Goal: Task Accomplishment & Management: Complete application form

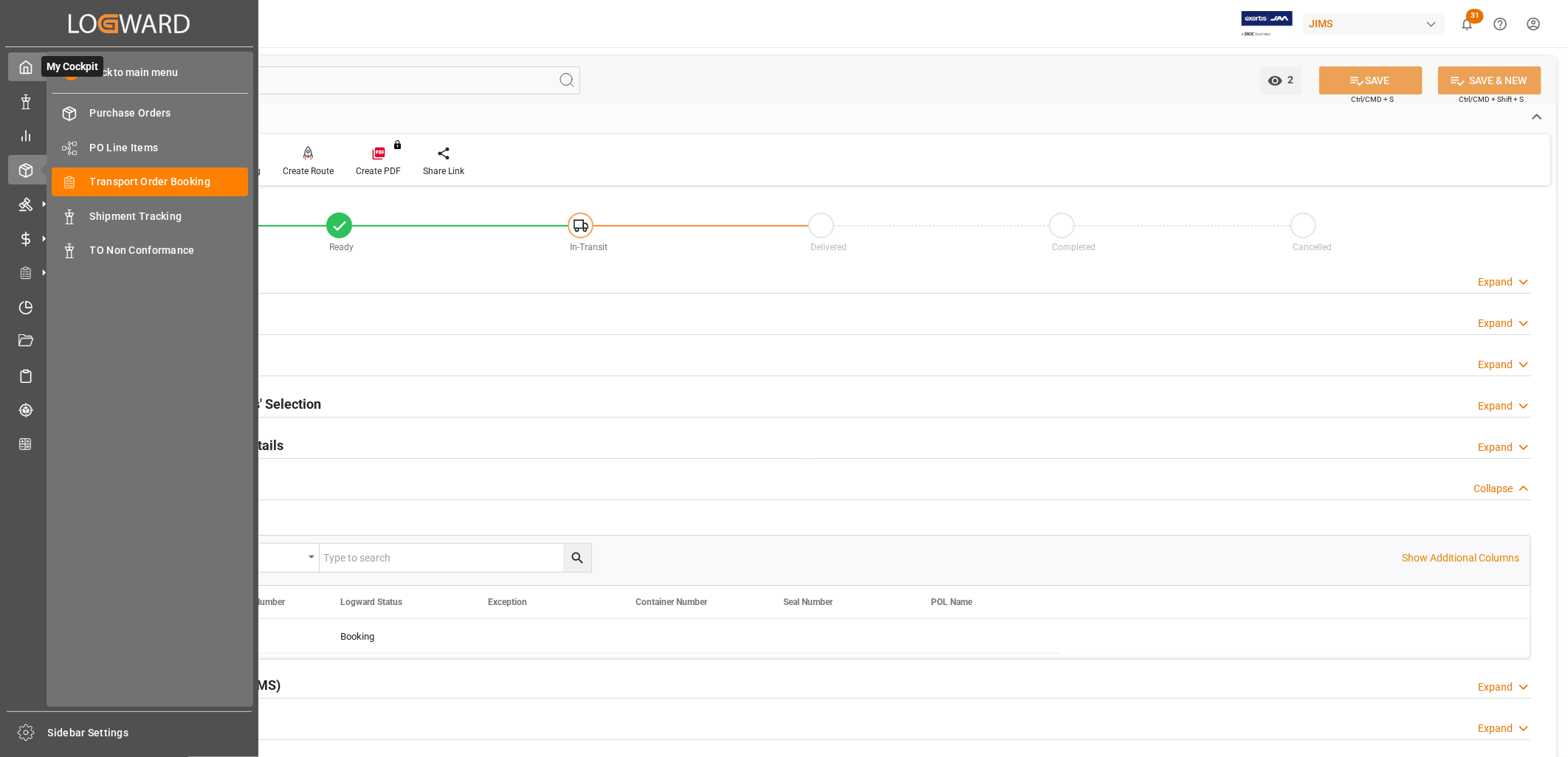
click at [26, 61] on icon at bounding box center [26, 67] width 12 height 12
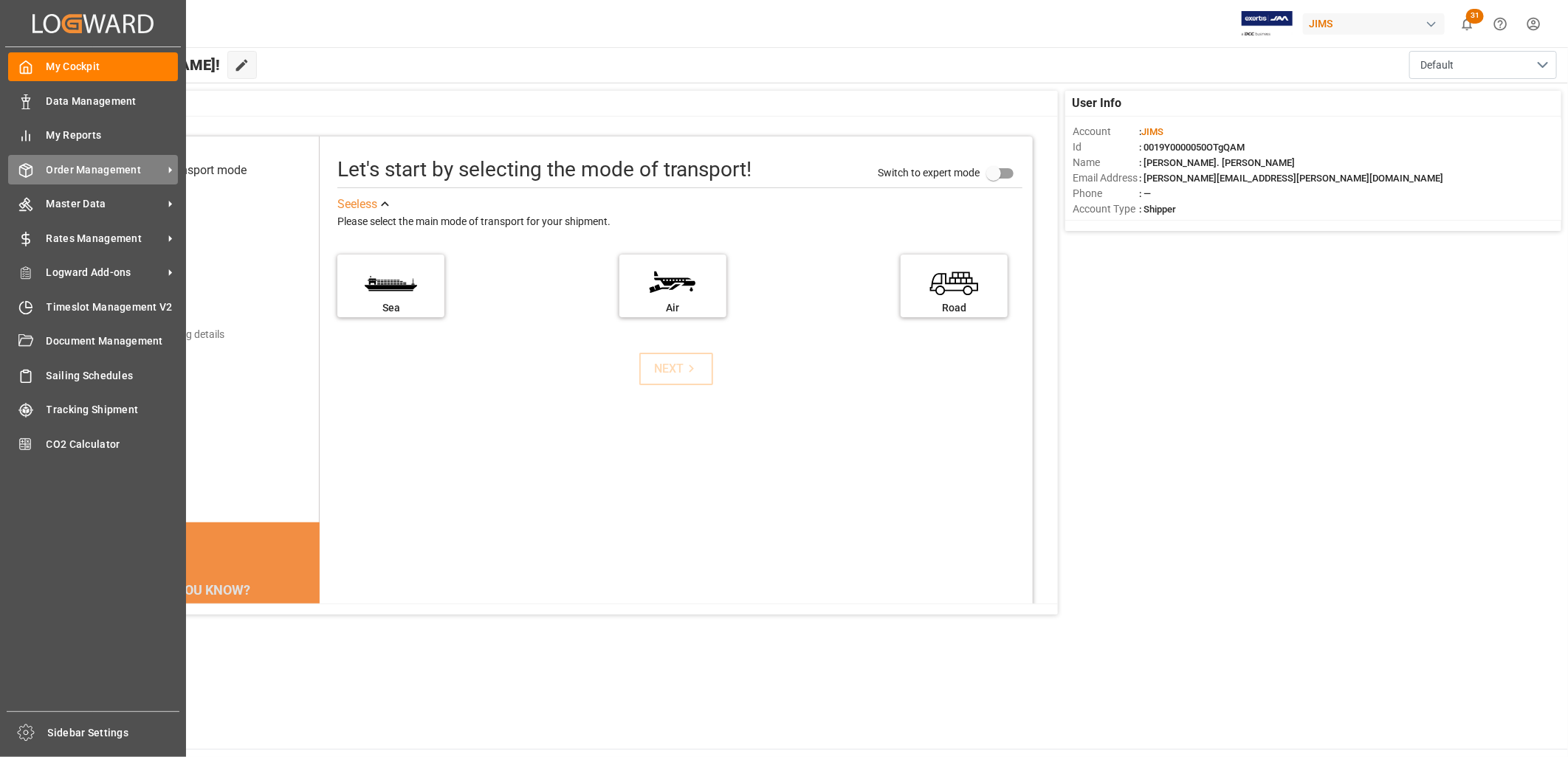
click at [120, 164] on span "Order Management" at bounding box center [105, 170] width 117 height 16
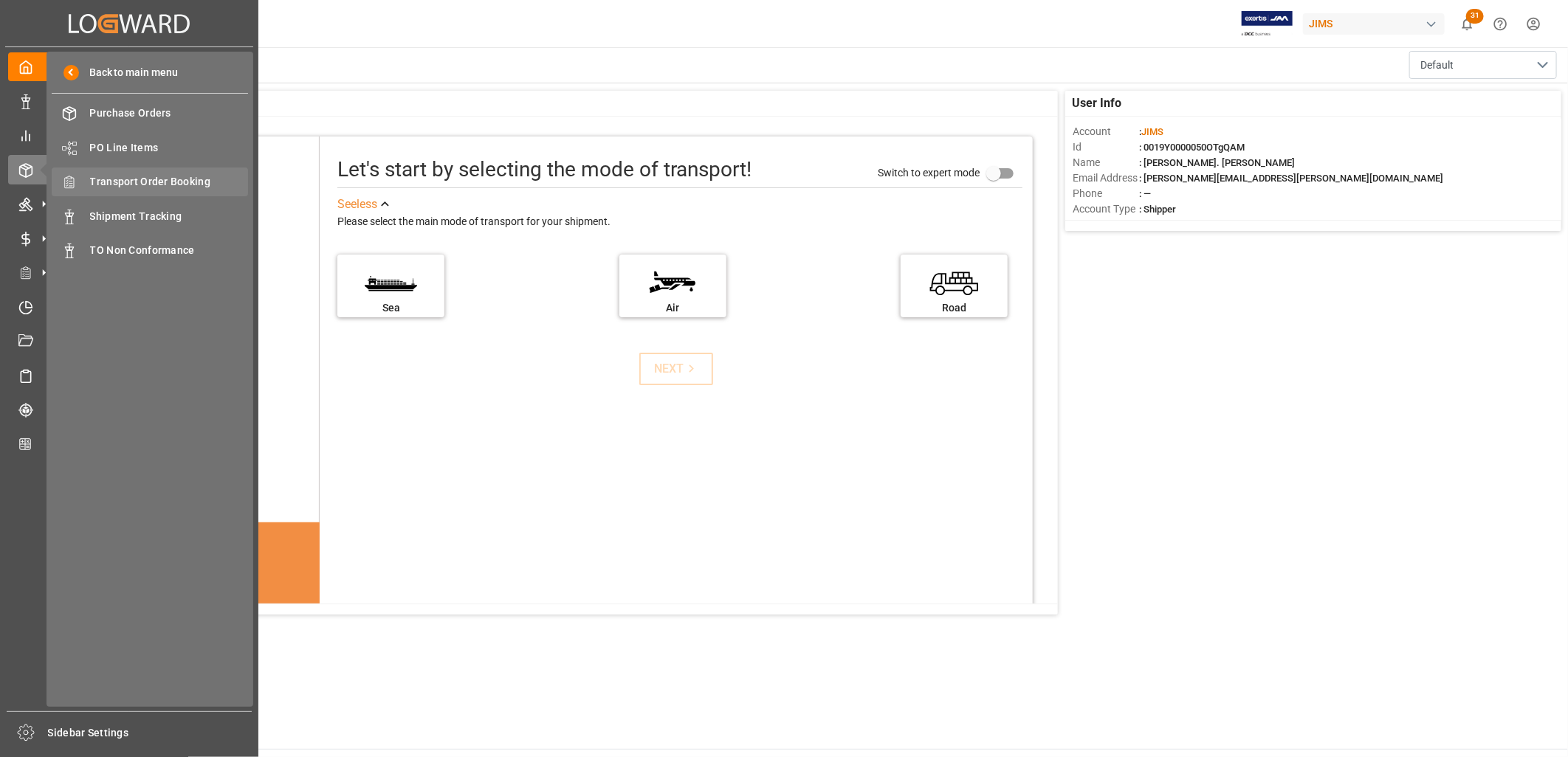
click at [177, 180] on span "Transport Order Booking" at bounding box center [169, 182] width 159 height 16
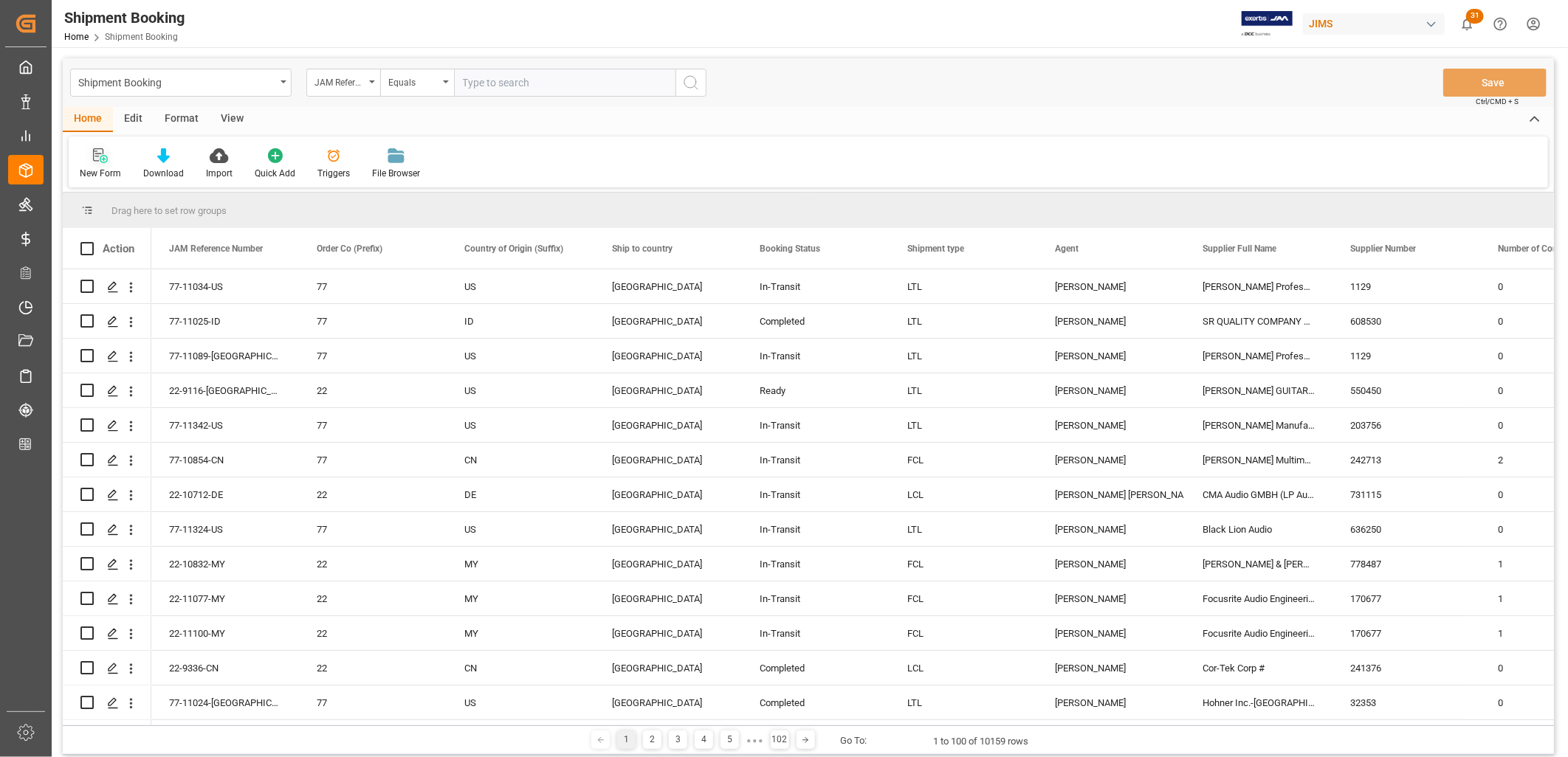
click at [97, 158] on icon at bounding box center [100, 156] width 15 height 15
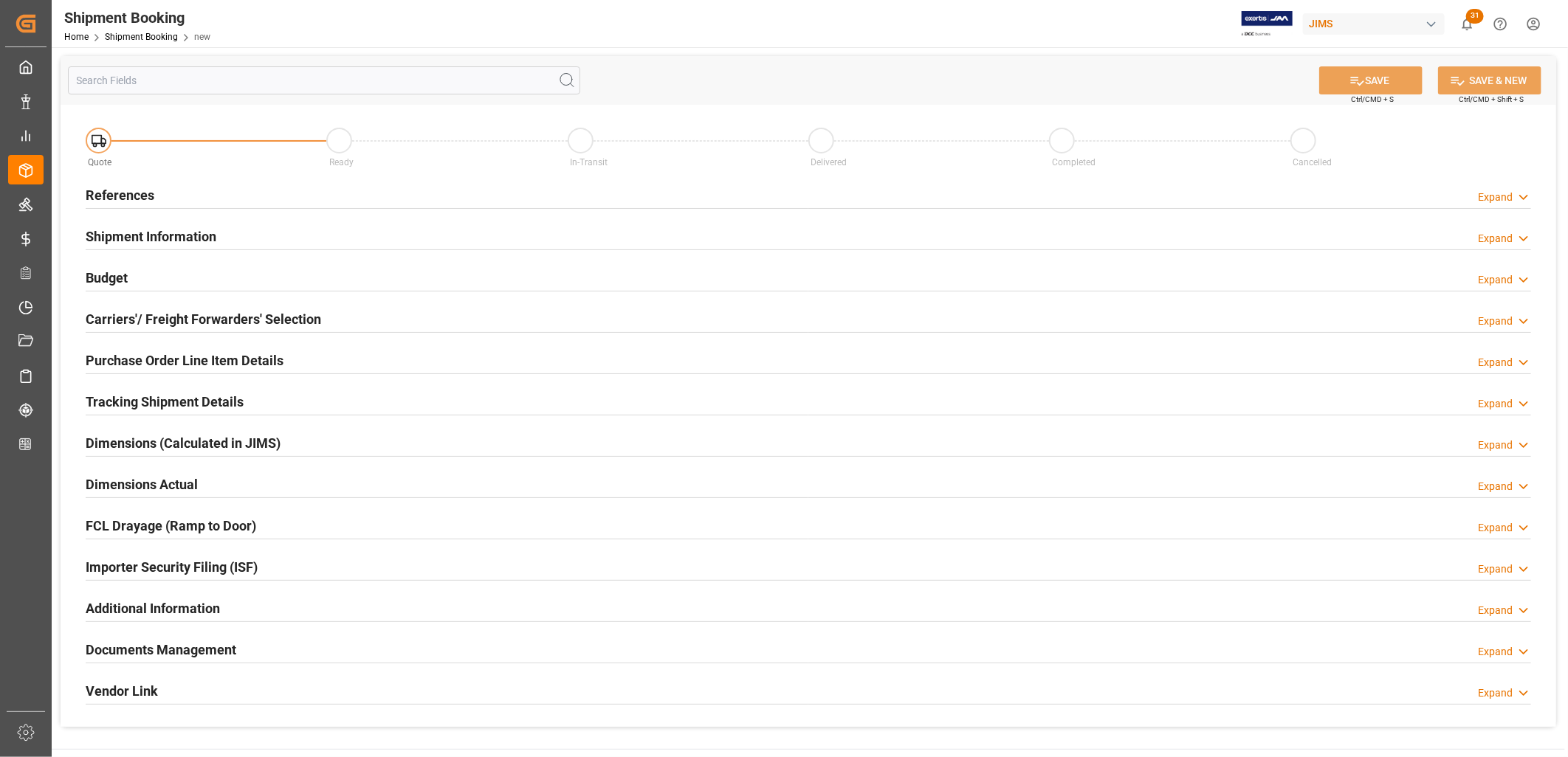
click at [131, 188] on h2 "References" at bounding box center [120, 195] width 69 height 20
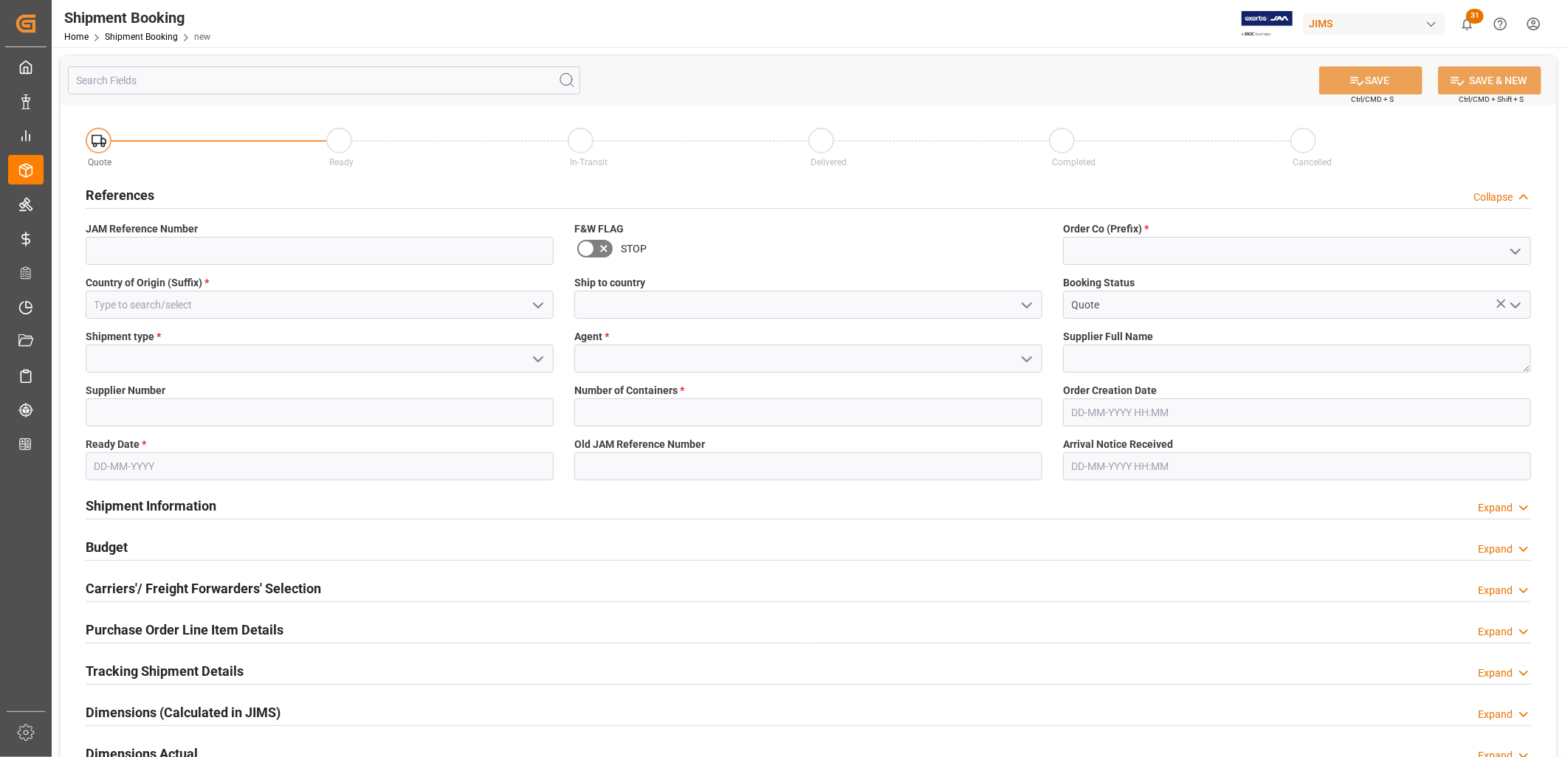
click at [1515, 243] on icon "open menu" at bounding box center [1516, 251] width 18 height 18
click at [1083, 278] on div "22" at bounding box center [1297, 284] width 467 height 34
type input "22"
click at [1028, 299] on icon "open menu" at bounding box center [1027, 305] width 18 height 18
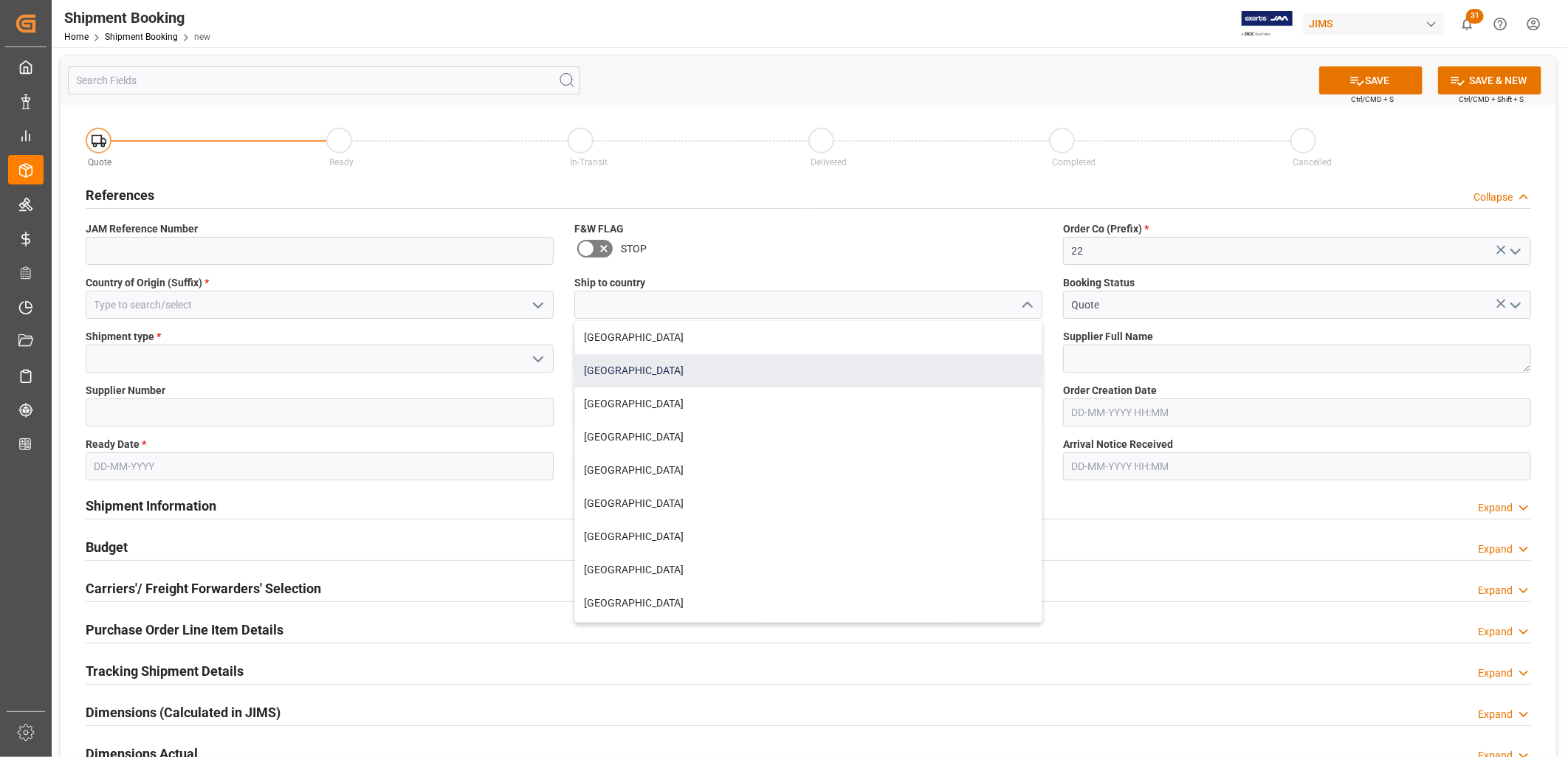
click at [640, 366] on div "[GEOGRAPHIC_DATA]" at bounding box center [808, 371] width 467 height 34
type input "[GEOGRAPHIC_DATA]"
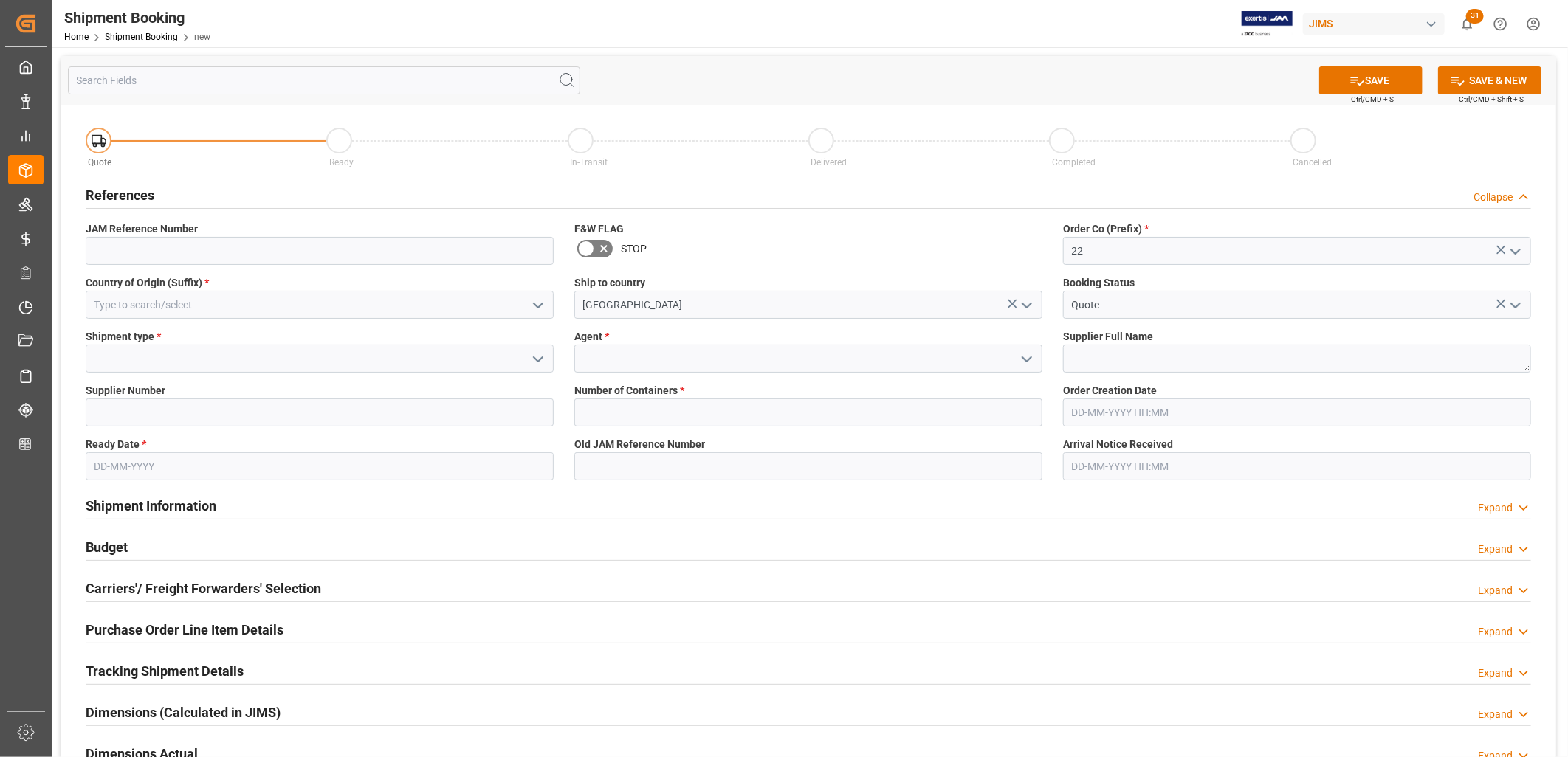
click at [1027, 354] on icon "open menu" at bounding box center [1027, 359] width 18 height 18
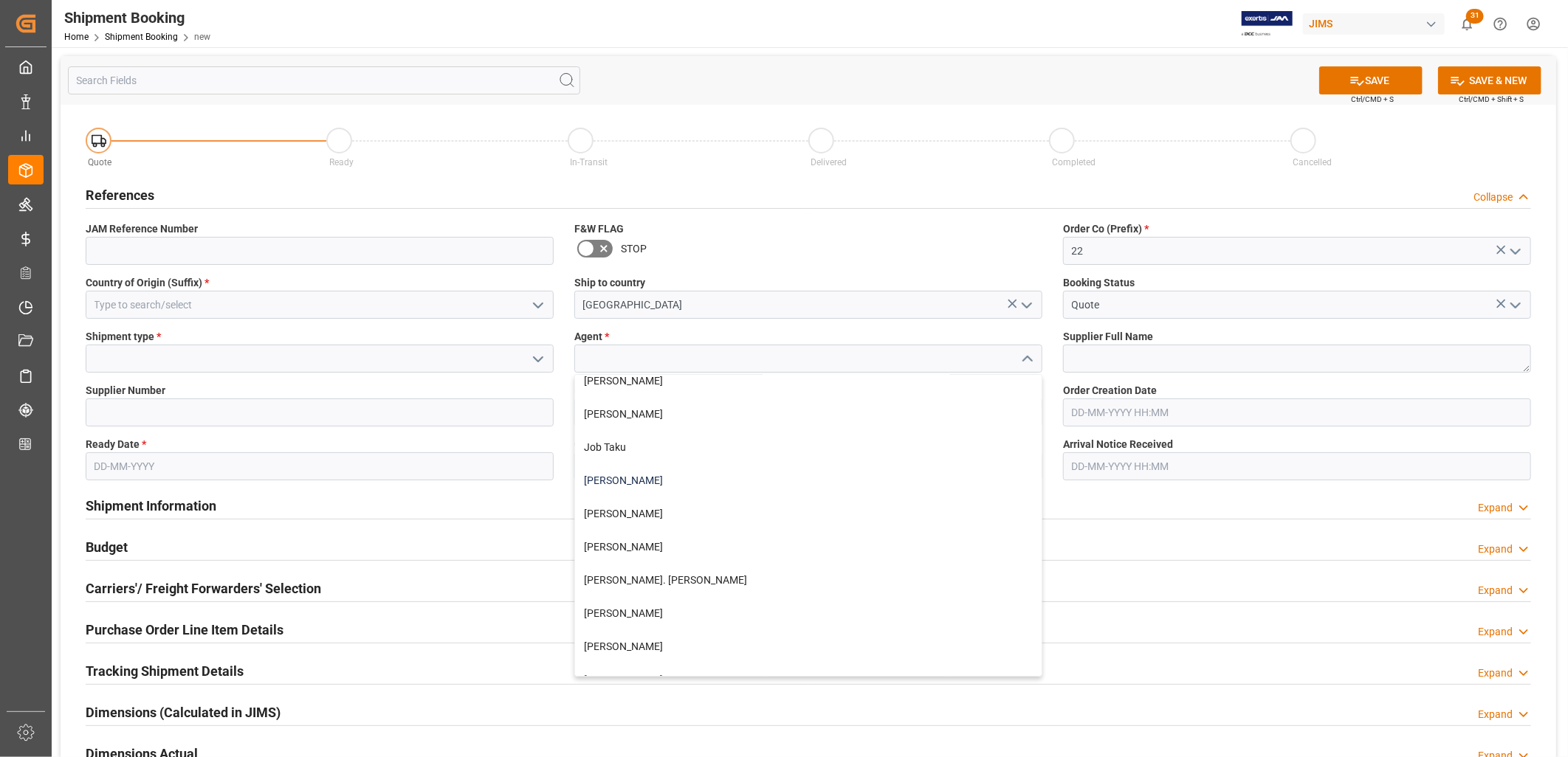
scroll to position [410, 0]
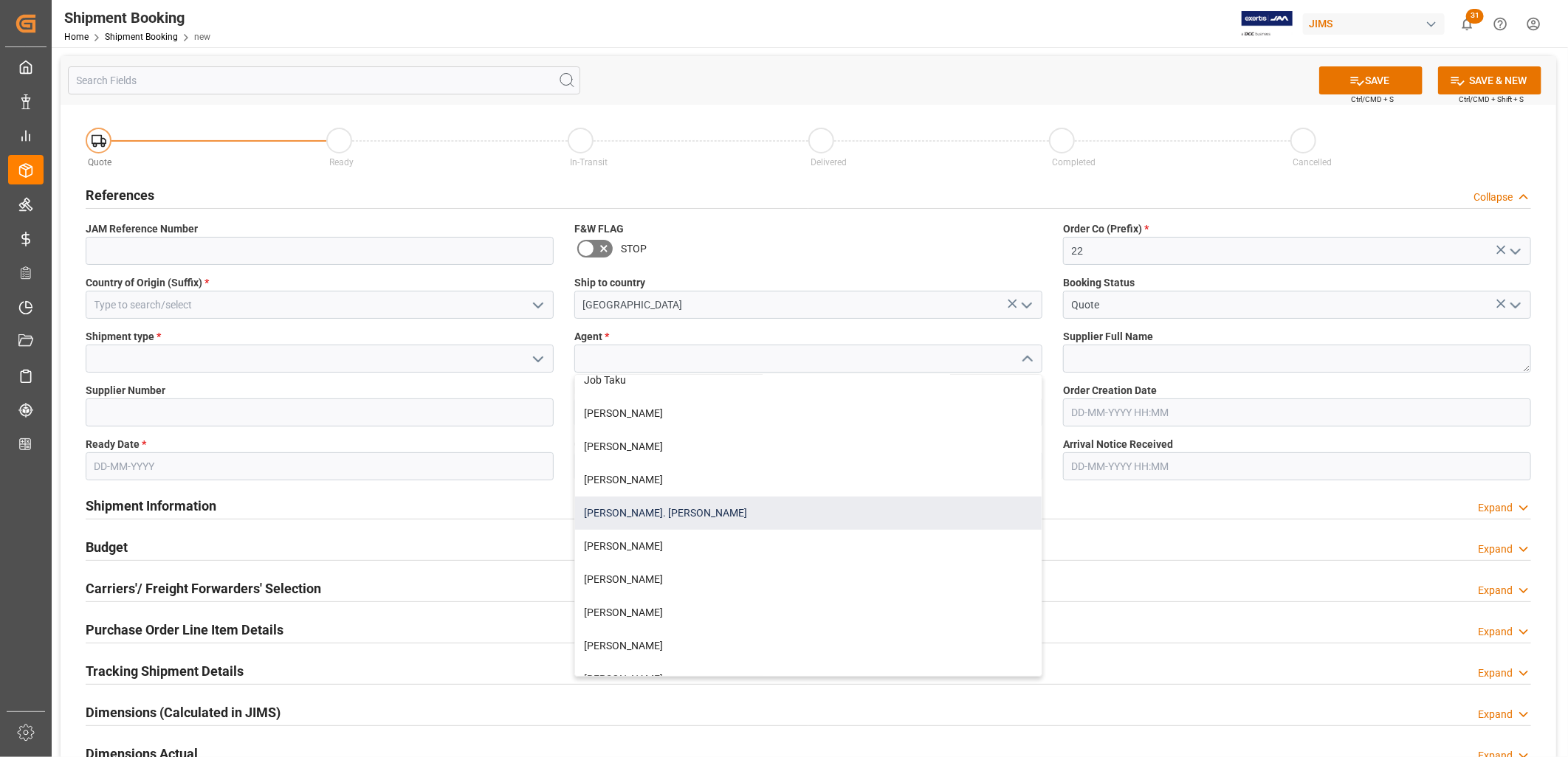
click at [636, 506] on div "[PERSON_NAME]. [PERSON_NAME]" at bounding box center [808, 514] width 467 height 34
type input "[PERSON_NAME]. [PERSON_NAME]"
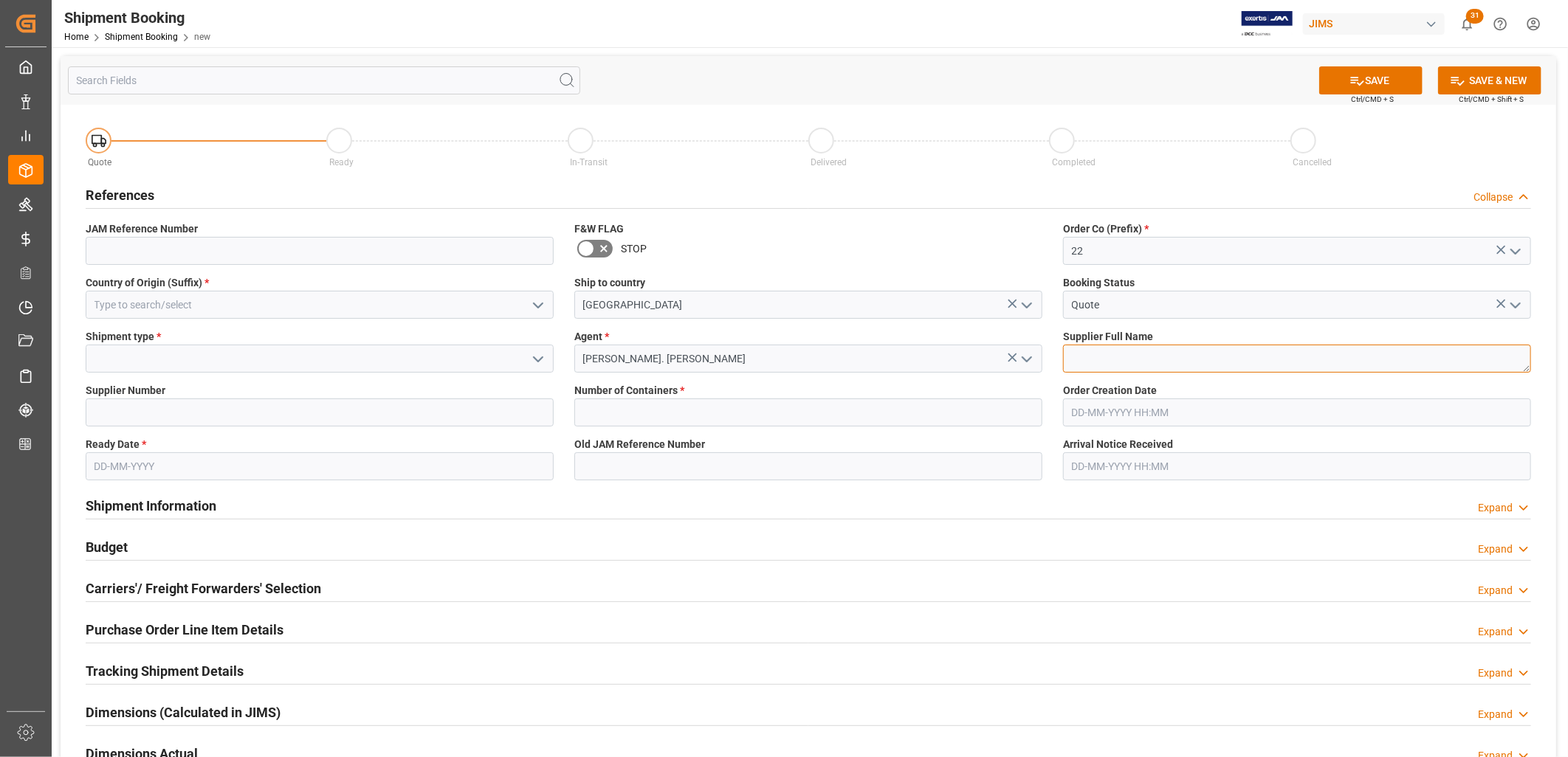
click at [1089, 361] on textarea at bounding box center [1297, 359] width 468 height 28
type textarea "Cortek Corporation"
click at [539, 356] on icon "open menu" at bounding box center [539, 359] width 18 height 18
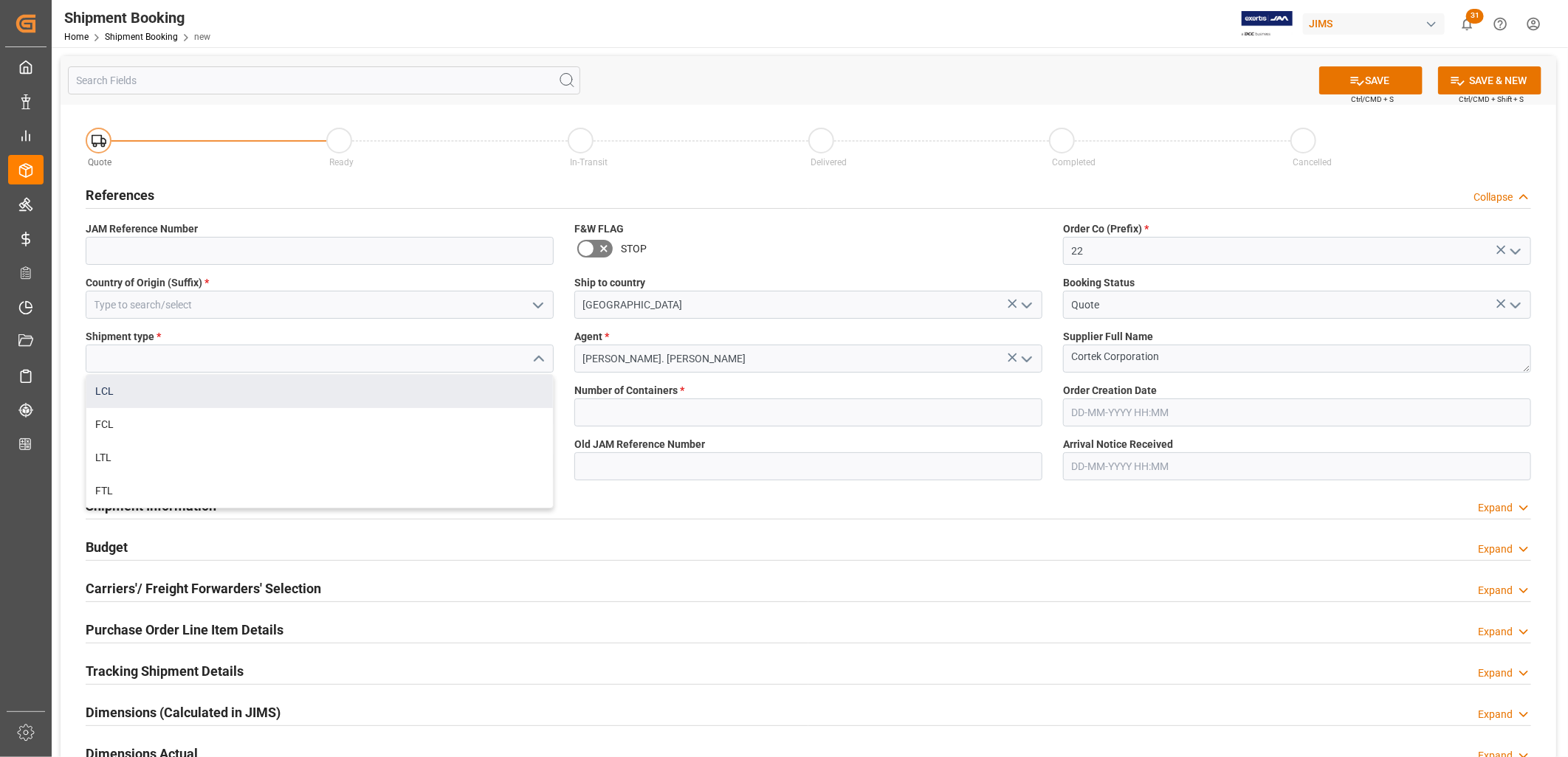
click at [105, 386] on div "LCL" at bounding box center [320, 391] width 467 height 34
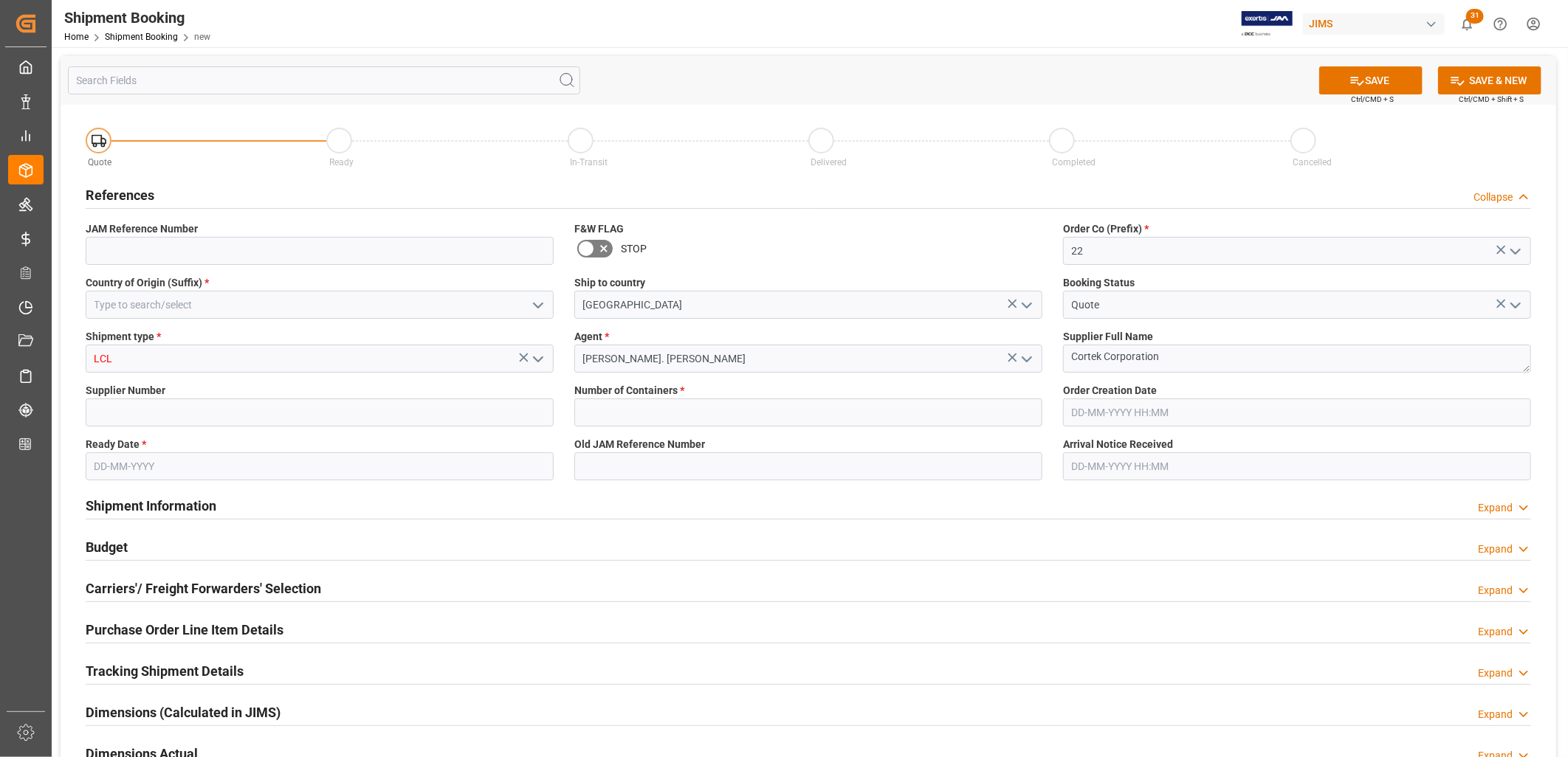
type input "LCL"
click at [126, 414] on input at bounding box center [320, 413] width 468 height 28
type input "241376"
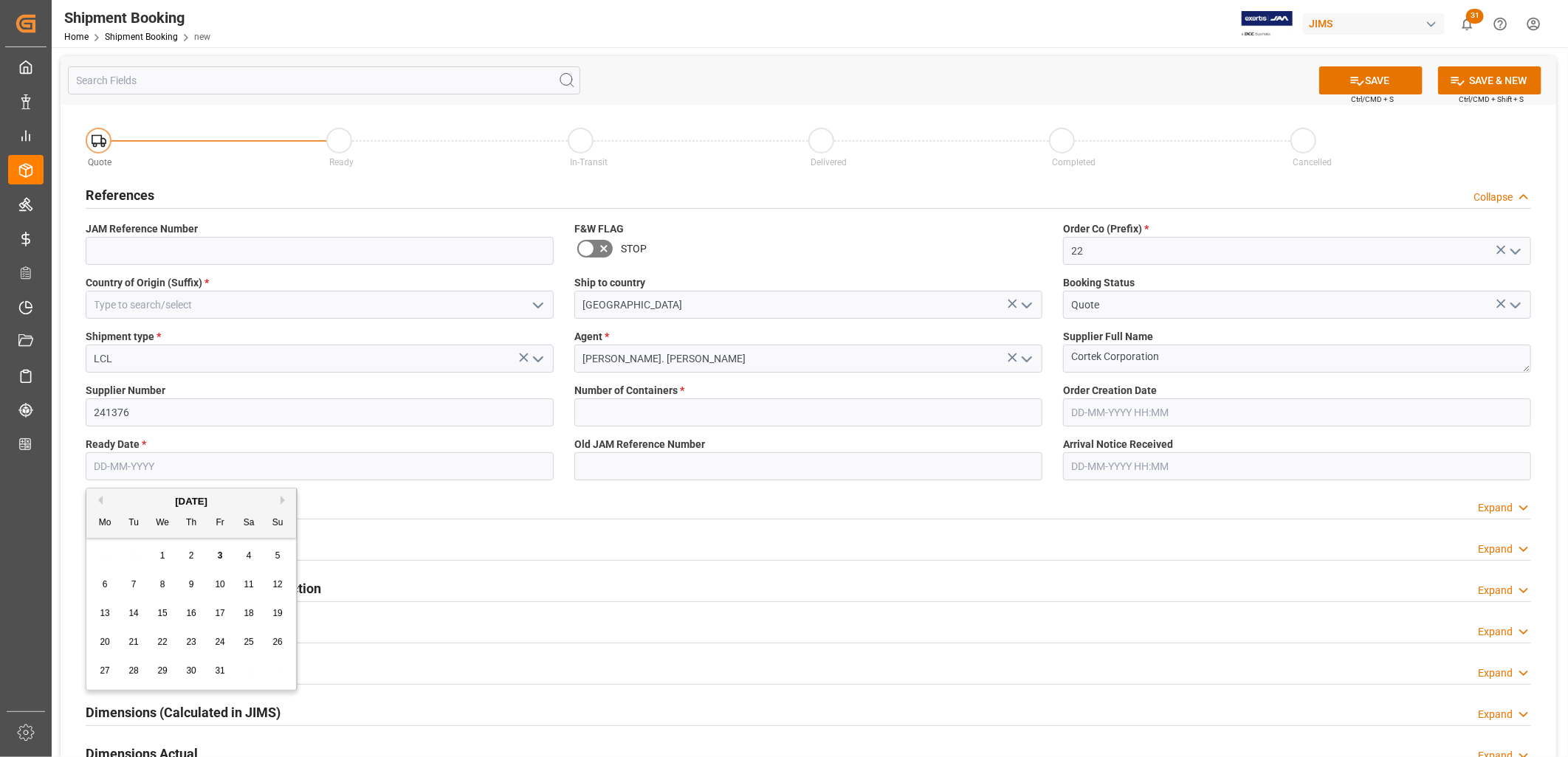
click at [146, 468] on input "text" at bounding box center [320, 467] width 468 height 28
type input "[DATE]"
type input "TW"
type input "0"
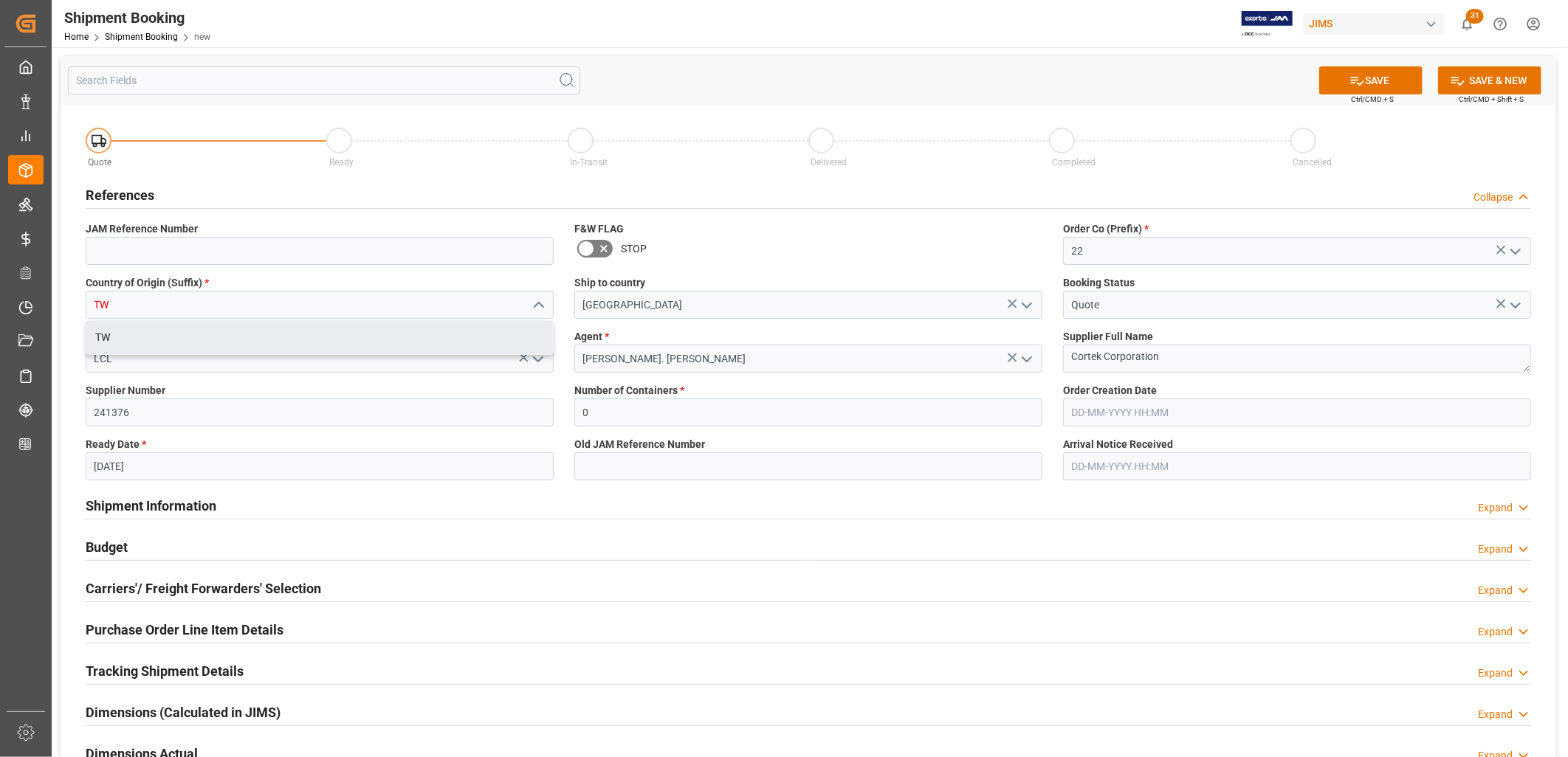
click at [543, 305] on icon "close menu" at bounding box center [539, 305] width 18 height 18
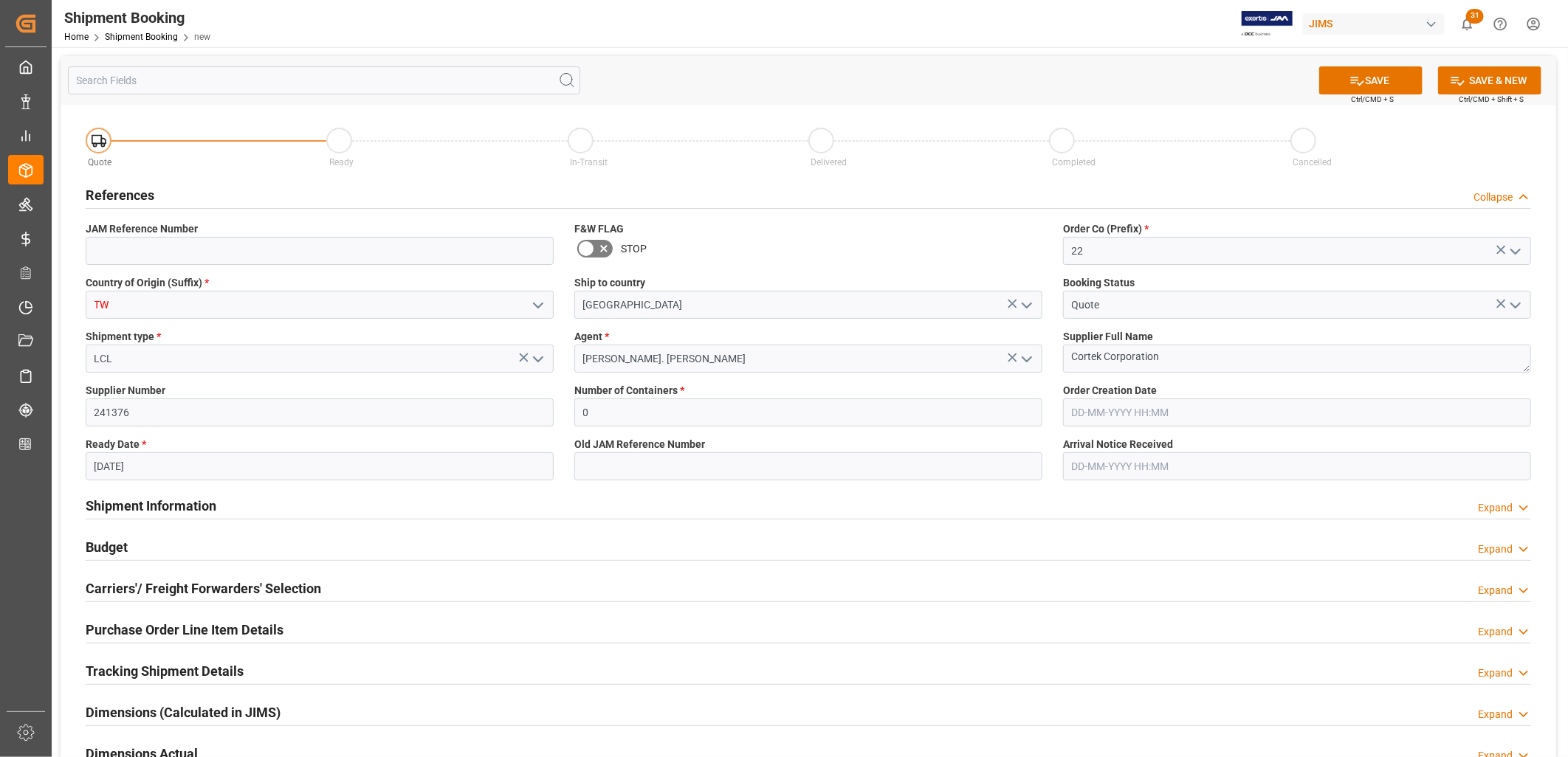
click at [543, 305] on icon "open menu" at bounding box center [539, 305] width 18 height 18
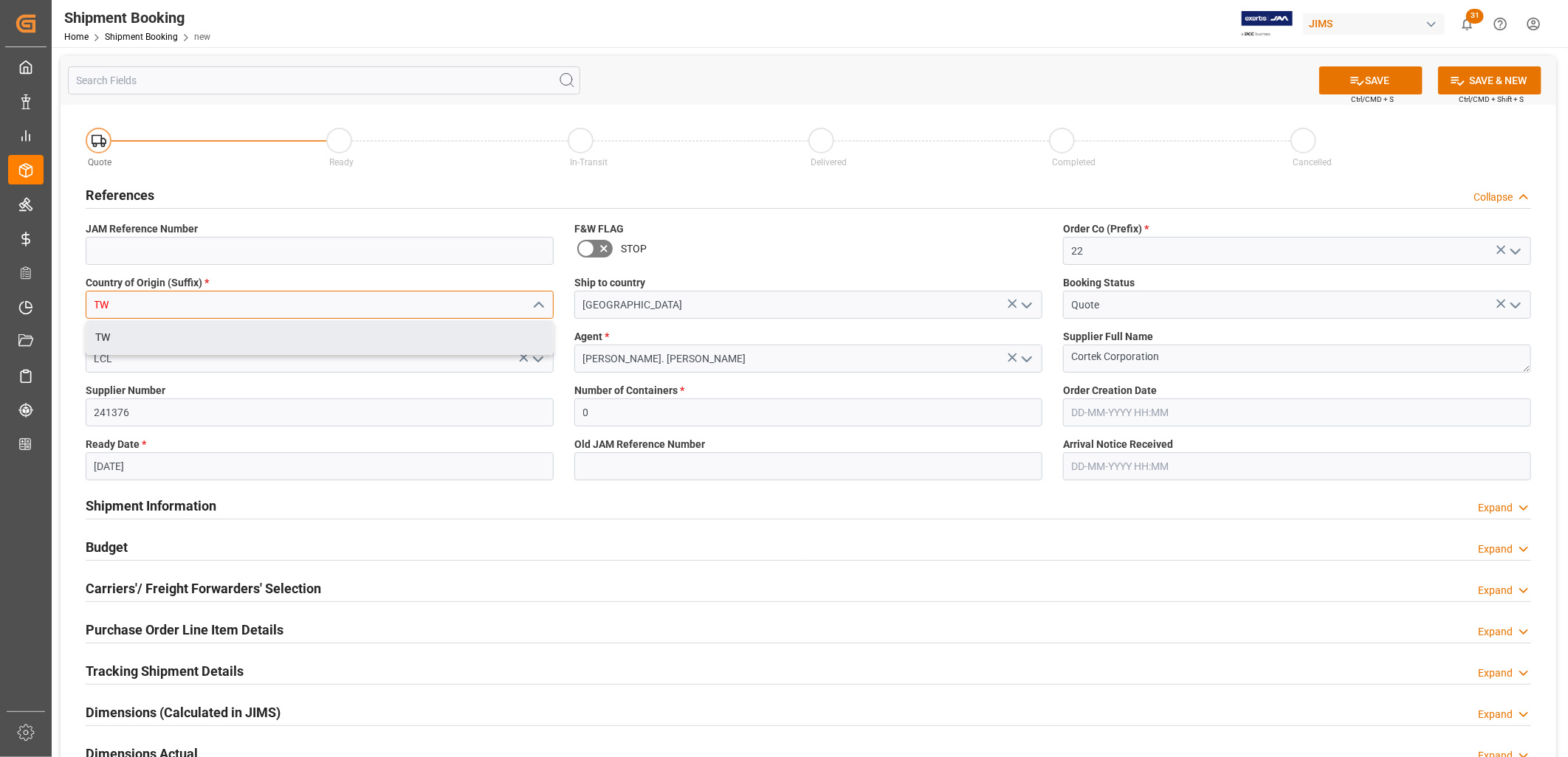
click at [429, 312] on input "TW" at bounding box center [320, 305] width 468 height 28
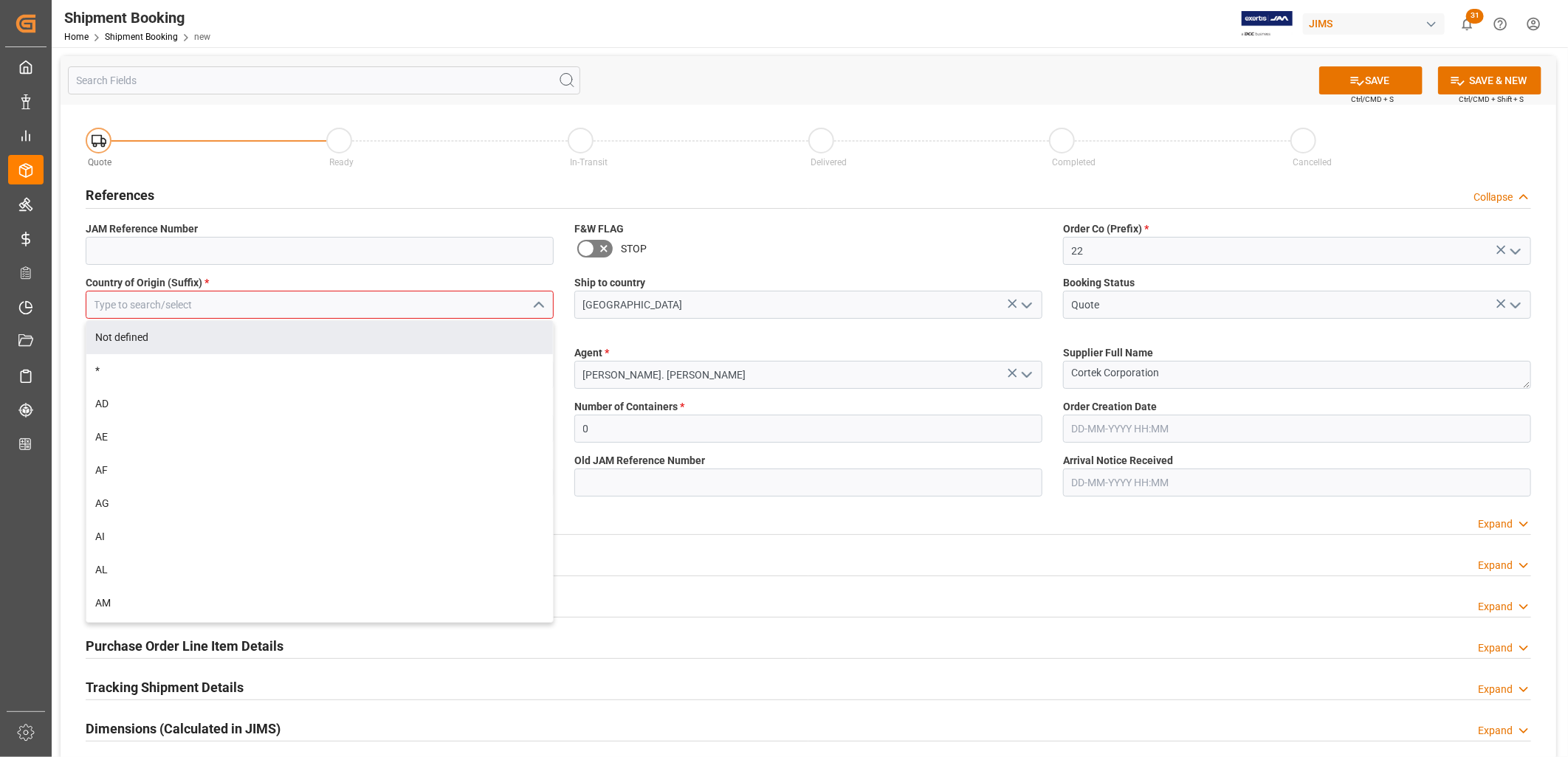
click at [530, 310] on icon "close menu" at bounding box center [539, 305] width 18 height 18
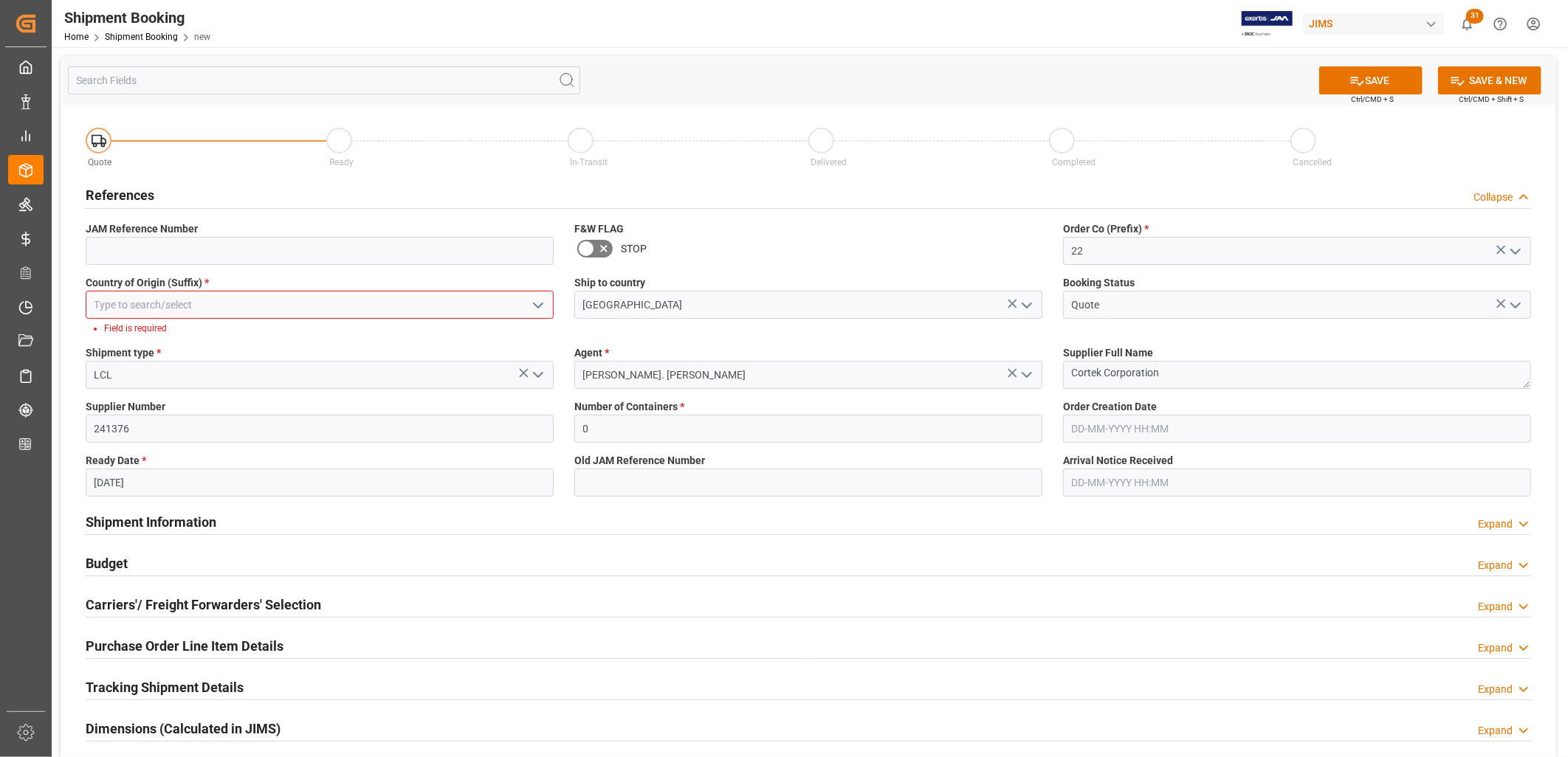
click at [111, 311] on input at bounding box center [320, 305] width 468 height 28
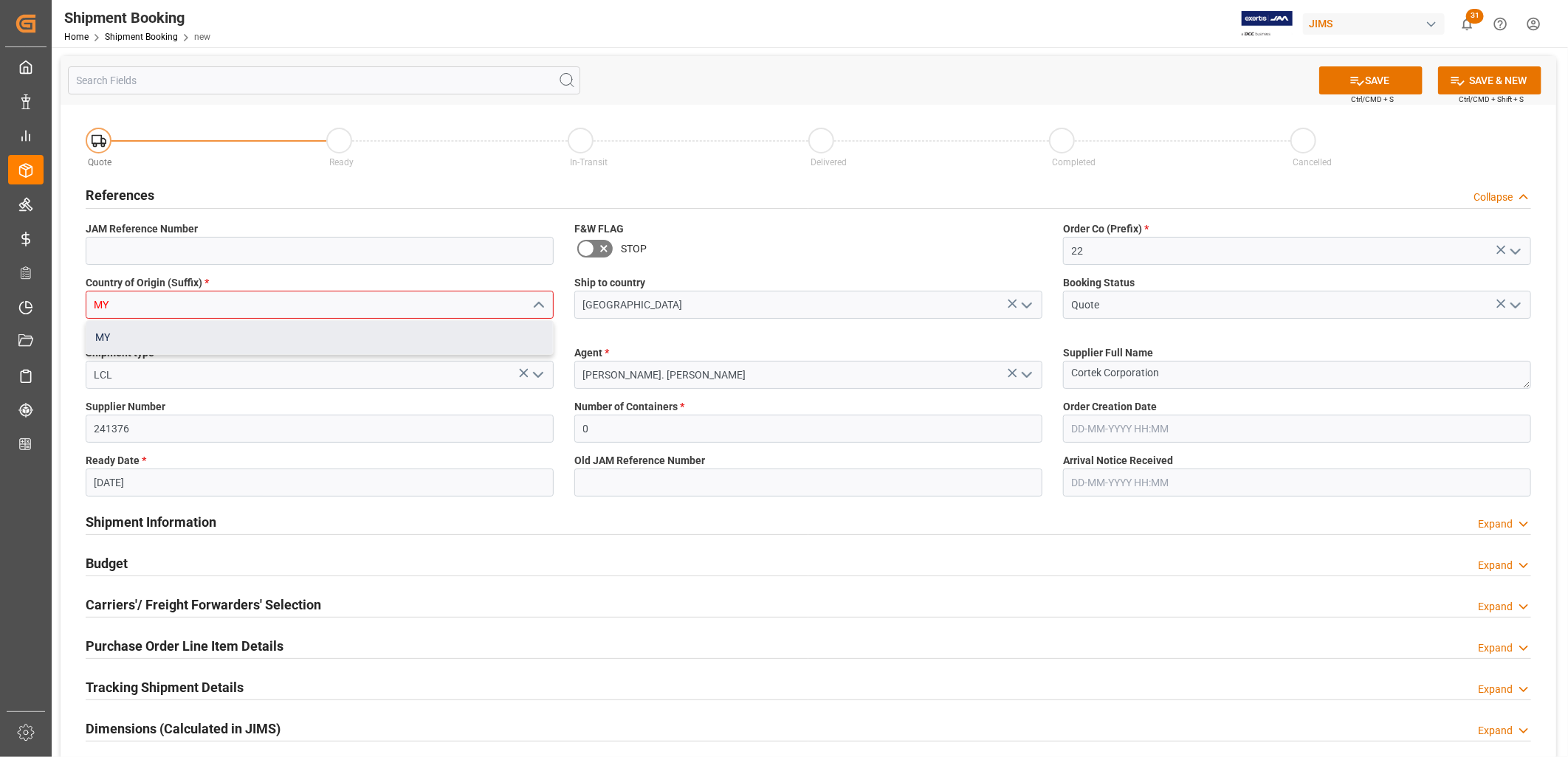
click at [102, 330] on div "MY" at bounding box center [320, 338] width 467 height 34
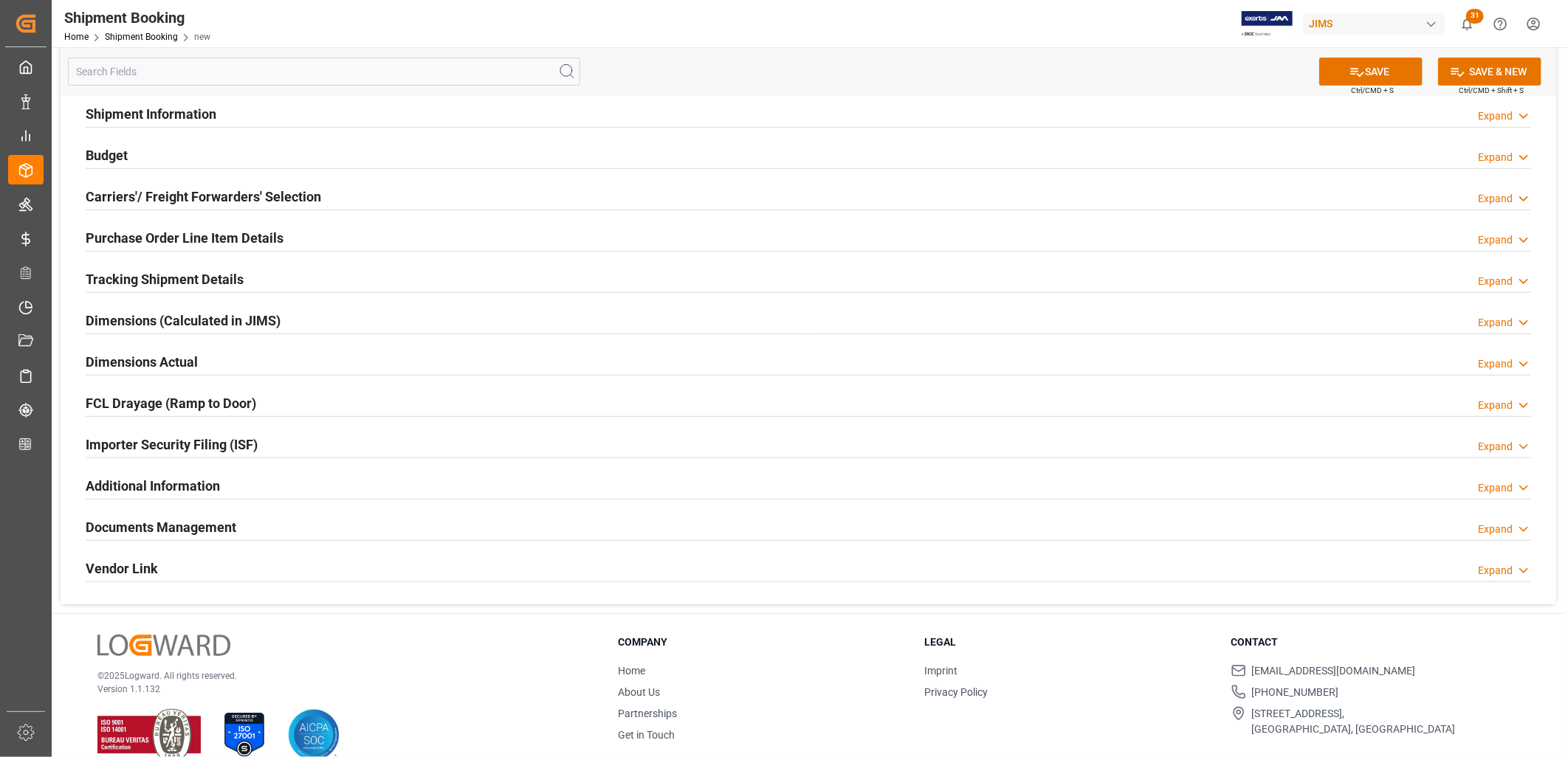
scroll to position [415, 0]
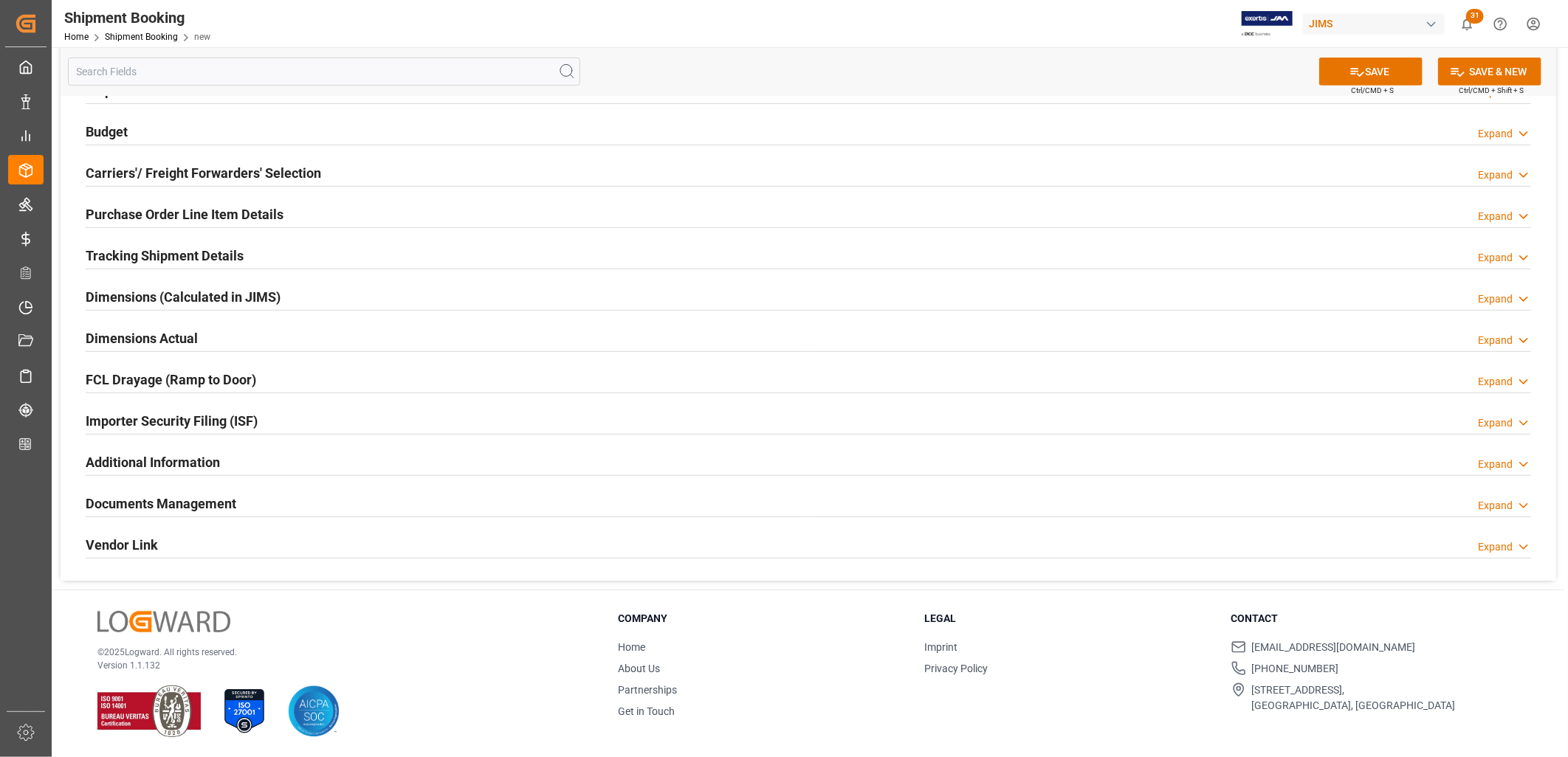
type input "MY"
click at [186, 497] on h2 "Documents Management" at bounding box center [161, 504] width 151 height 20
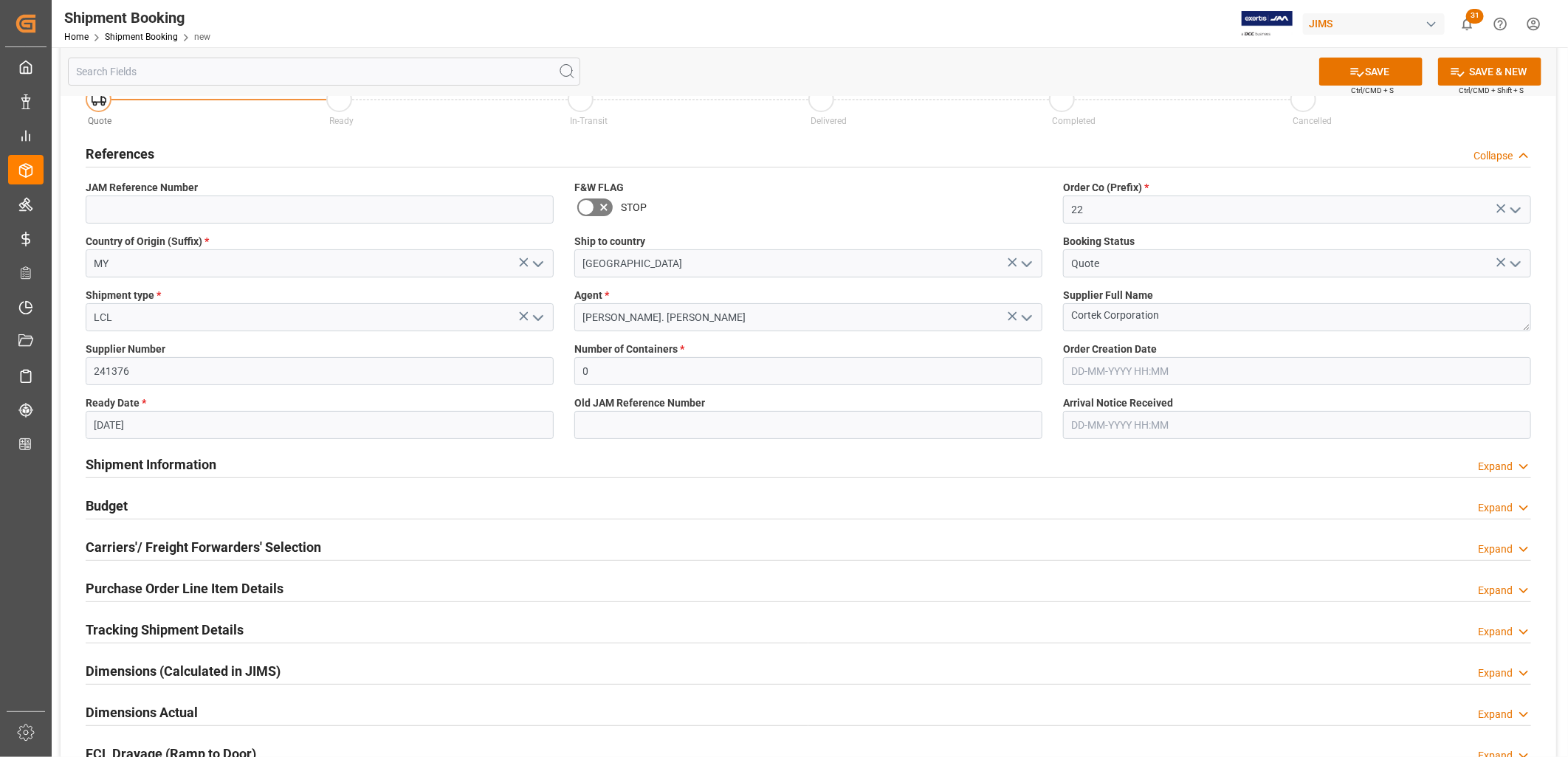
scroll to position [0, 0]
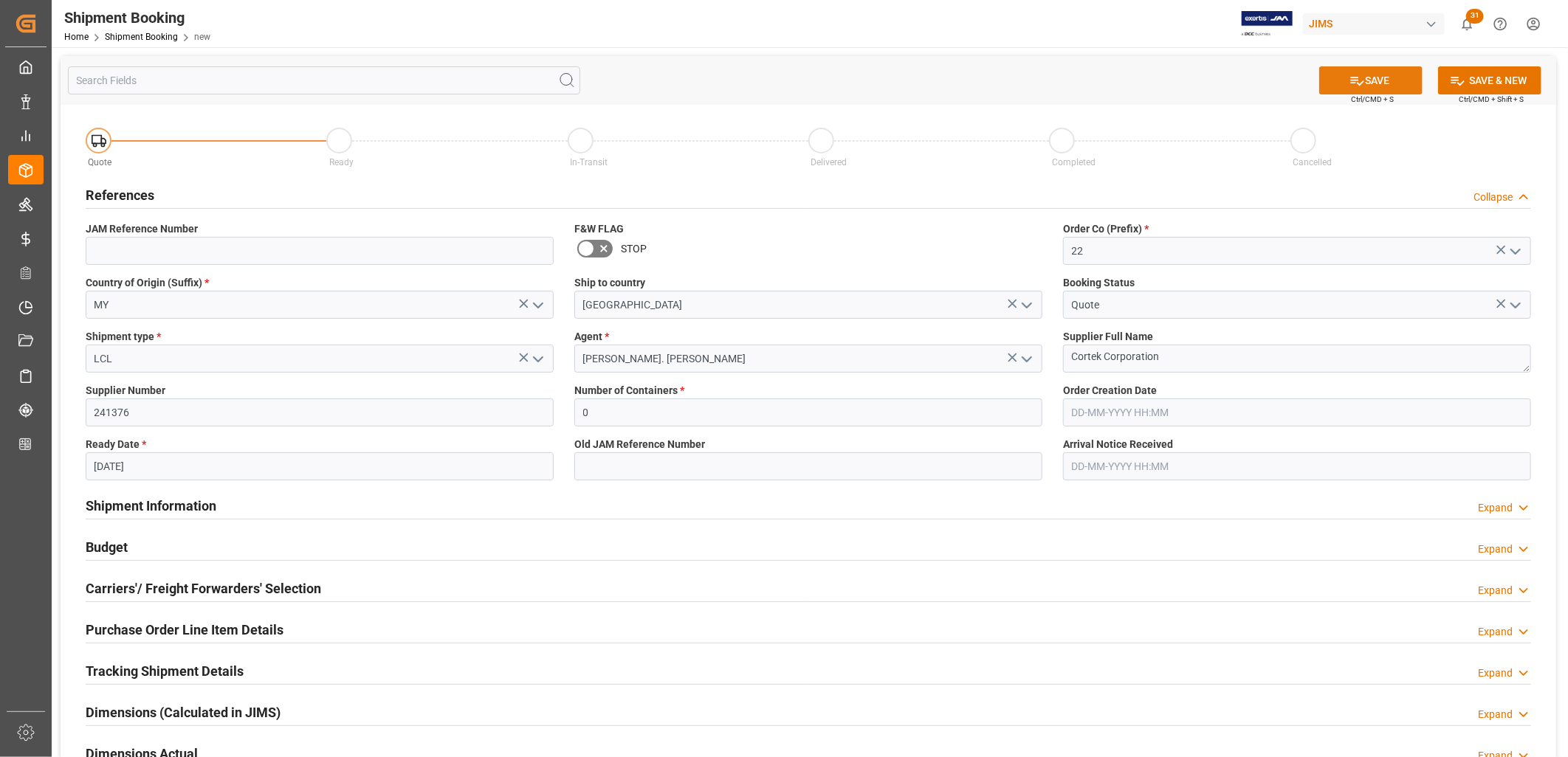
click at [1368, 84] on button "SAVE" at bounding box center [1370, 81] width 104 height 28
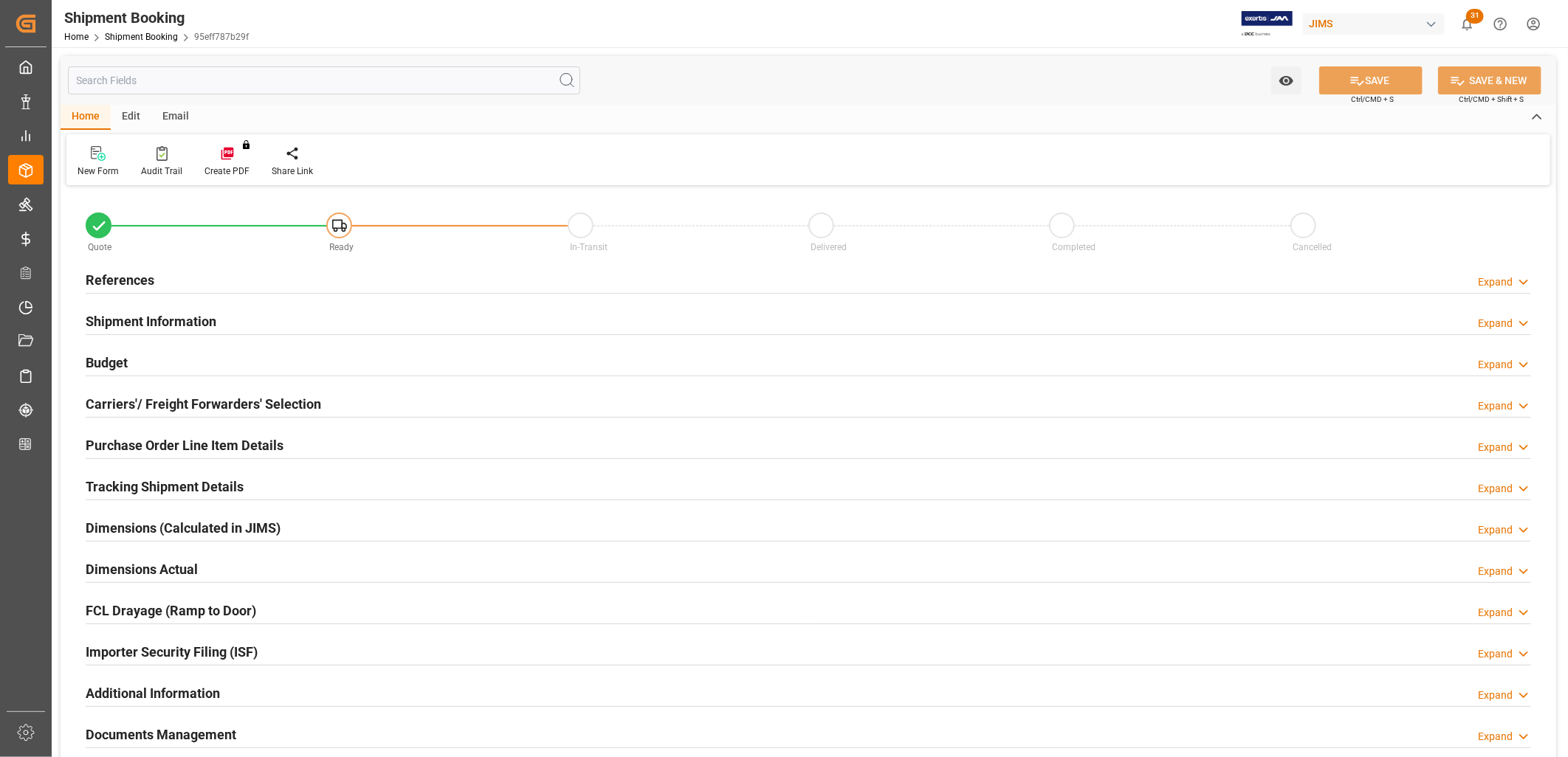
type input "0"
type input "[DATE]"
click at [131, 278] on h2 "References" at bounding box center [120, 280] width 69 height 20
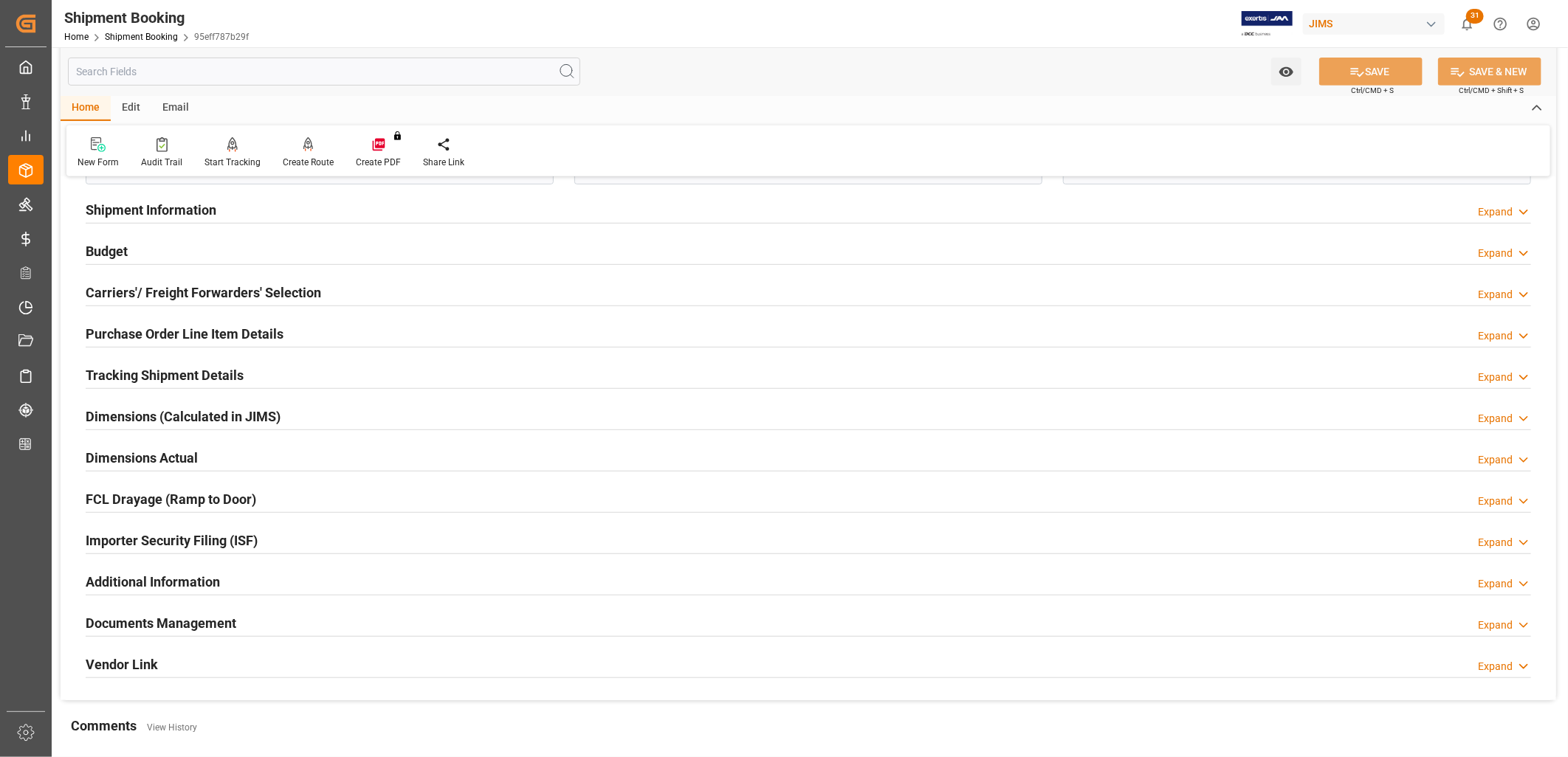
scroll to position [328, 0]
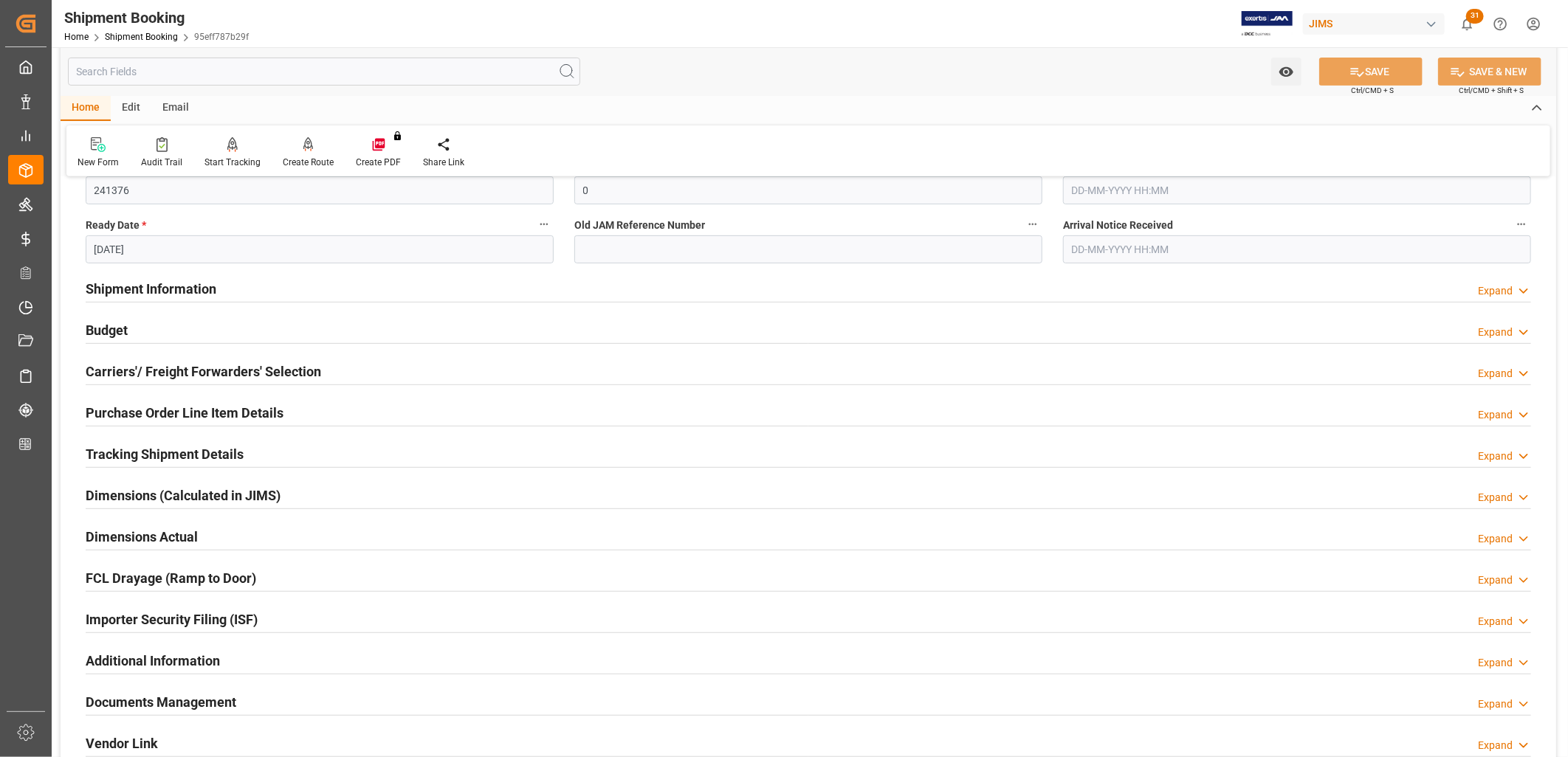
click at [209, 697] on h2 "Documents Management" at bounding box center [161, 702] width 151 height 20
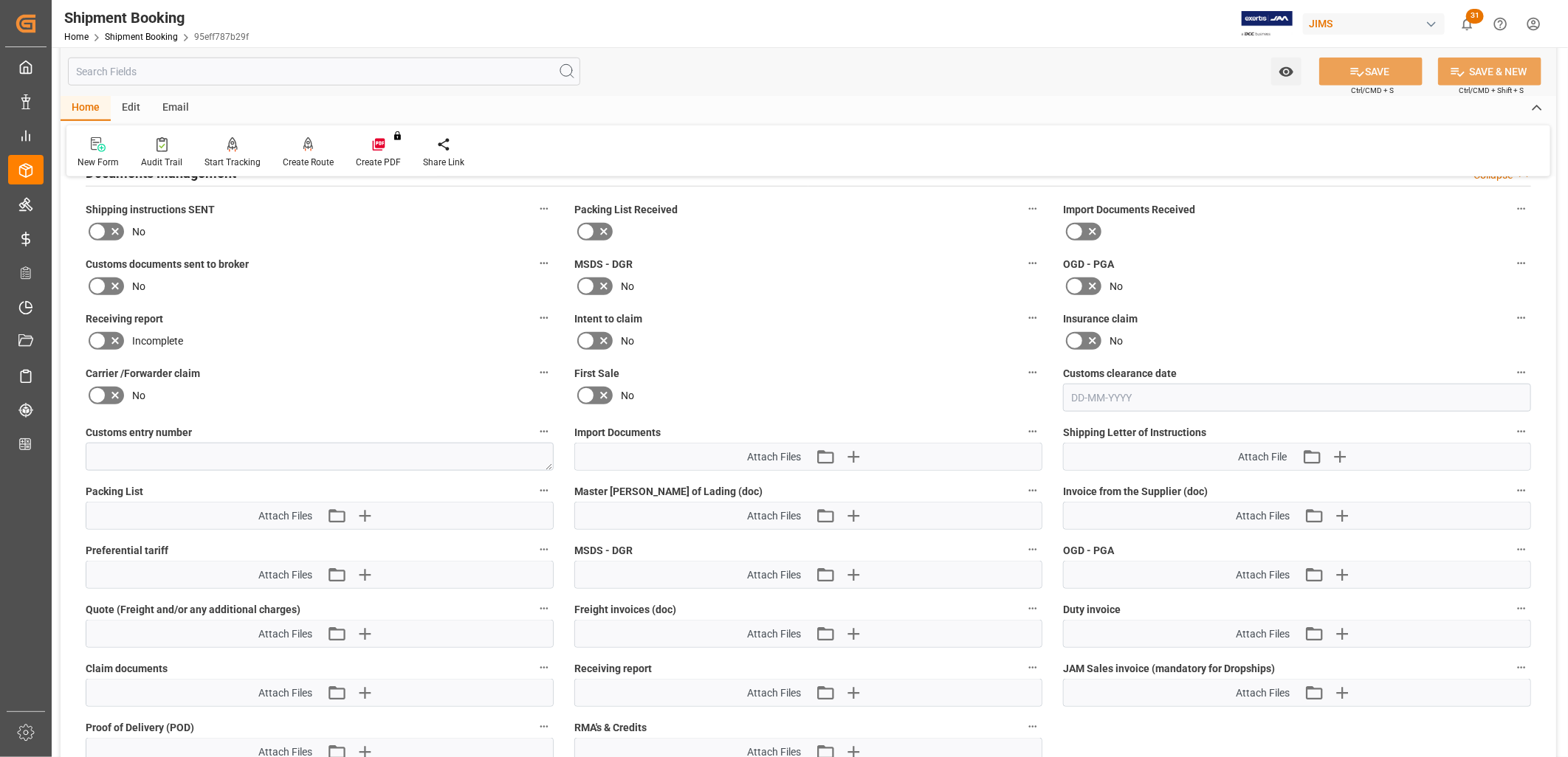
scroll to position [820, 0]
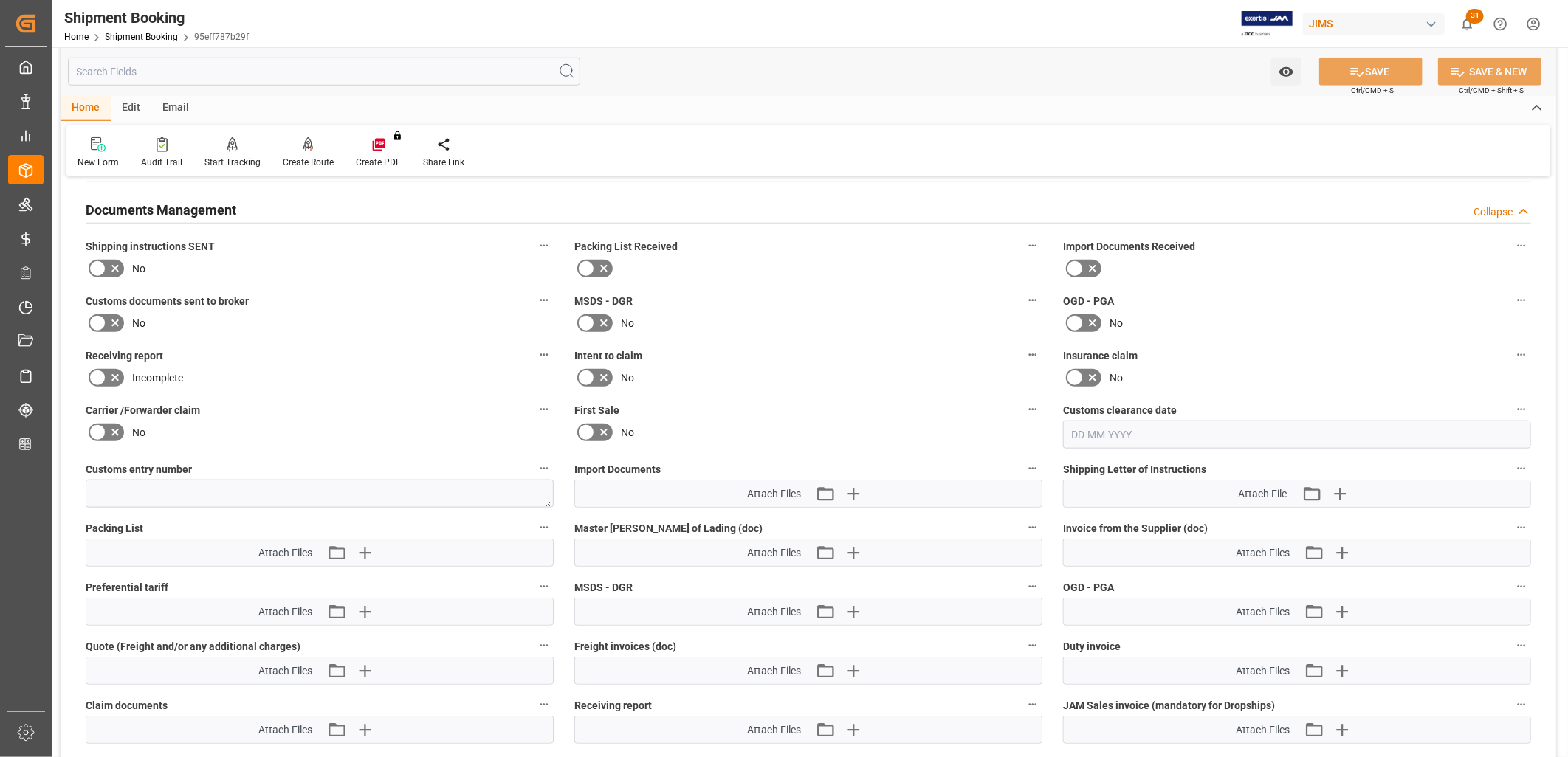
click at [581, 267] on icon at bounding box center [586, 268] width 18 height 18
click at [0, 0] on input "checkbox" at bounding box center [0, 0] width 0 height 0
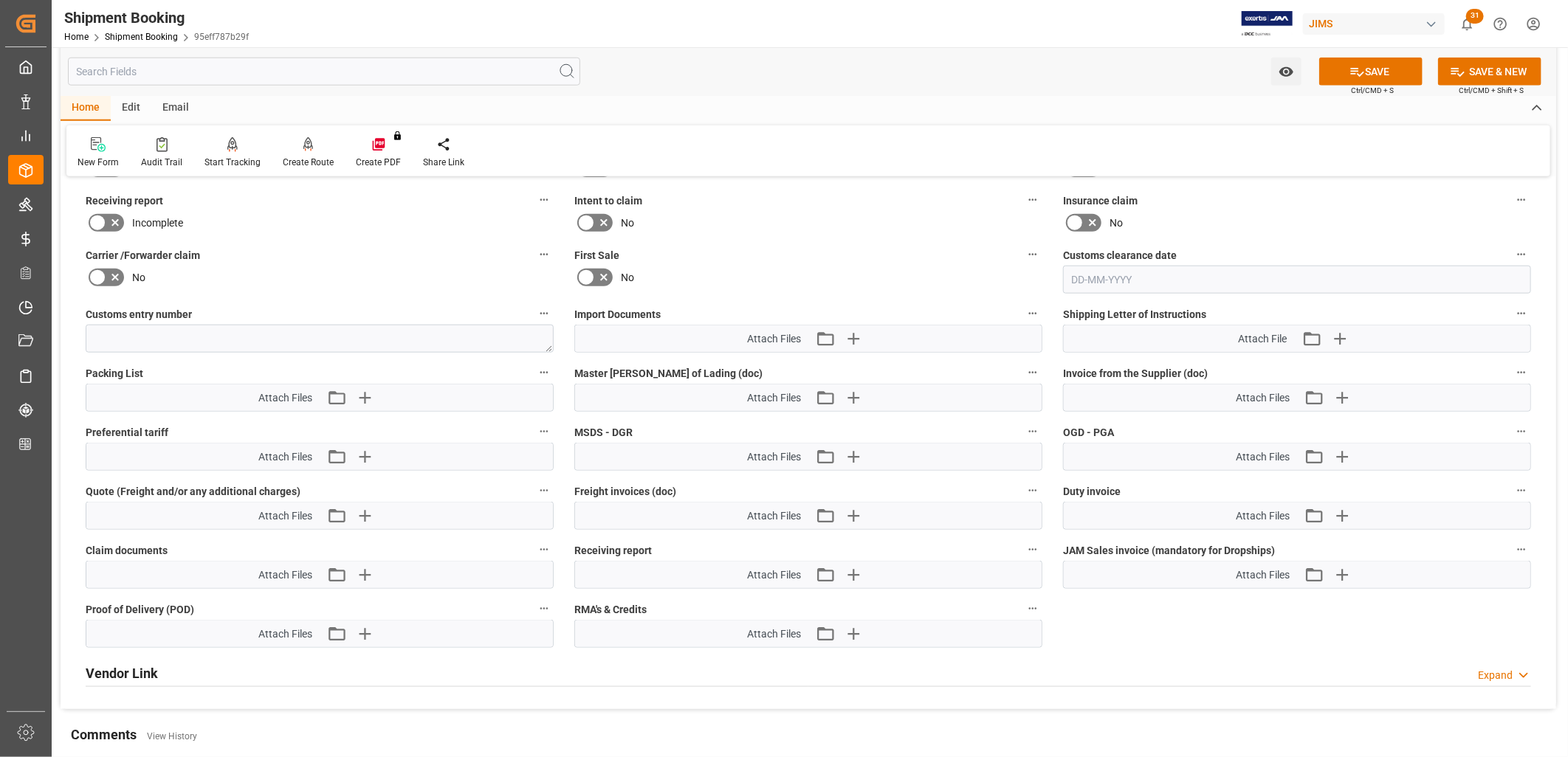
scroll to position [984, 0]
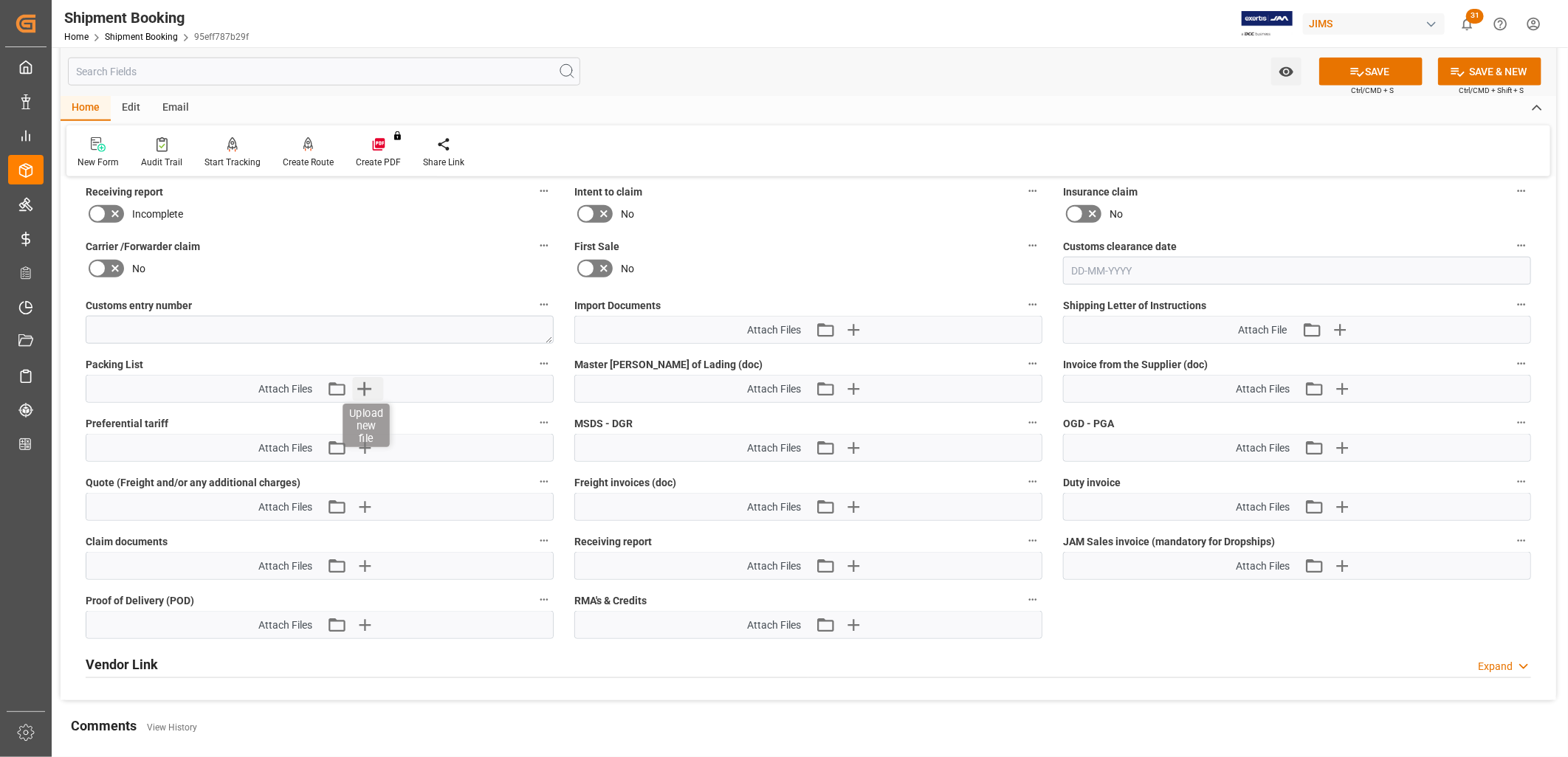
click at [364, 385] on icon "button" at bounding box center [364, 390] width 14 height 14
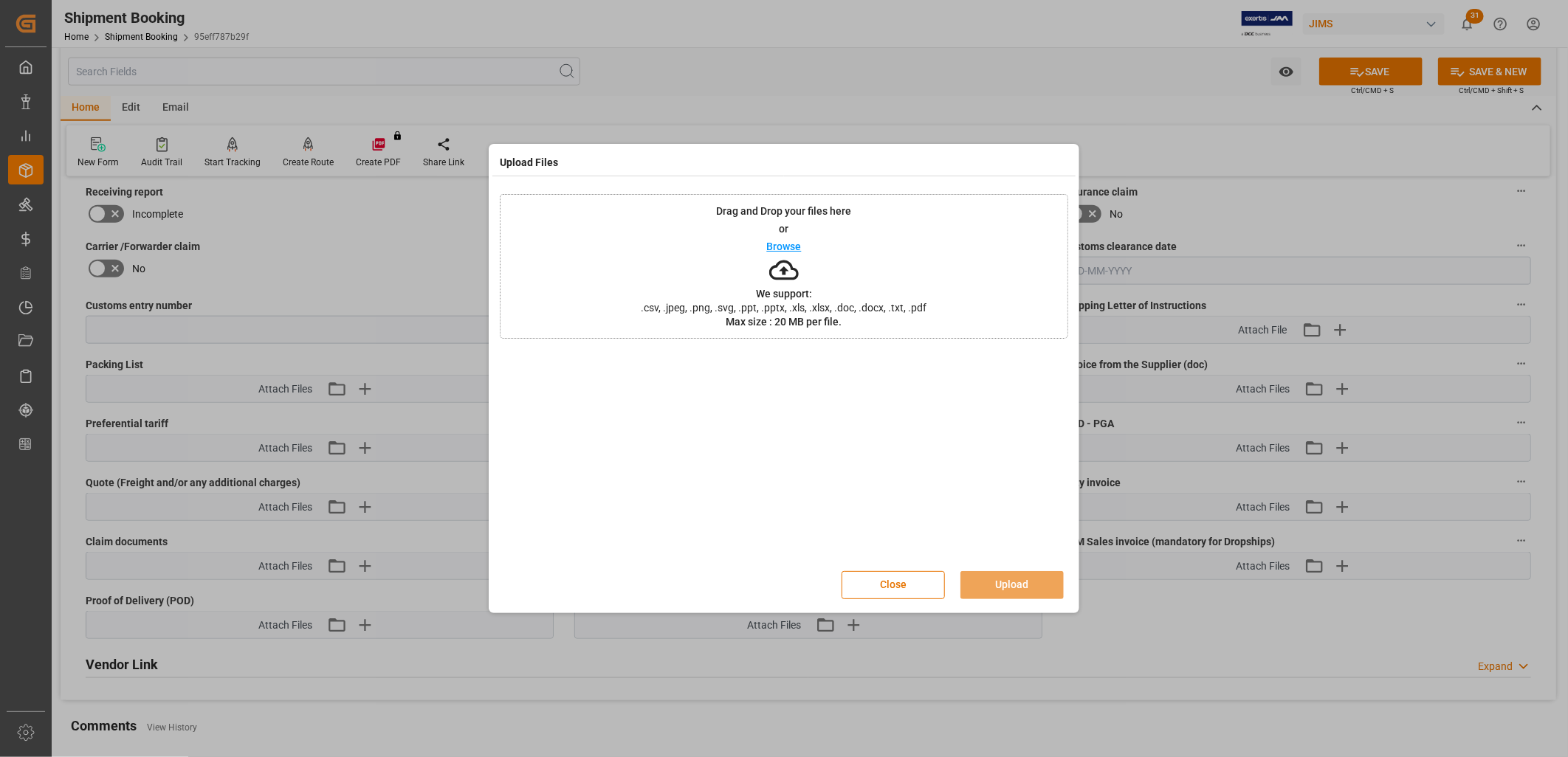
click at [777, 243] on p "Browse" at bounding box center [784, 247] width 35 height 11
click at [1035, 584] on button "Upload" at bounding box center [1012, 585] width 104 height 28
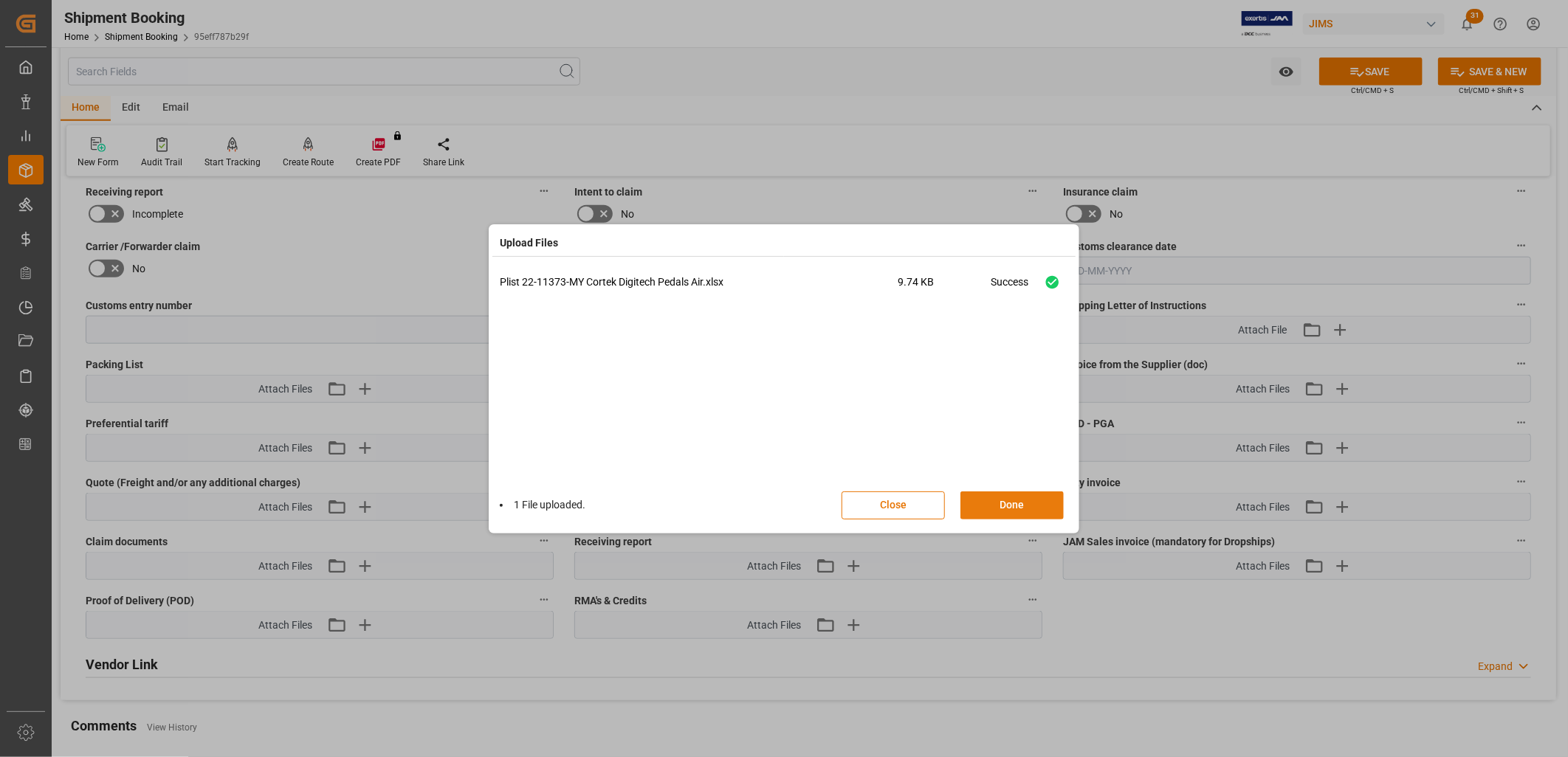
click at [1023, 506] on button "Done" at bounding box center [1012, 506] width 104 height 28
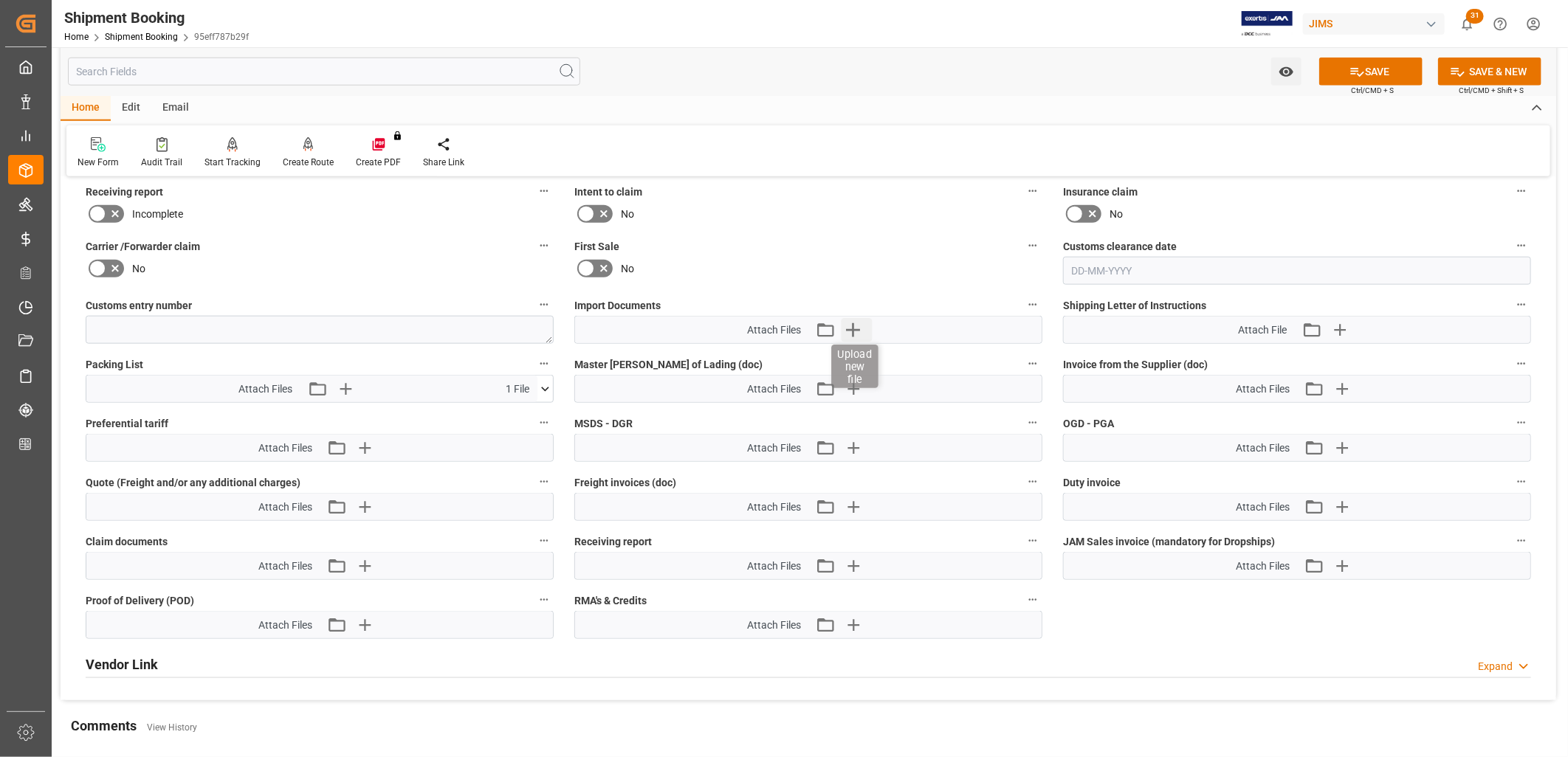
click at [851, 322] on icon "button" at bounding box center [853, 329] width 24 height 24
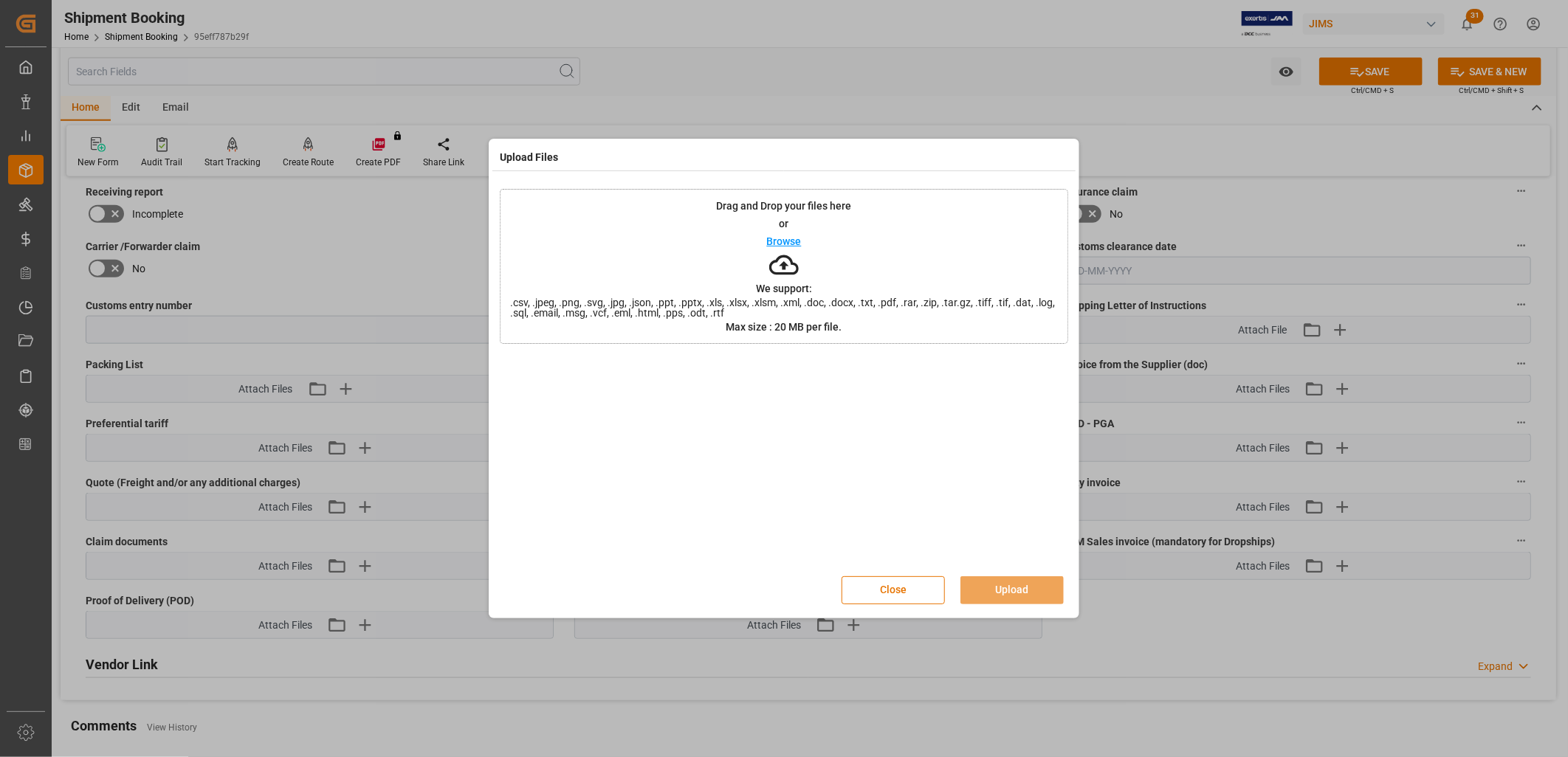
click at [779, 242] on p "Browse" at bounding box center [784, 242] width 35 height 11
click at [1002, 587] on button "Upload" at bounding box center [1012, 591] width 104 height 28
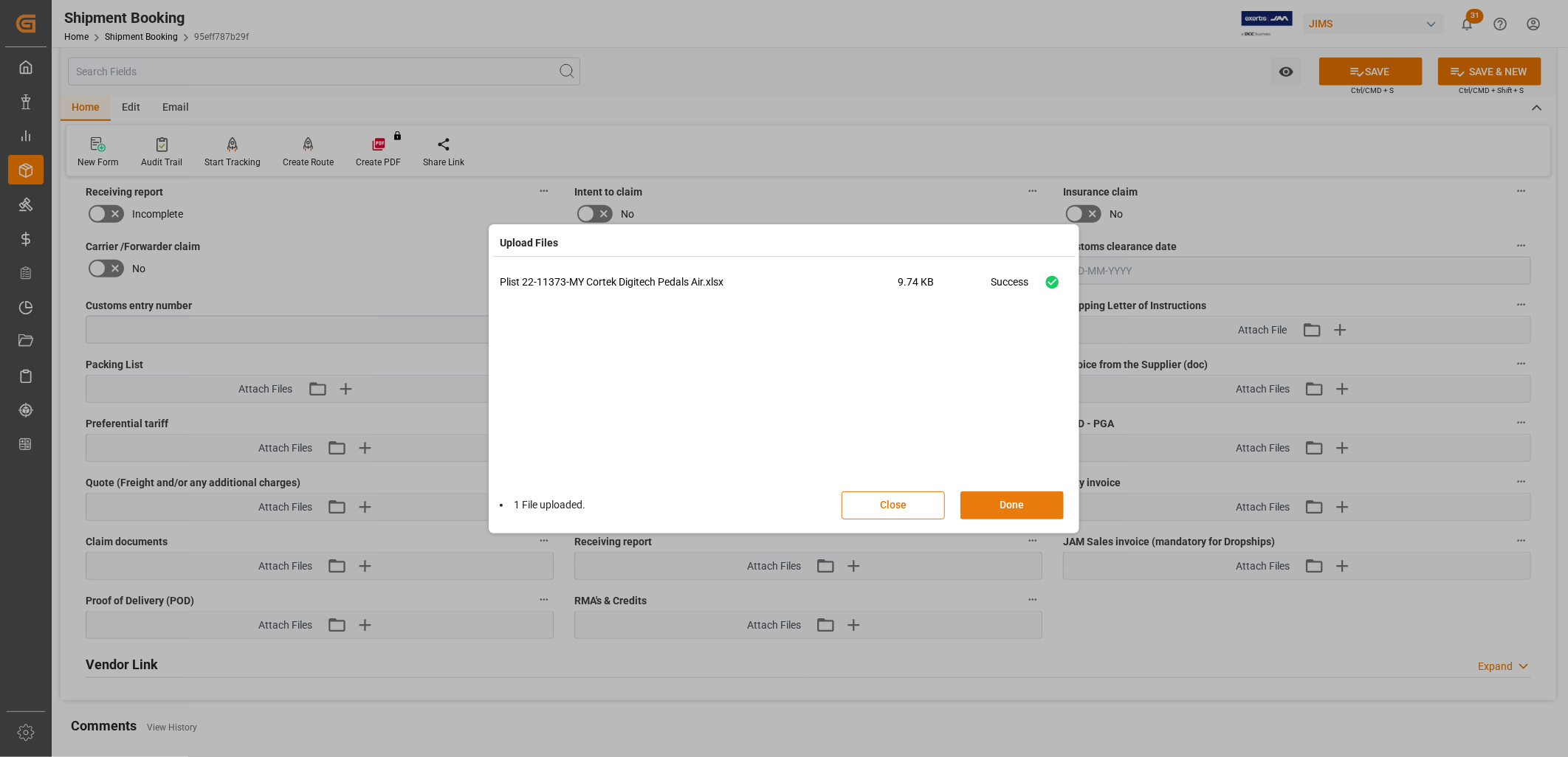
click at [1043, 505] on button "Done" at bounding box center [1012, 506] width 104 height 28
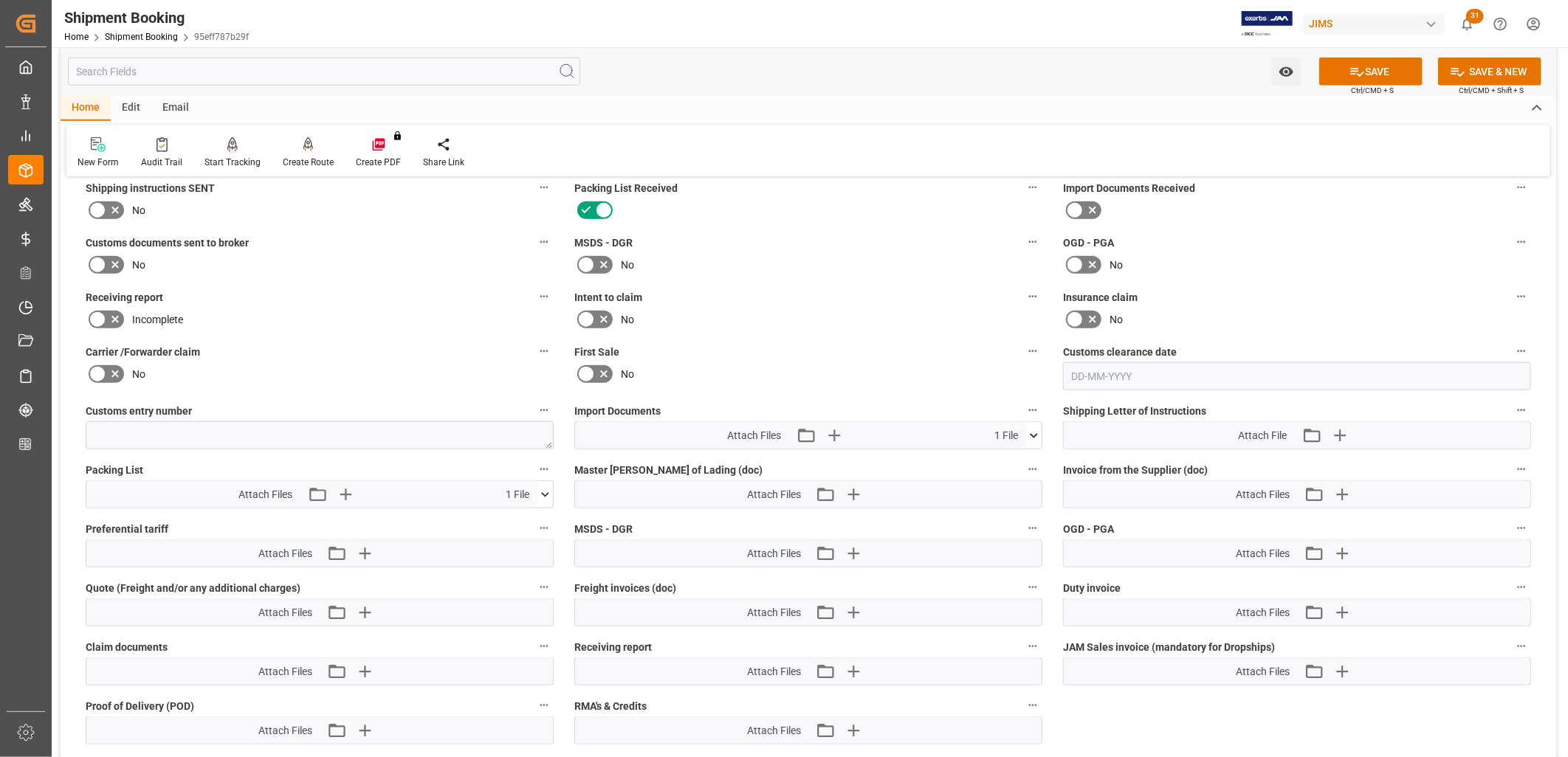
scroll to position [1065, 0]
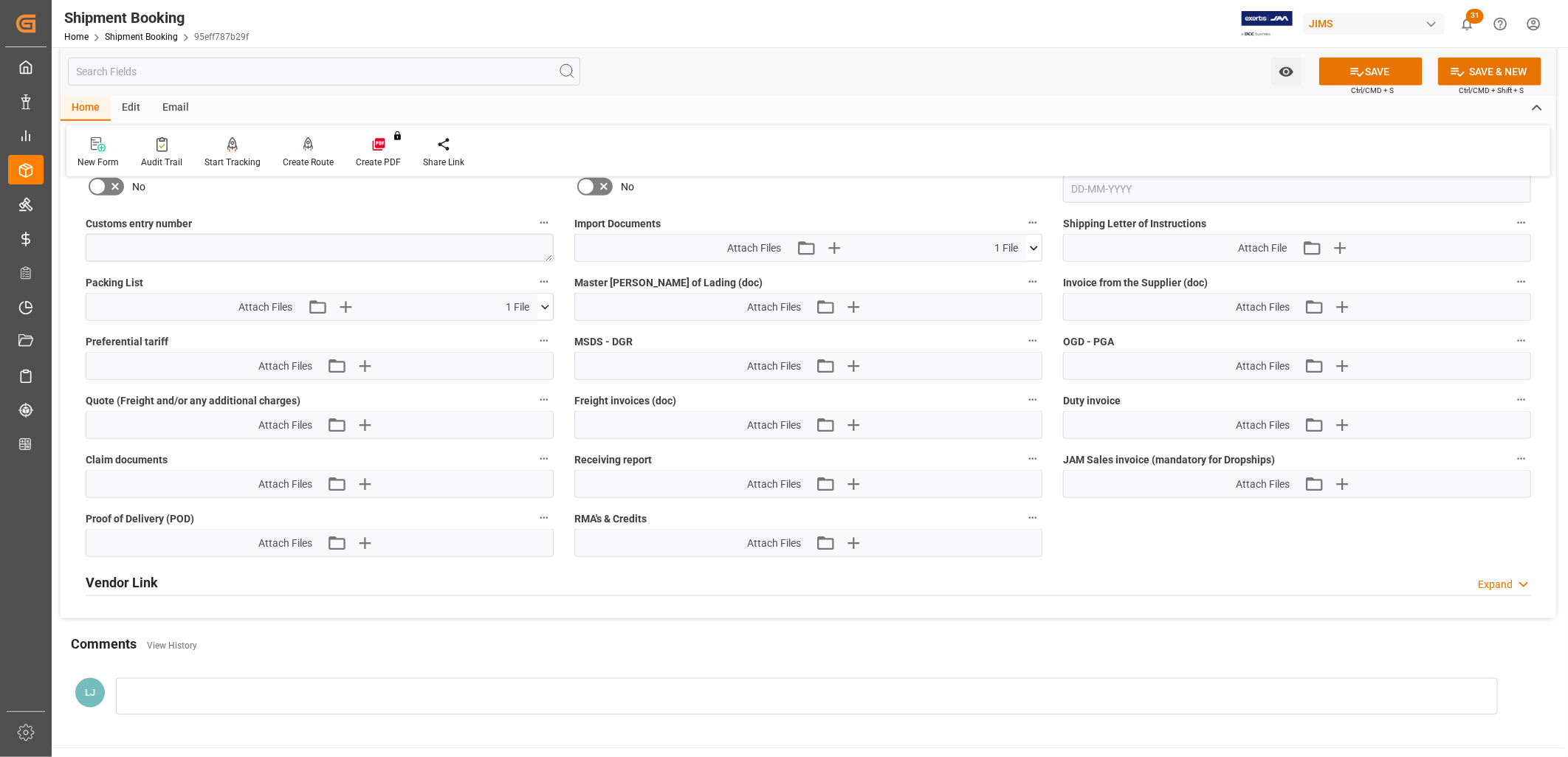
click at [151, 684] on div at bounding box center [807, 697] width 1382 height 37
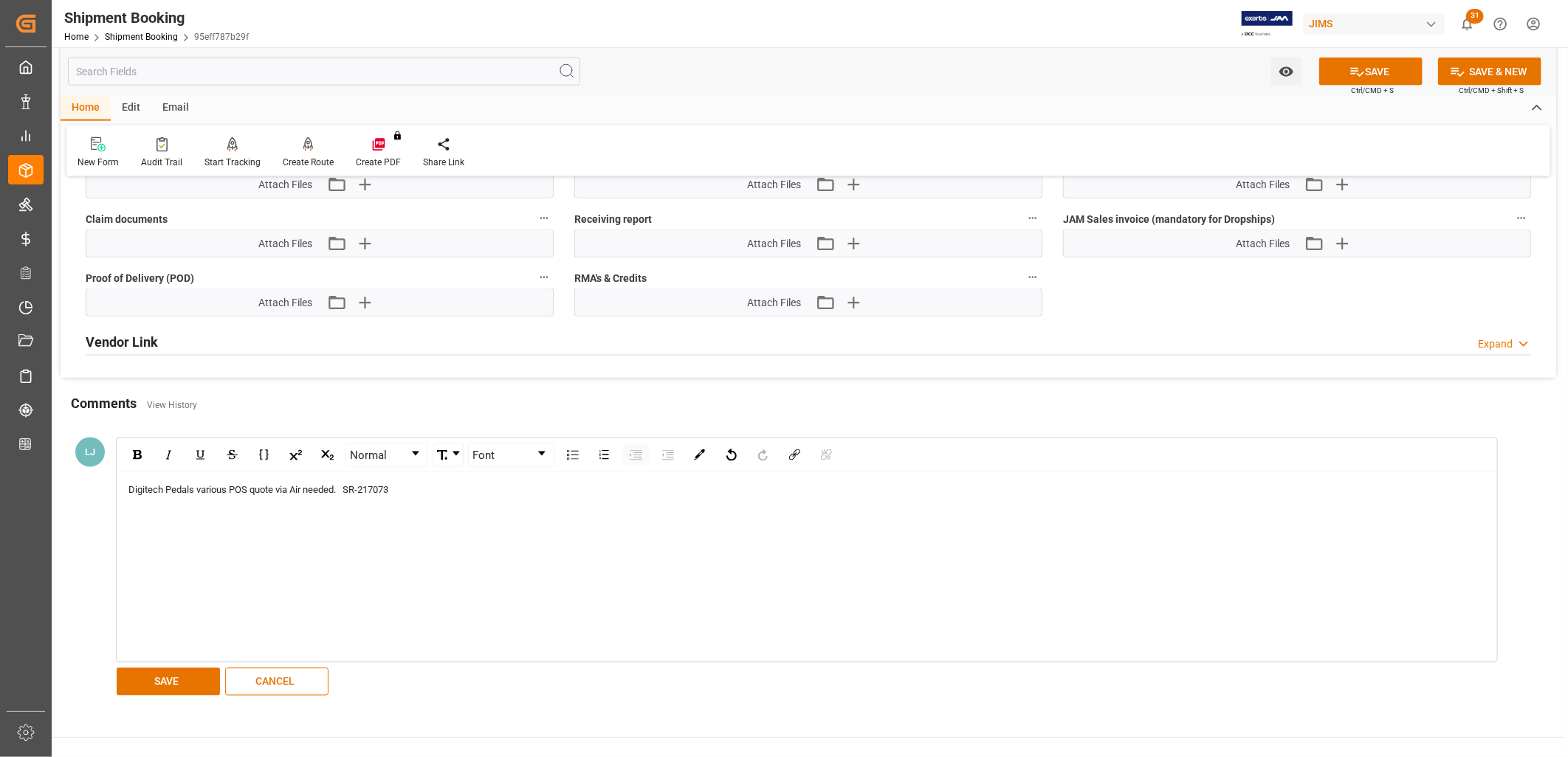
scroll to position [1311, 0]
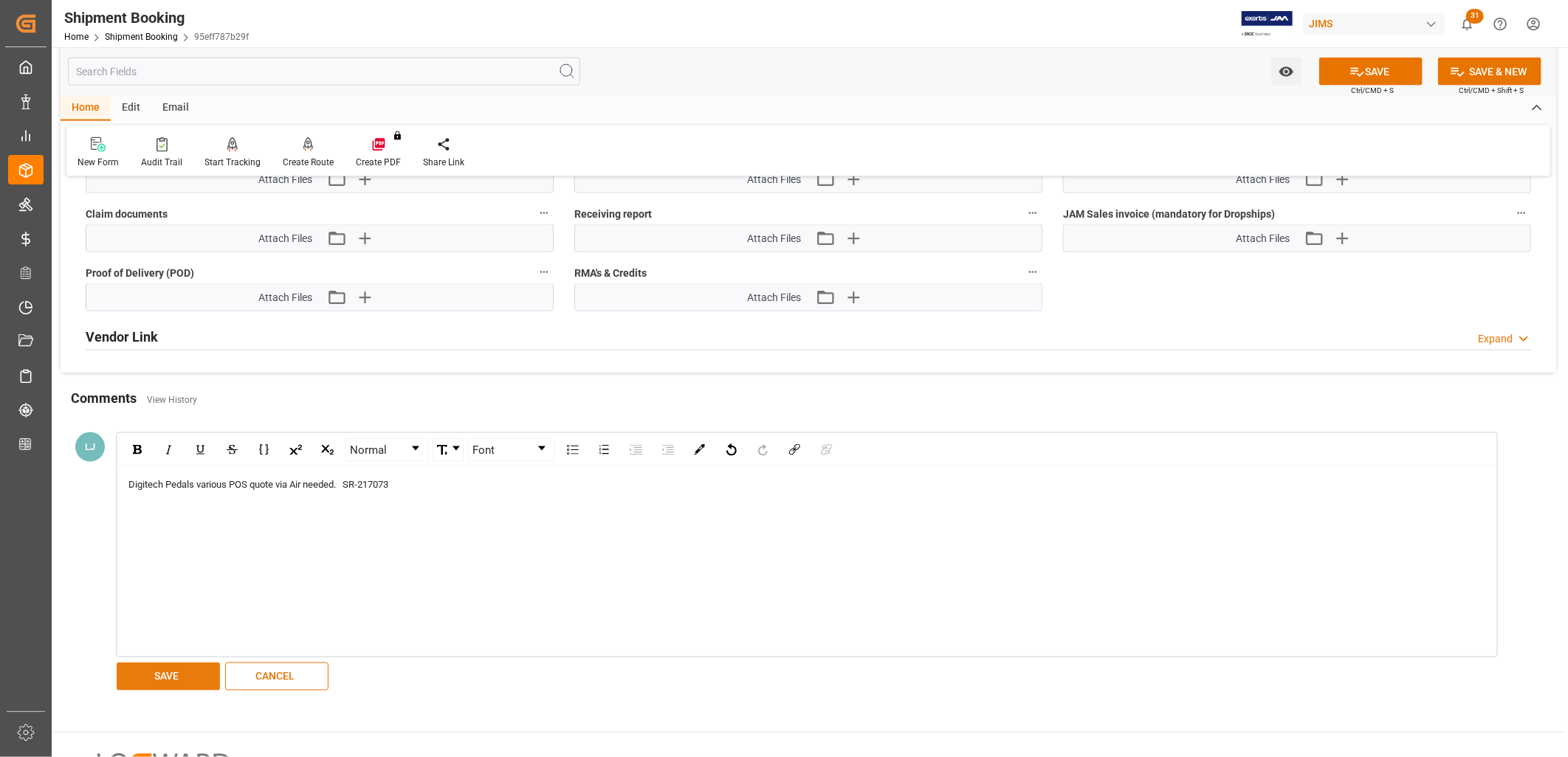
click at [192, 675] on button "SAVE" at bounding box center [168, 676] width 104 height 28
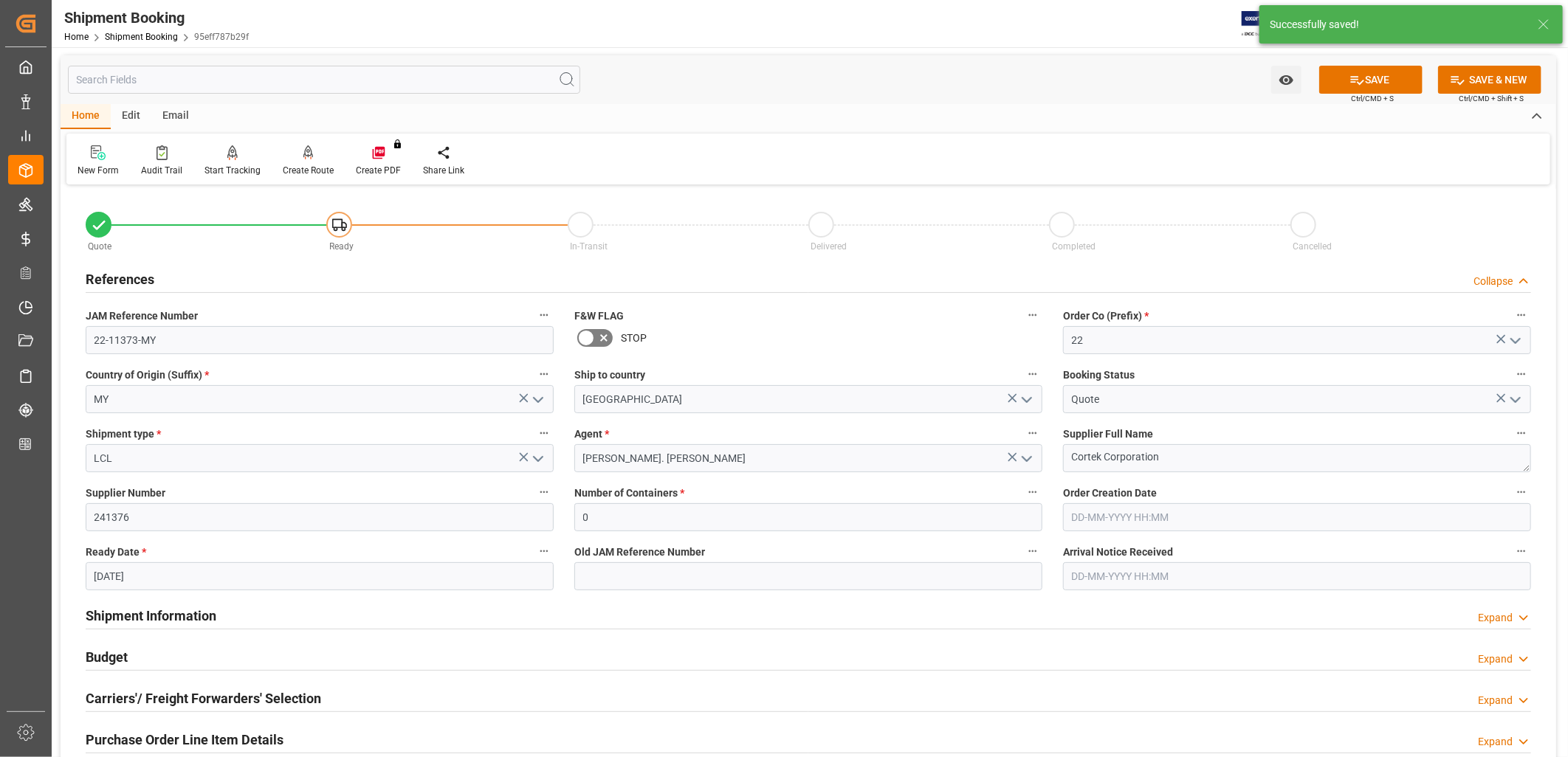
scroll to position [0, 0]
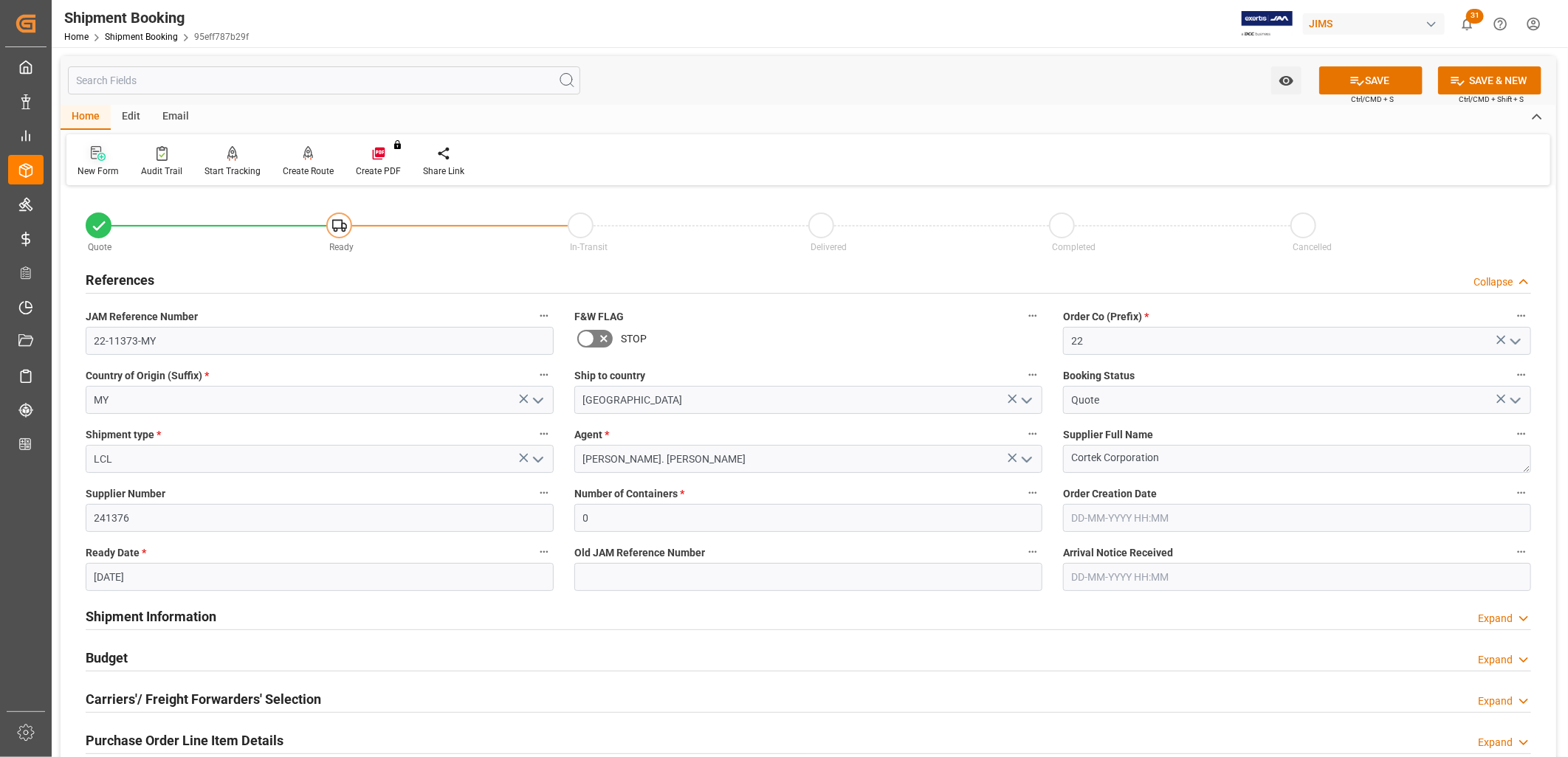
click at [95, 158] on icon at bounding box center [98, 153] width 15 height 15
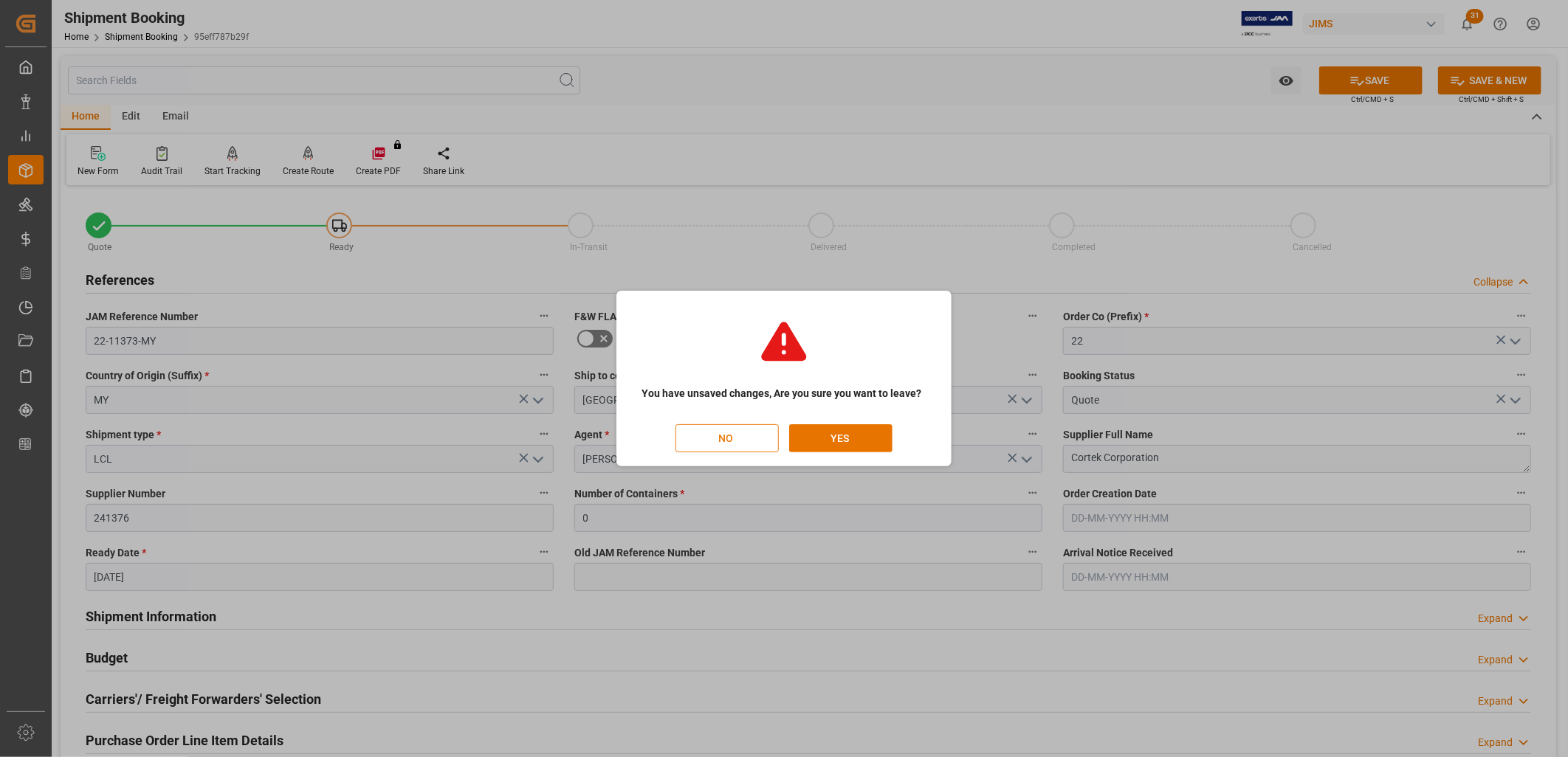
click at [729, 441] on button "NO" at bounding box center [727, 438] width 104 height 28
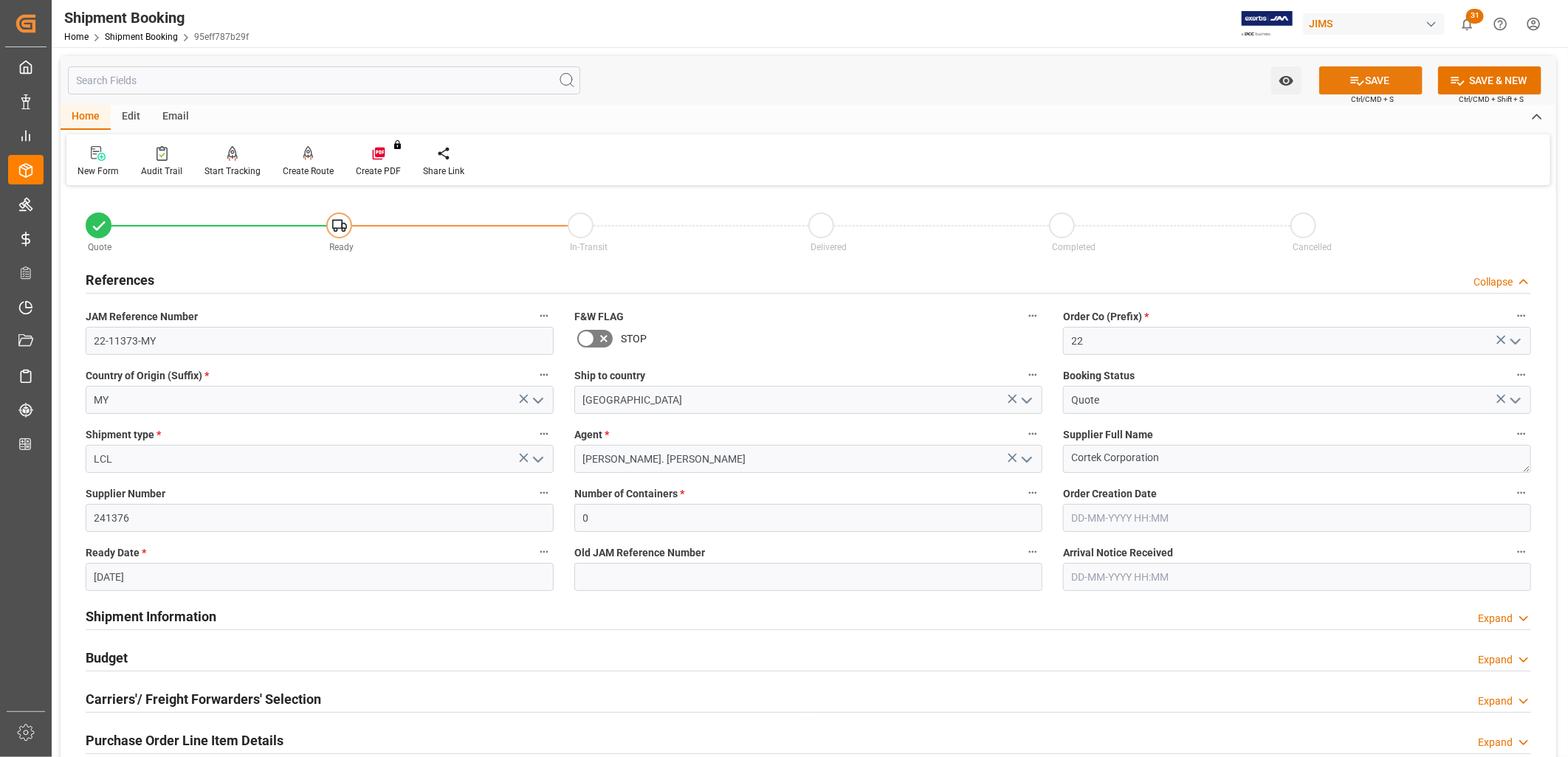
click at [1346, 82] on button "SAVE" at bounding box center [1370, 81] width 104 height 28
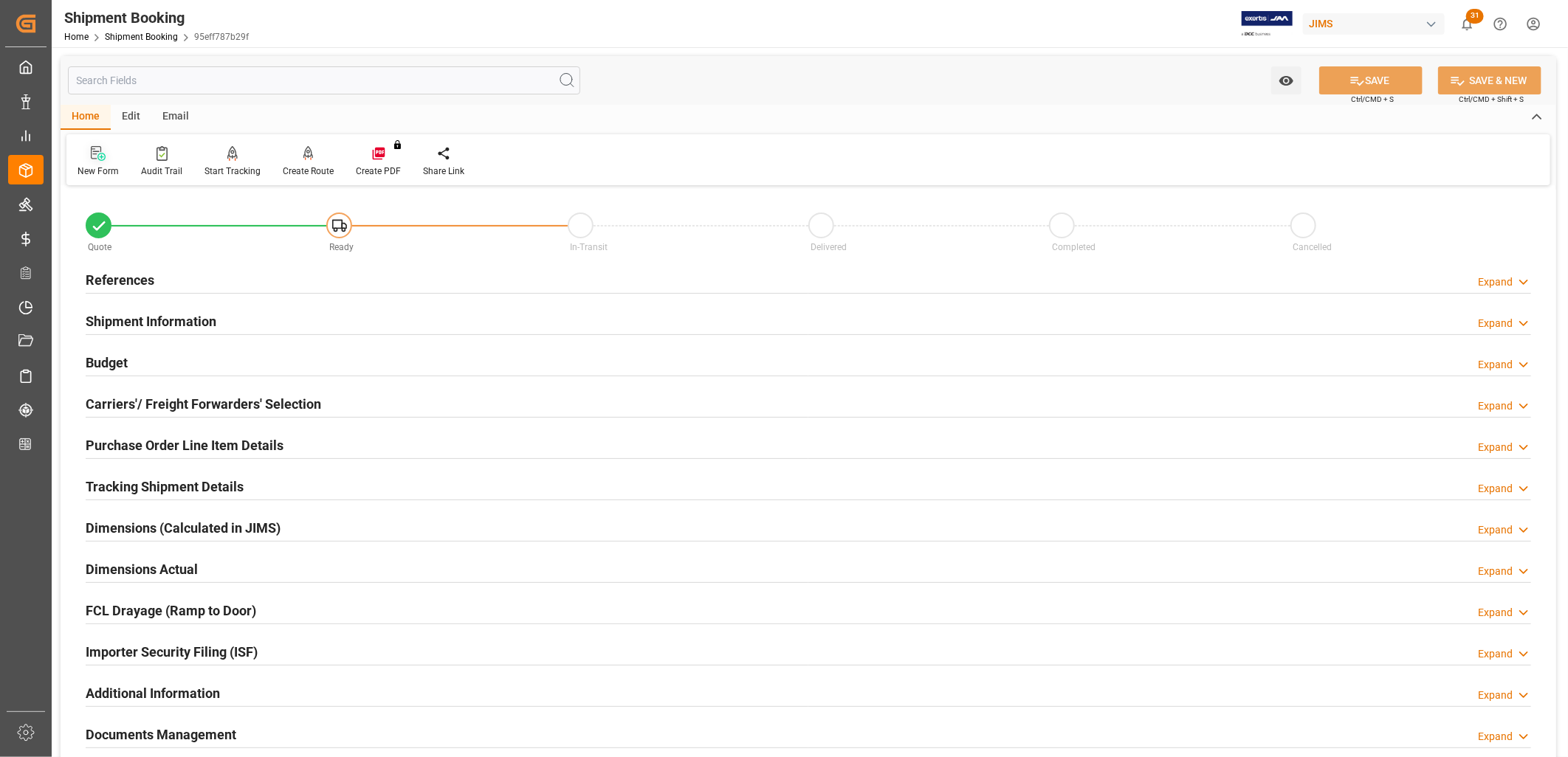
click at [99, 161] on div "New Form" at bounding box center [98, 161] width 64 height 33
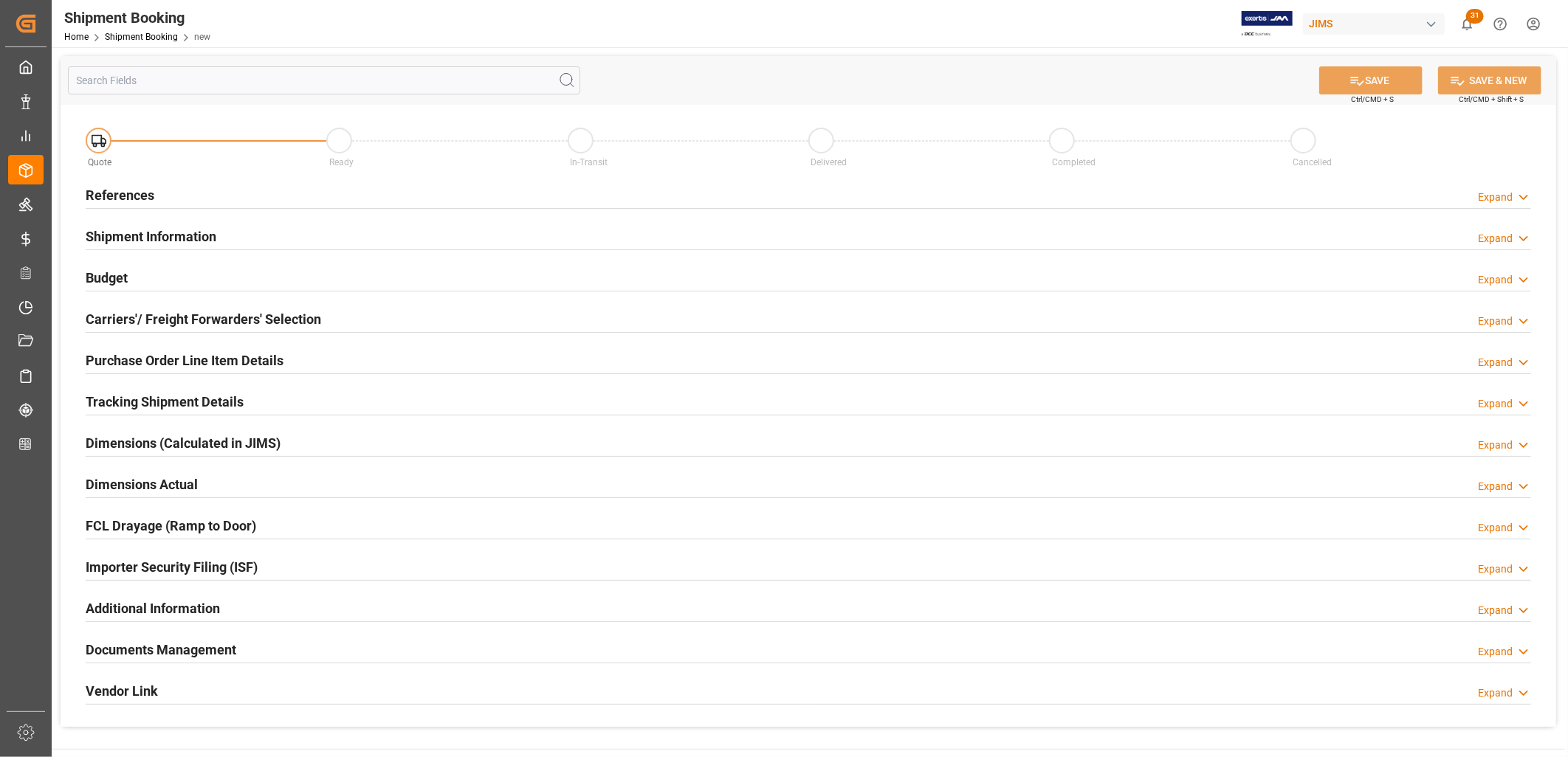
click at [138, 196] on h2 "References" at bounding box center [120, 195] width 69 height 20
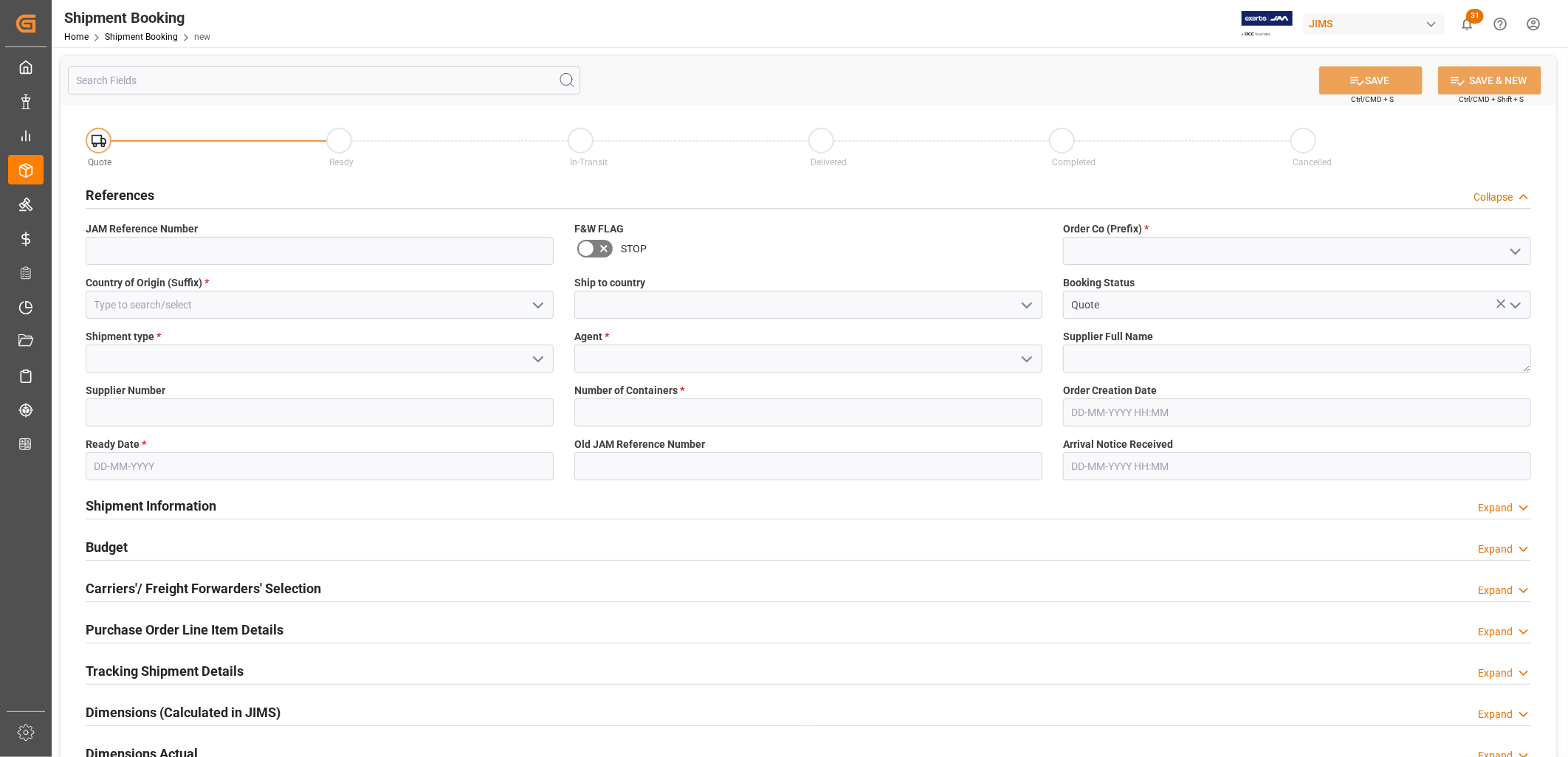
click at [1519, 247] on icon "open menu" at bounding box center [1516, 251] width 18 height 18
click at [1071, 277] on div "22" at bounding box center [1297, 284] width 467 height 34
type input "22"
click at [1029, 301] on icon "open menu" at bounding box center [1027, 305] width 18 height 18
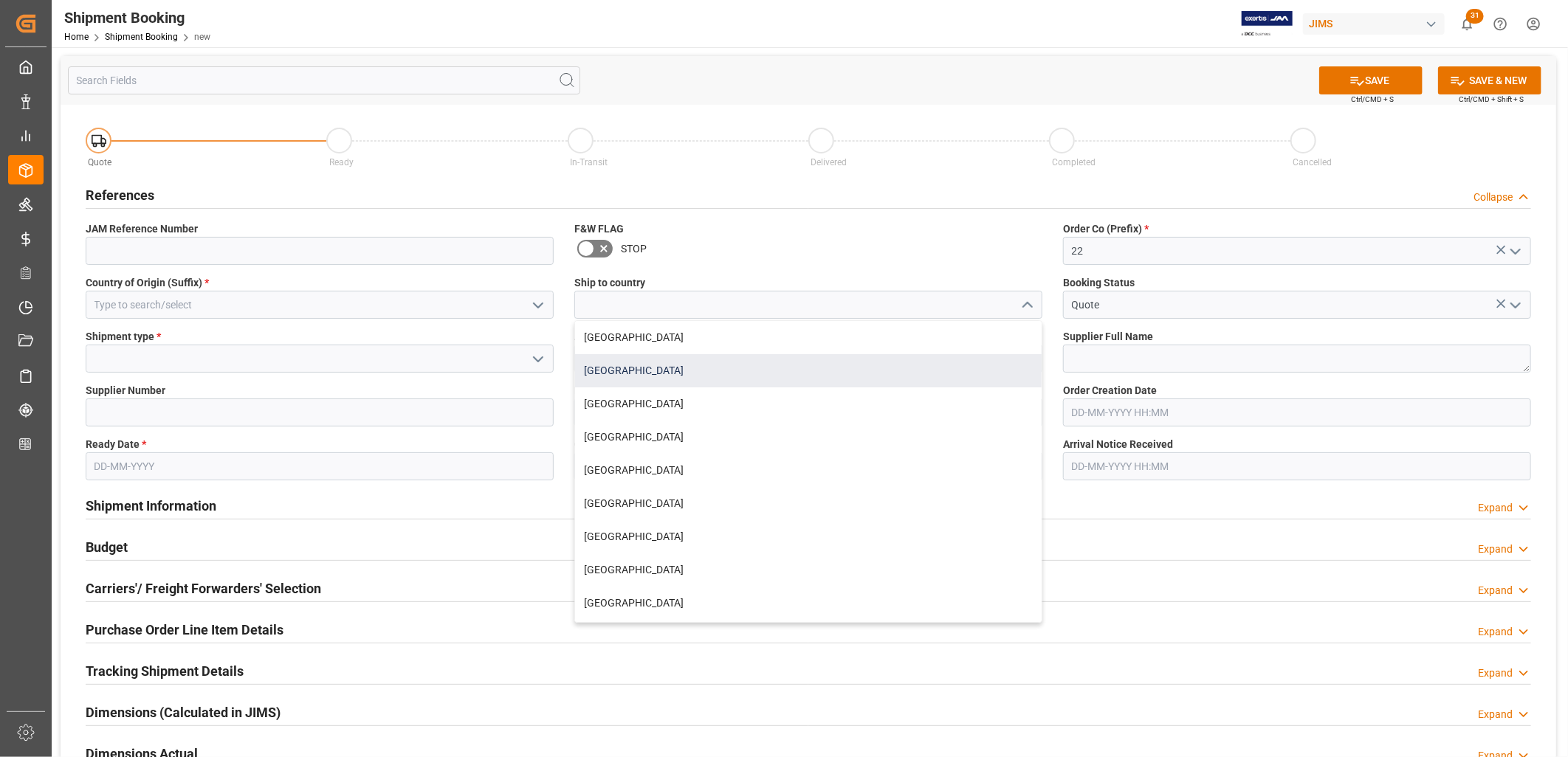
click at [637, 367] on div "[GEOGRAPHIC_DATA]" at bounding box center [808, 371] width 467 height 34
type input "[GEOGRAPHIC_DATA]"
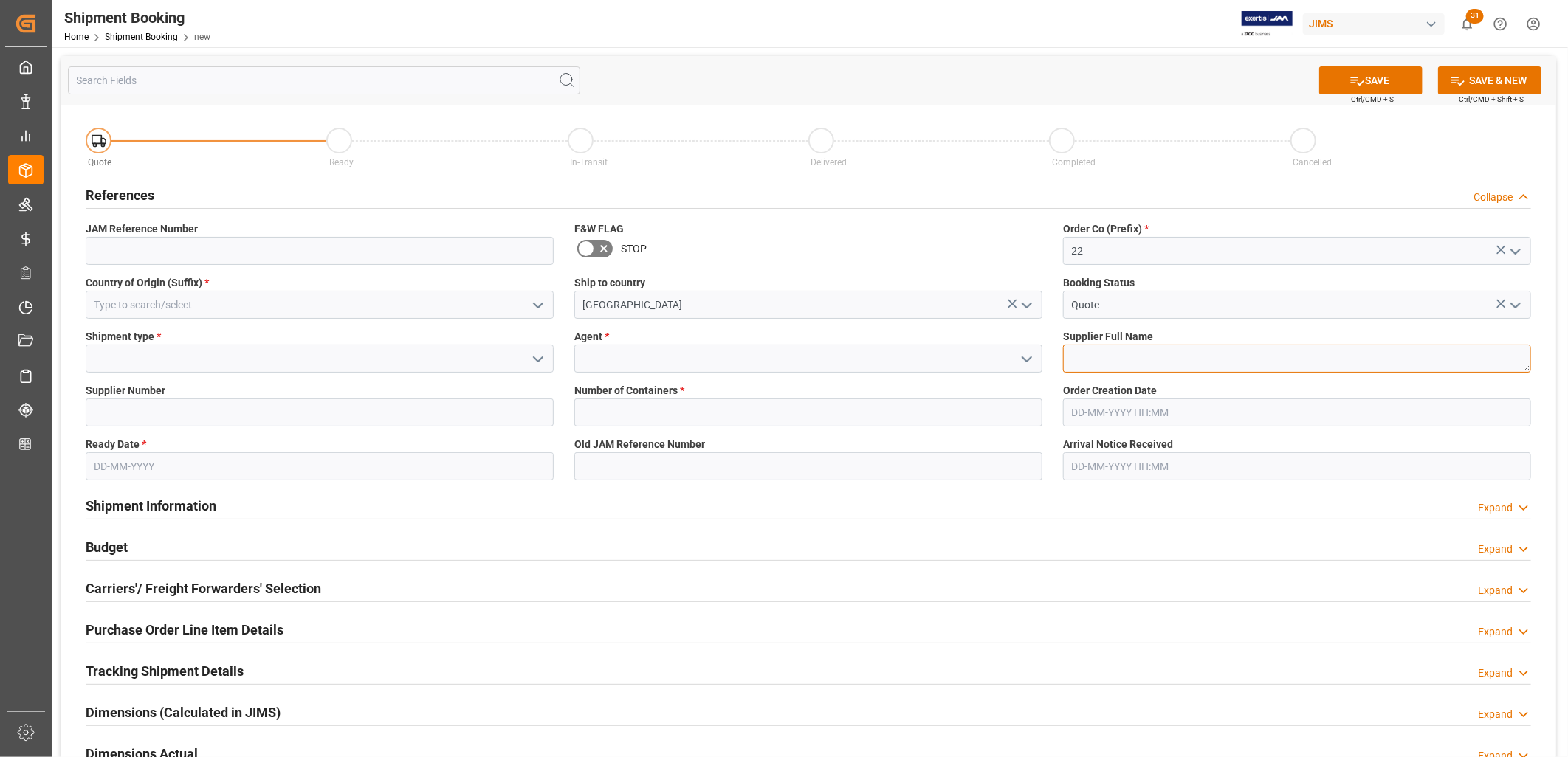
click at [1105, 359] on textarea at bounding box center [1297, 359] width 468 height 28
type textarea "Cortek Corp"
click at [1025, 352] on icon "open menu" at bounding box center [1027, 359] width 18 height 18
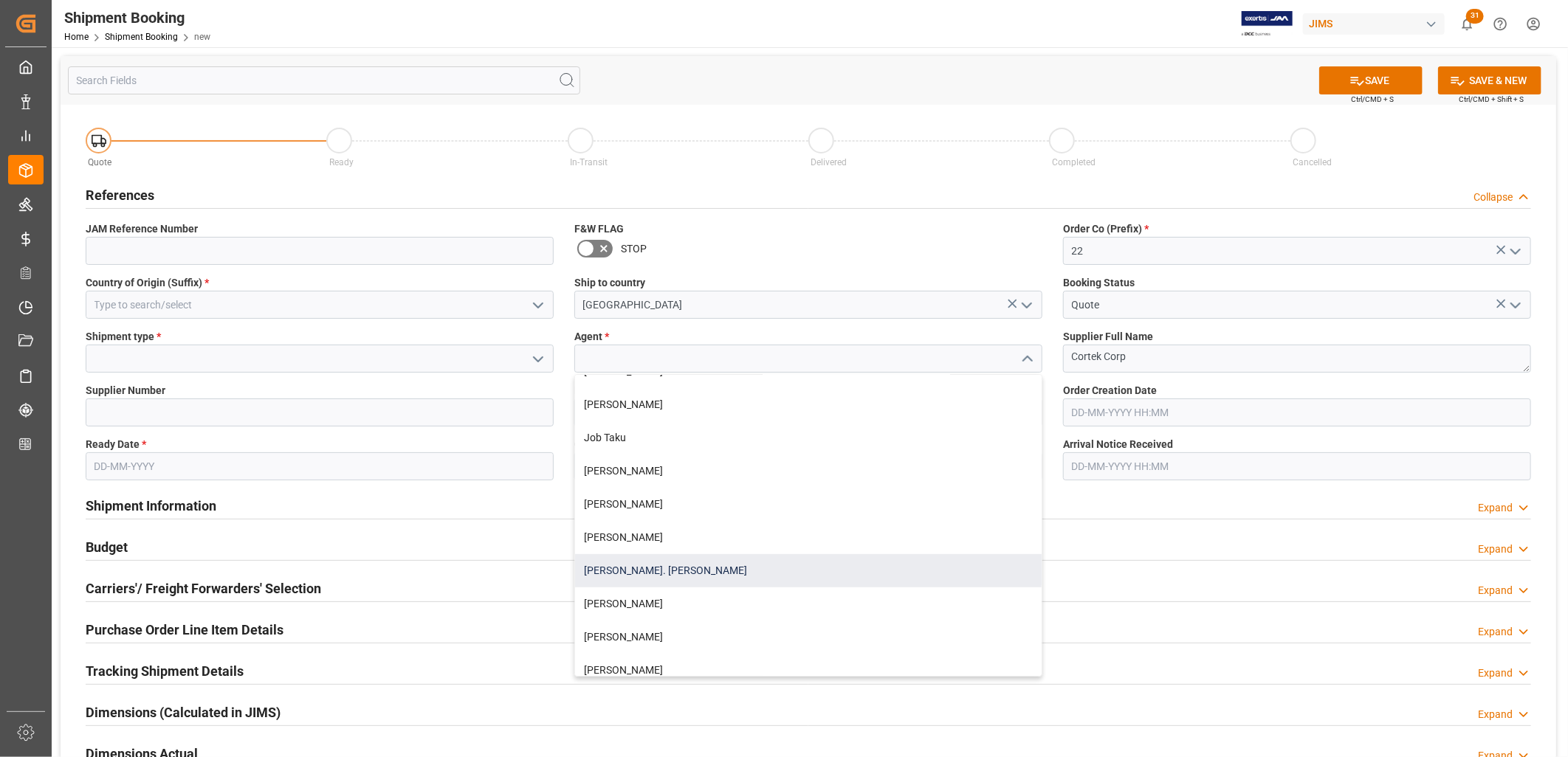
scroll to position [410, 0]
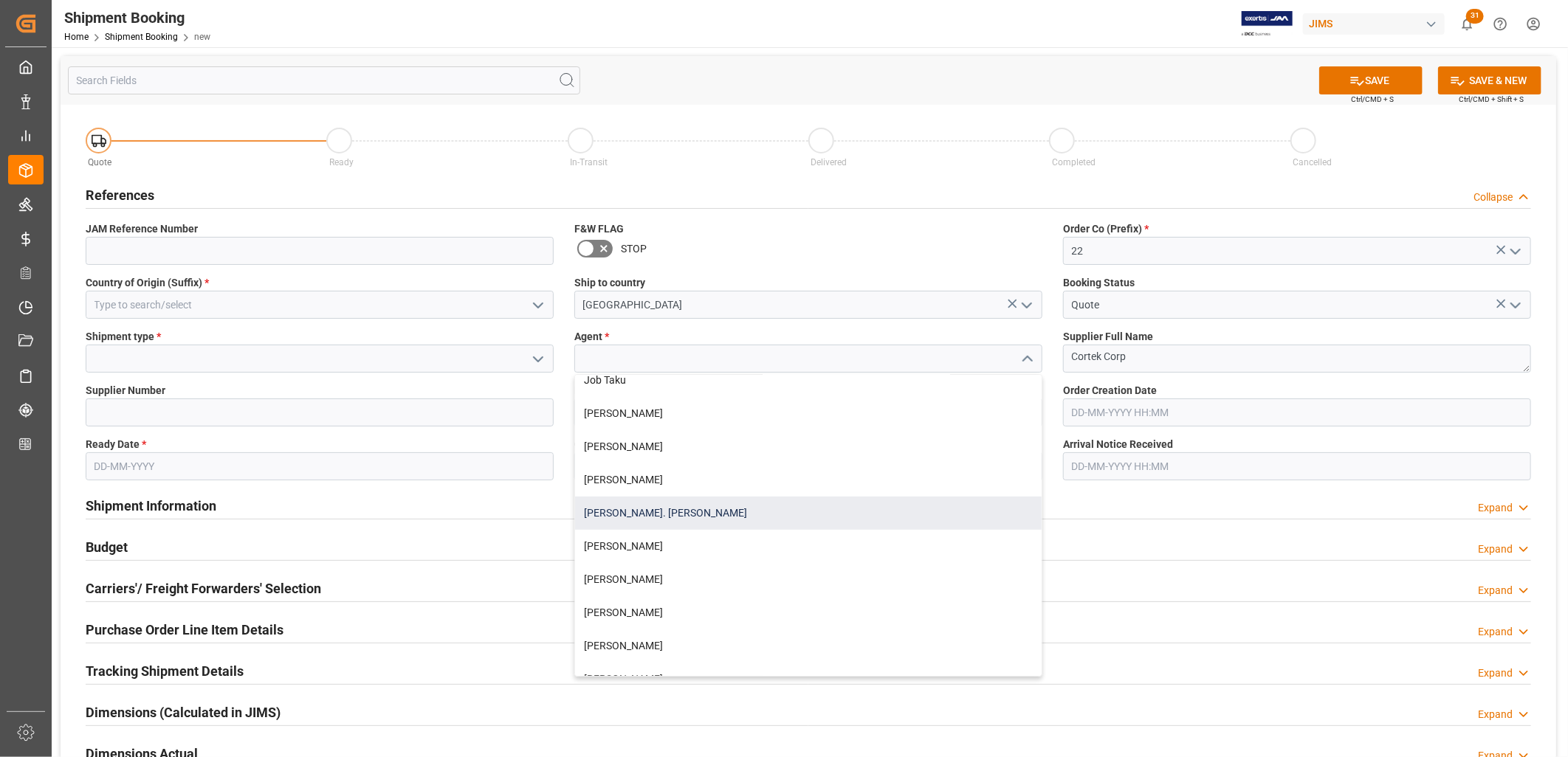
click at [650, 506] on div "[PERSON_NAME]. [PERSON_NAME]" at bounding box center [808, 514] width 467 height 34
type input "[PERSON_NAME]. [PERSON_NAME]"
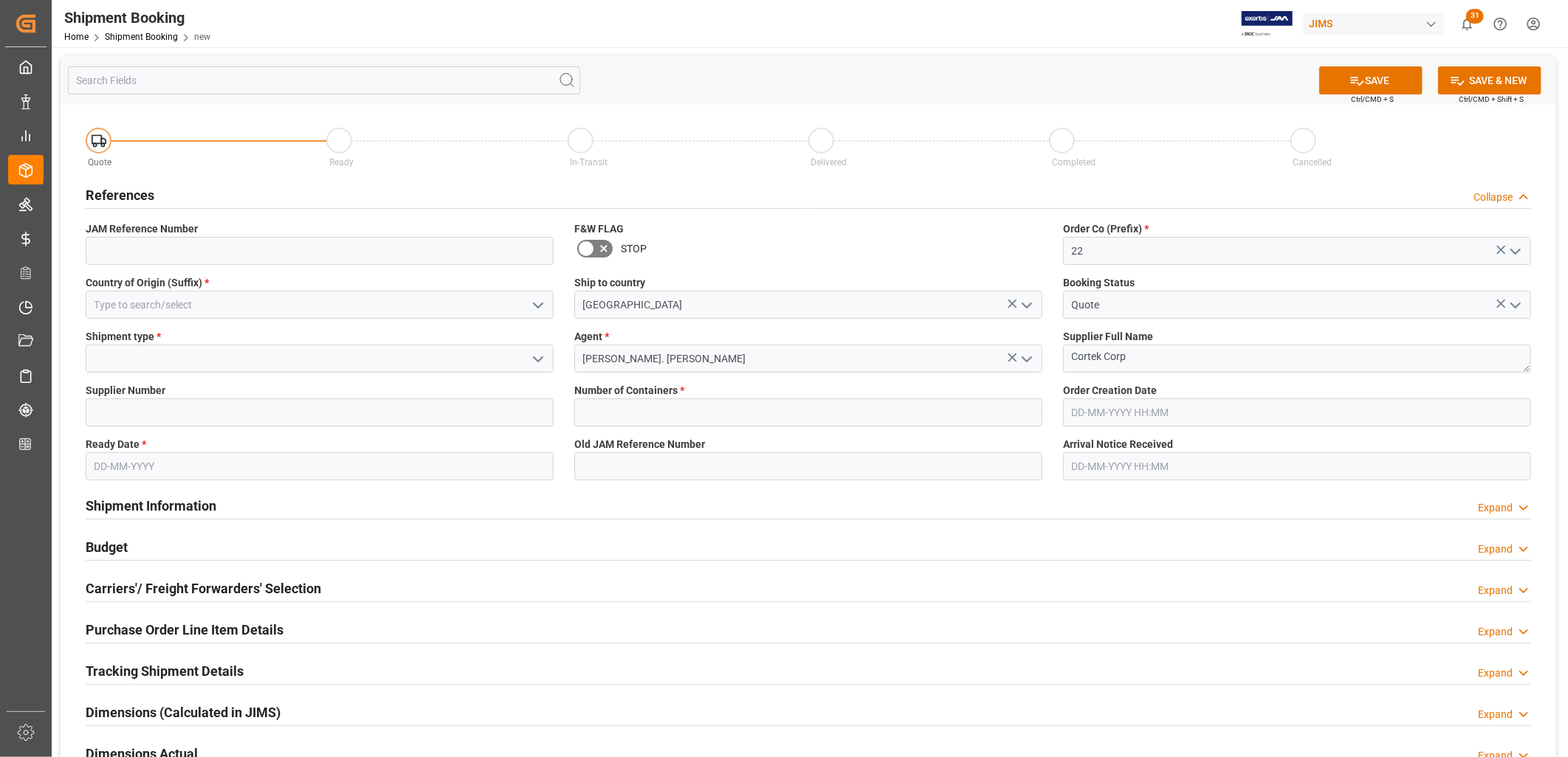
click at [538, 357] on icon "open menu" at bounding box center [539, 359] width 18 height 18
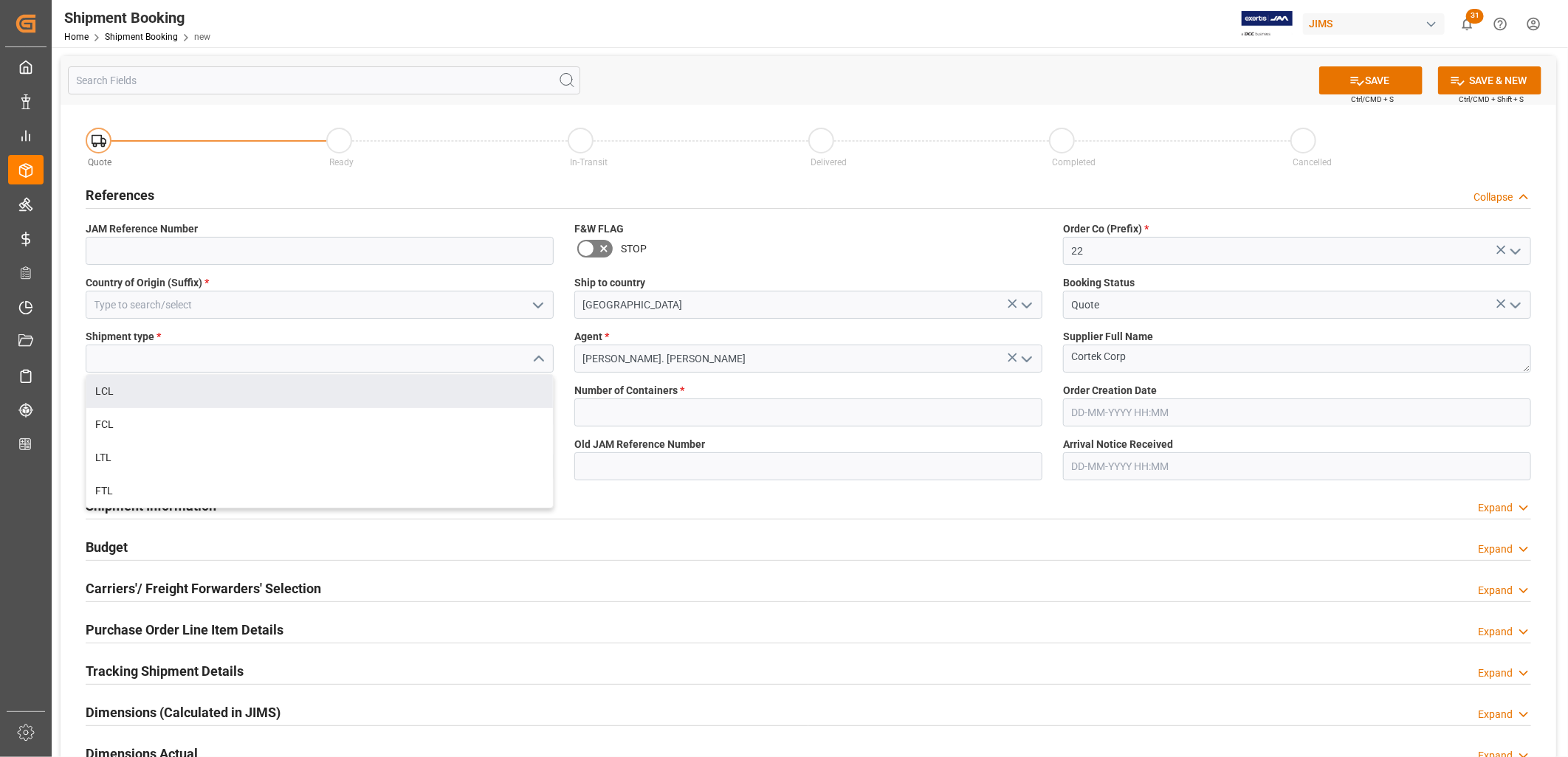
click at [108, 388] on div "LCL" at bounding box center [320, 391] width 467 height 34
type input "LCL"
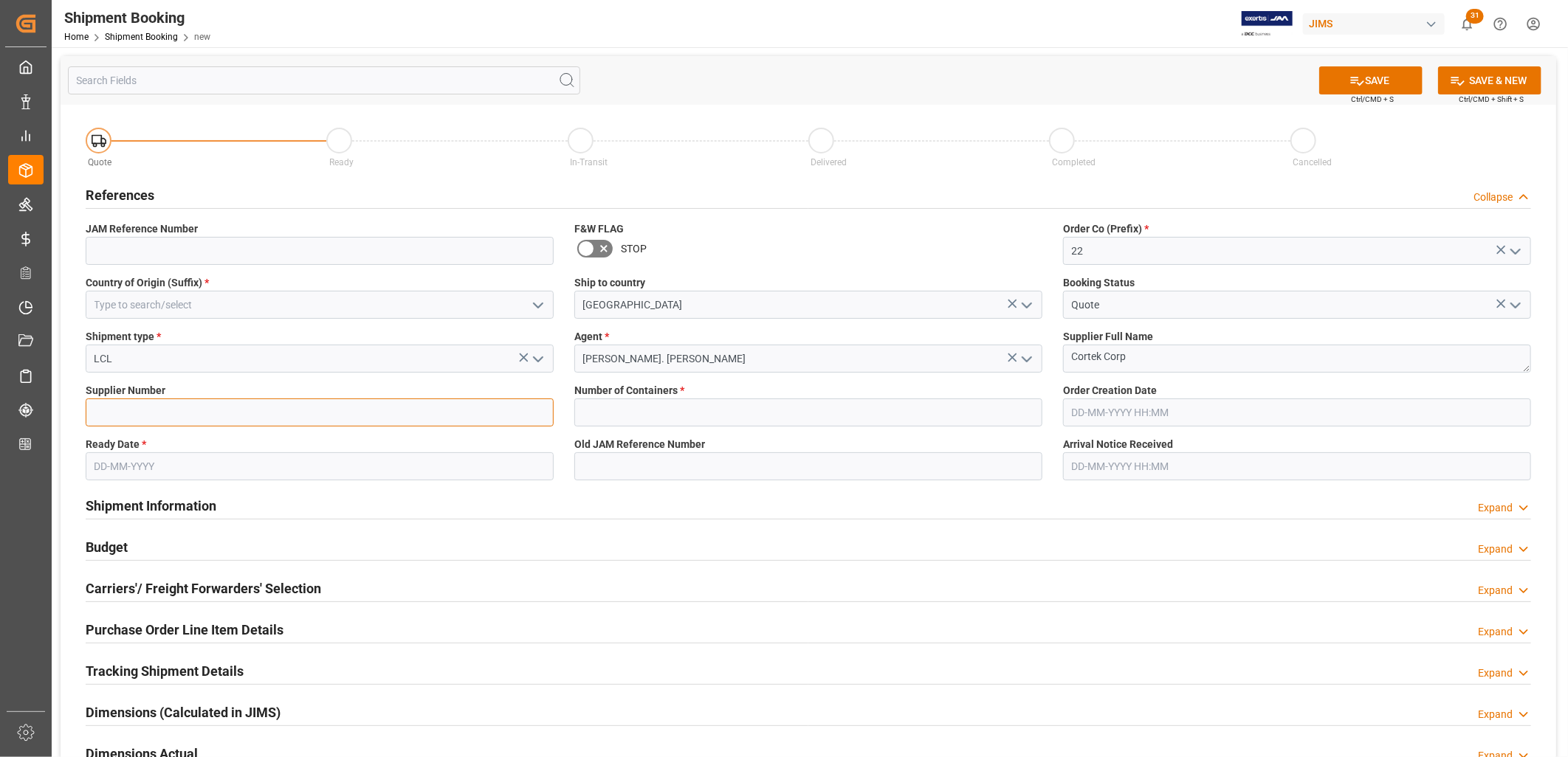
click at [192, 410] on input at bounding box center [320, 413] width 468 height 28
type input "241376"
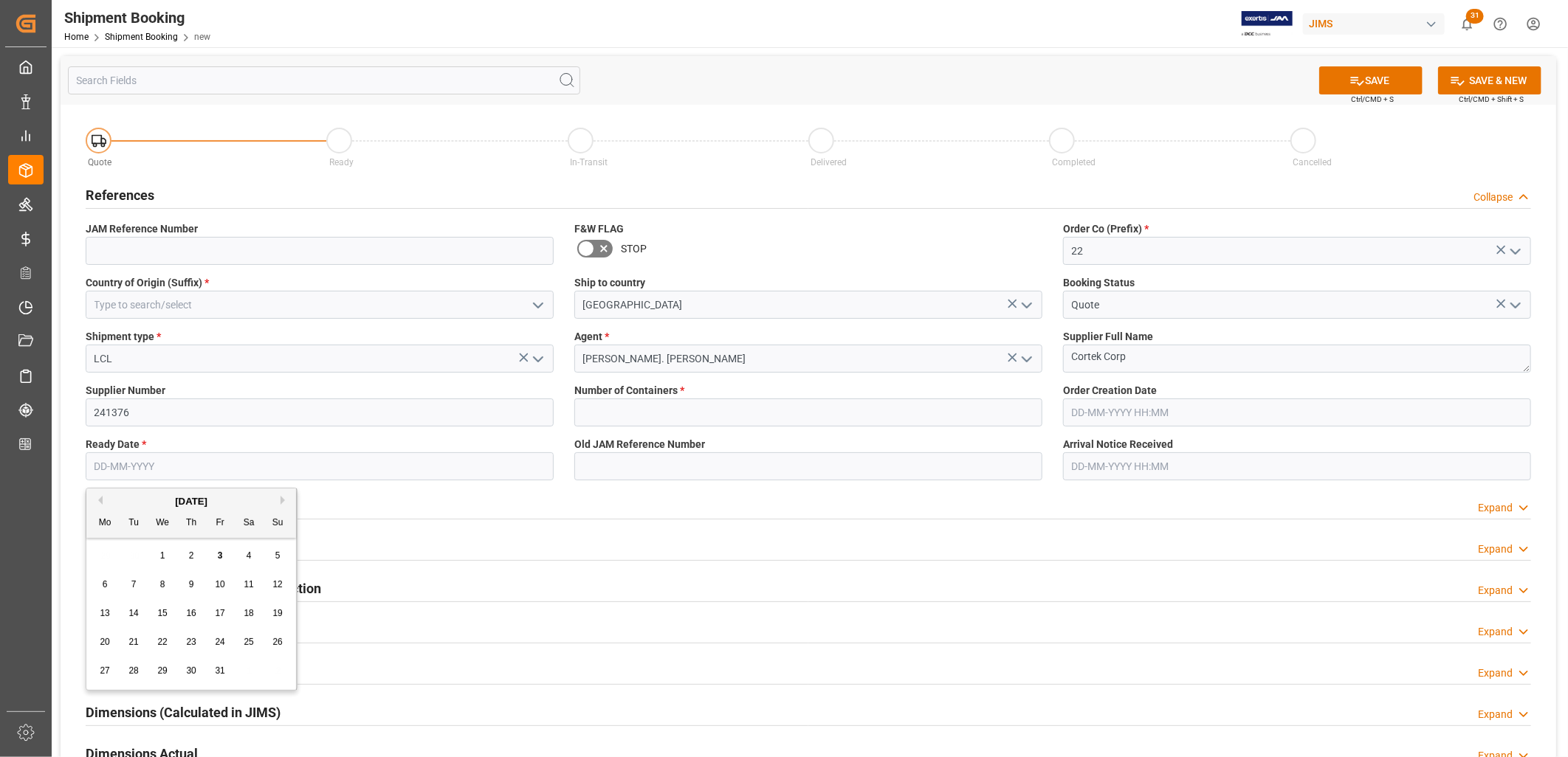
click at [133, 467] on input "text" at bounding box center [320, 467] width 468 height 28
click at [109, 560] on div "29 30 1 2 3 4 5" at bounding box center [192, 556] width 202 height 29
click at [136, 673] on span "28" at bounding box center [133, 671] width 10 height 11
type input "[DATE]"
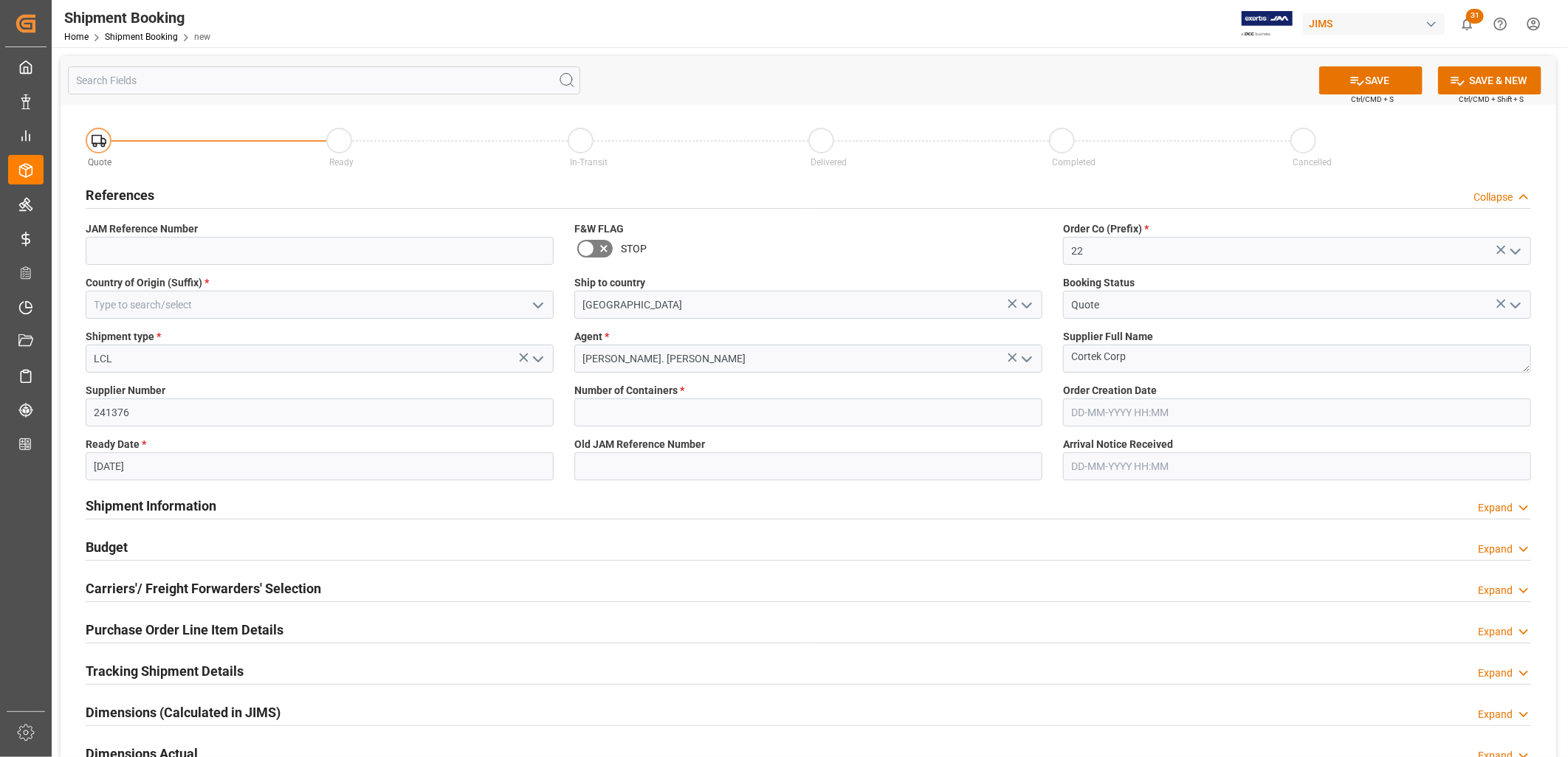
click at [537, 301] on icon "open menu" at bounding box center [539, 305] width 18 height 18
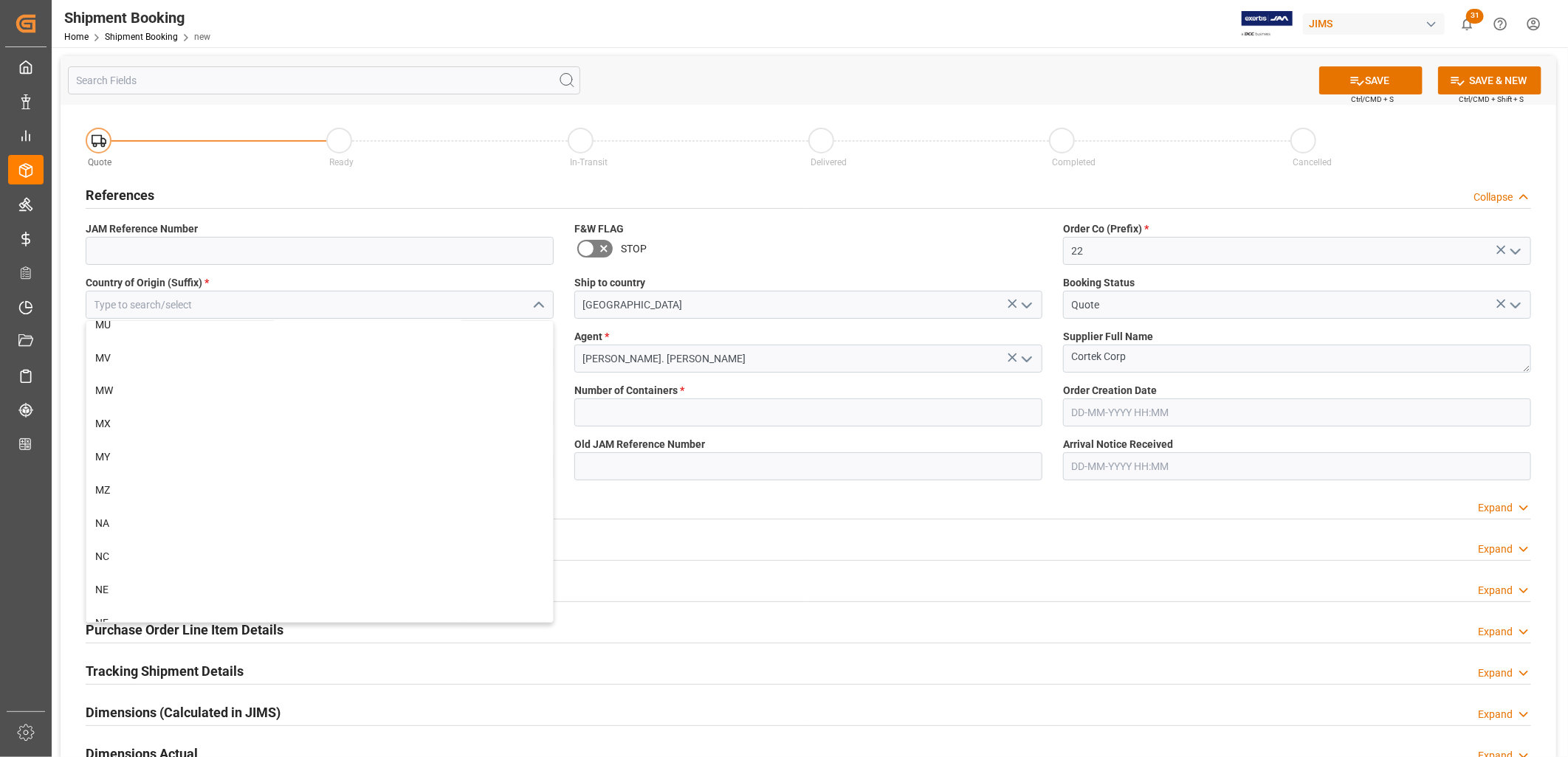
scroll to position [5248, 0]
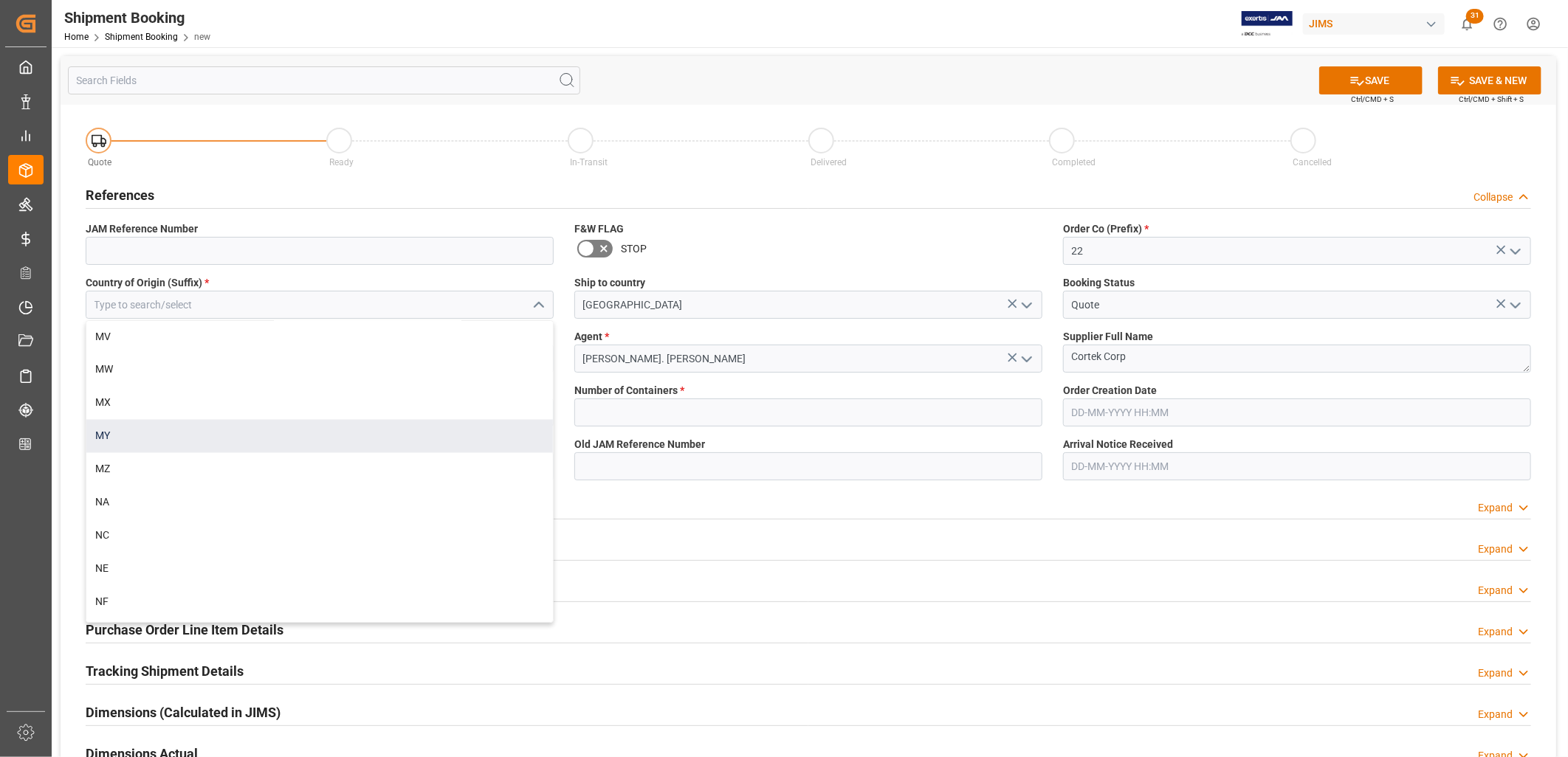
click at [98, 431] on div "MY" at bounding box center [320, 436] width 467 height 34
type input "MY"
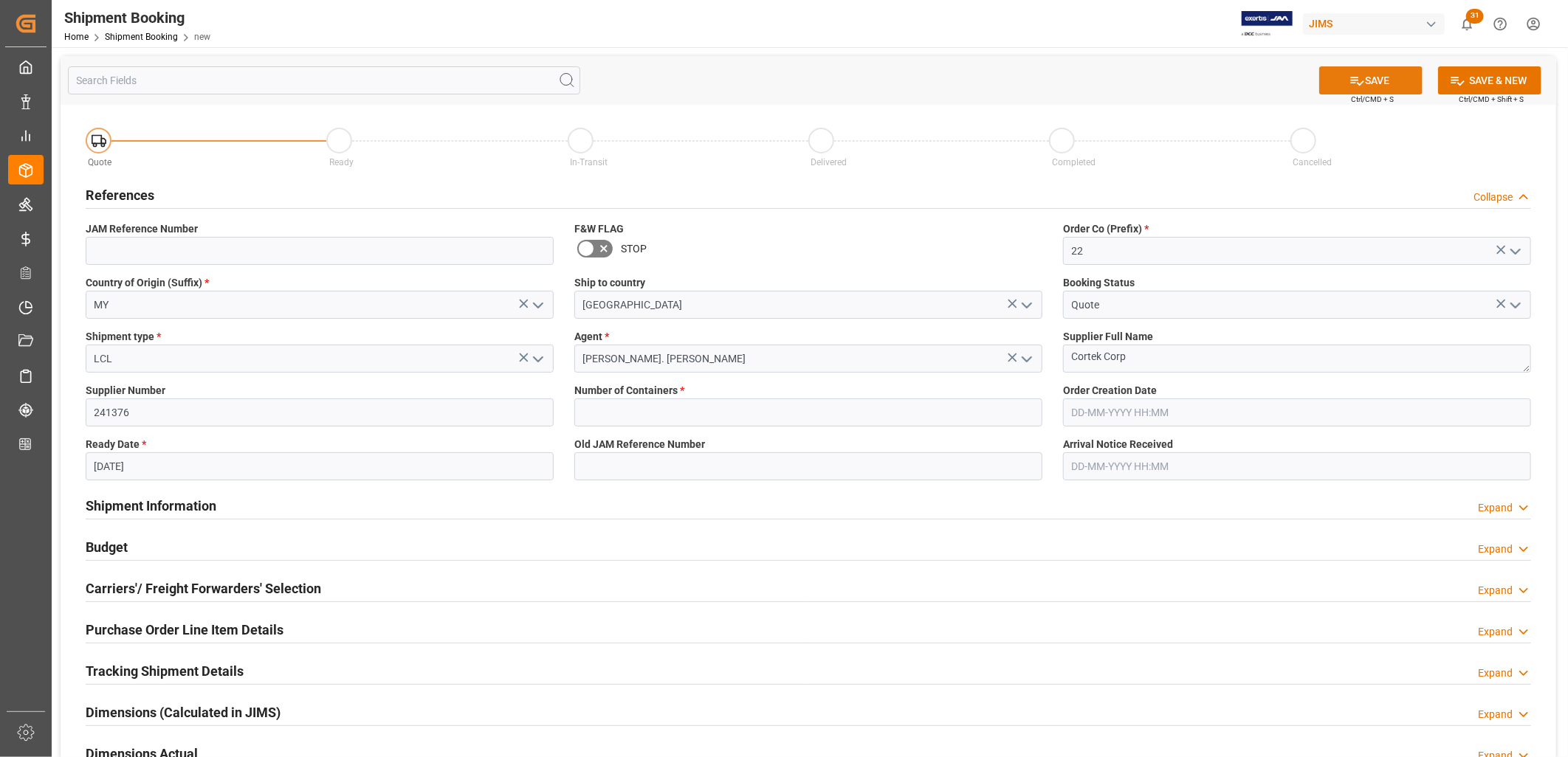
click at [1377, 78] on button "SAVE" at bounding box center [1370, 81] width 104 height 28
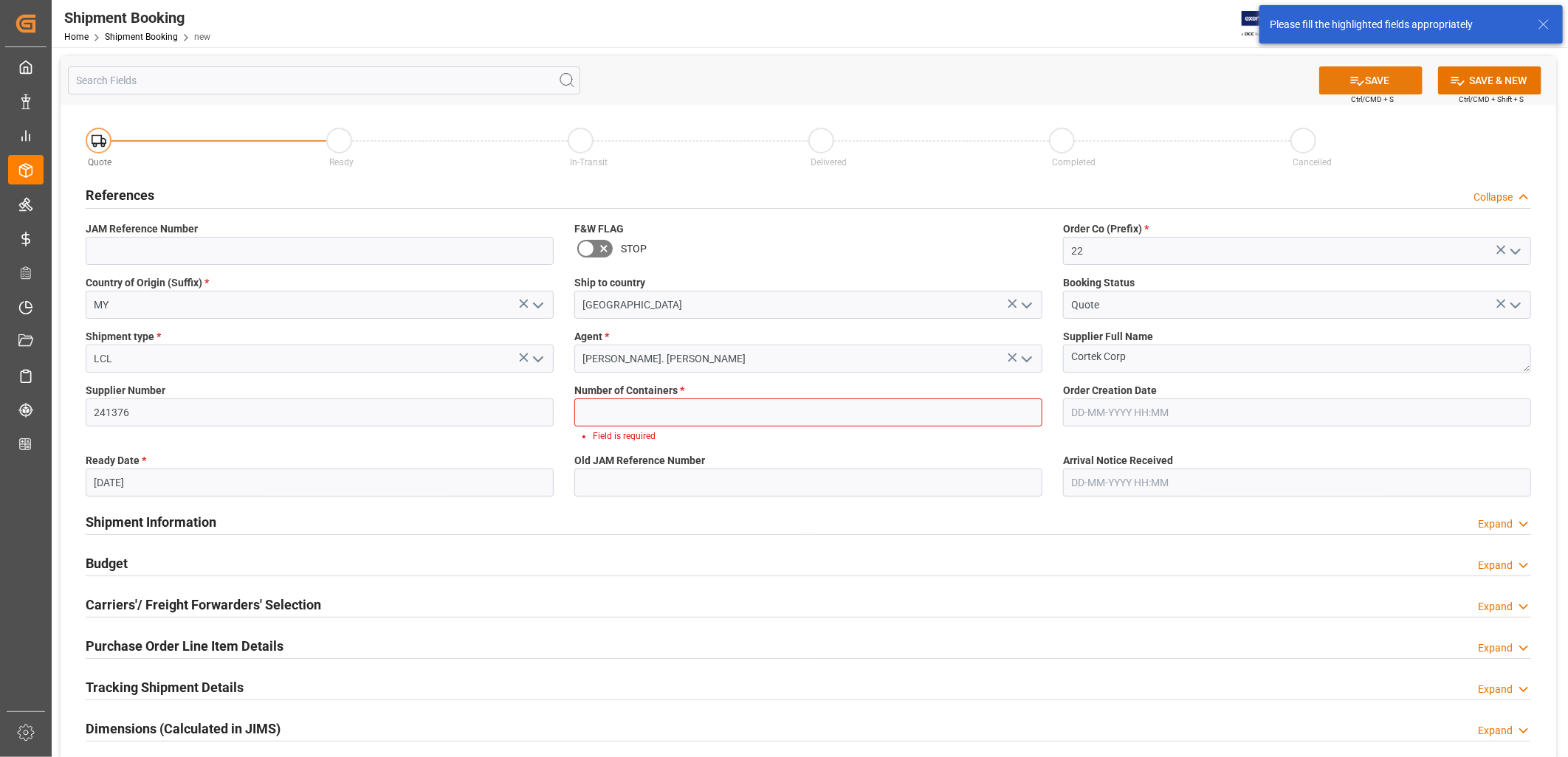
scroll to position [10, 0]
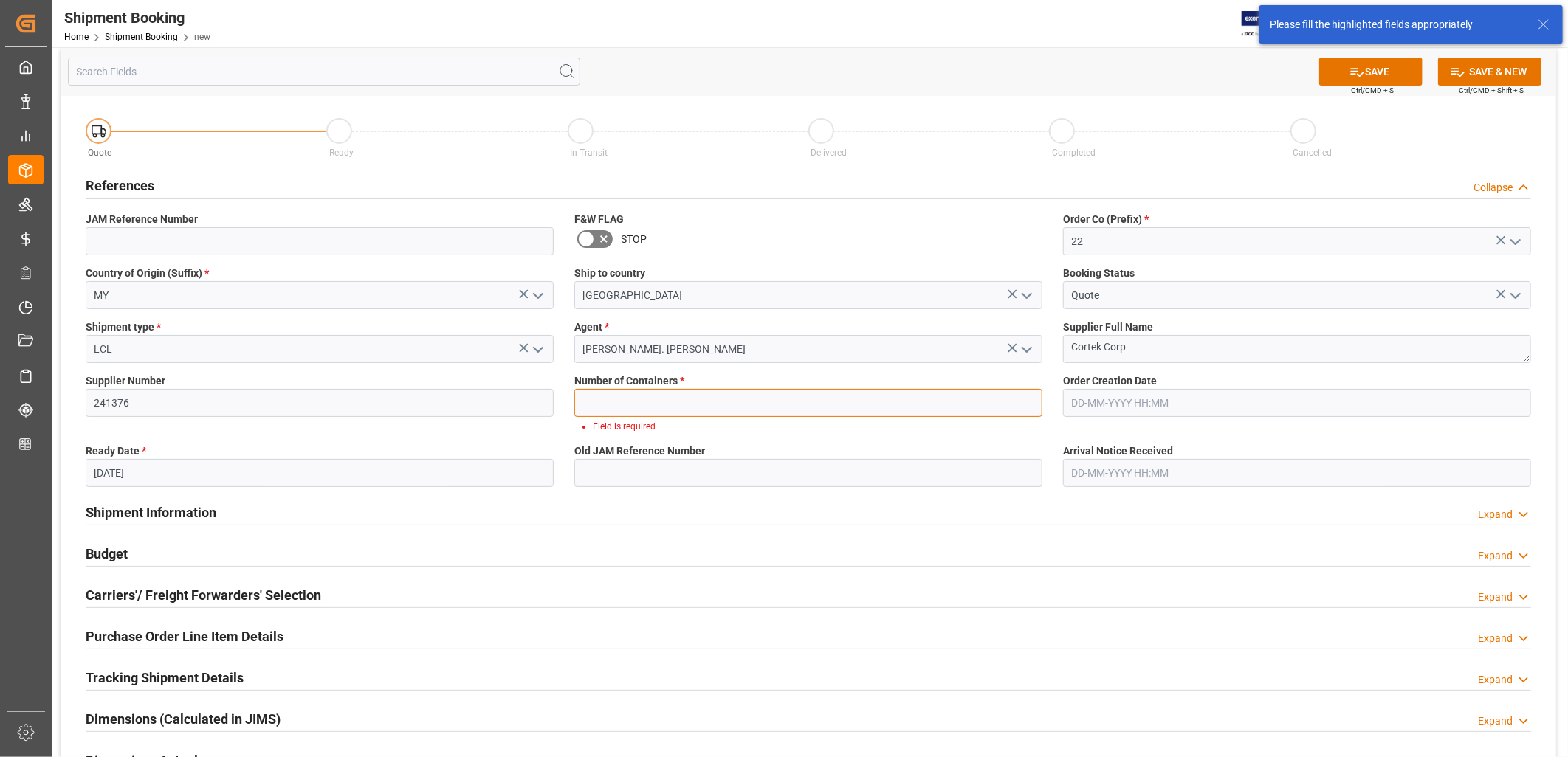
click at [602, 408] on input "text" at bounding box center [808, 403] width 468 height 28
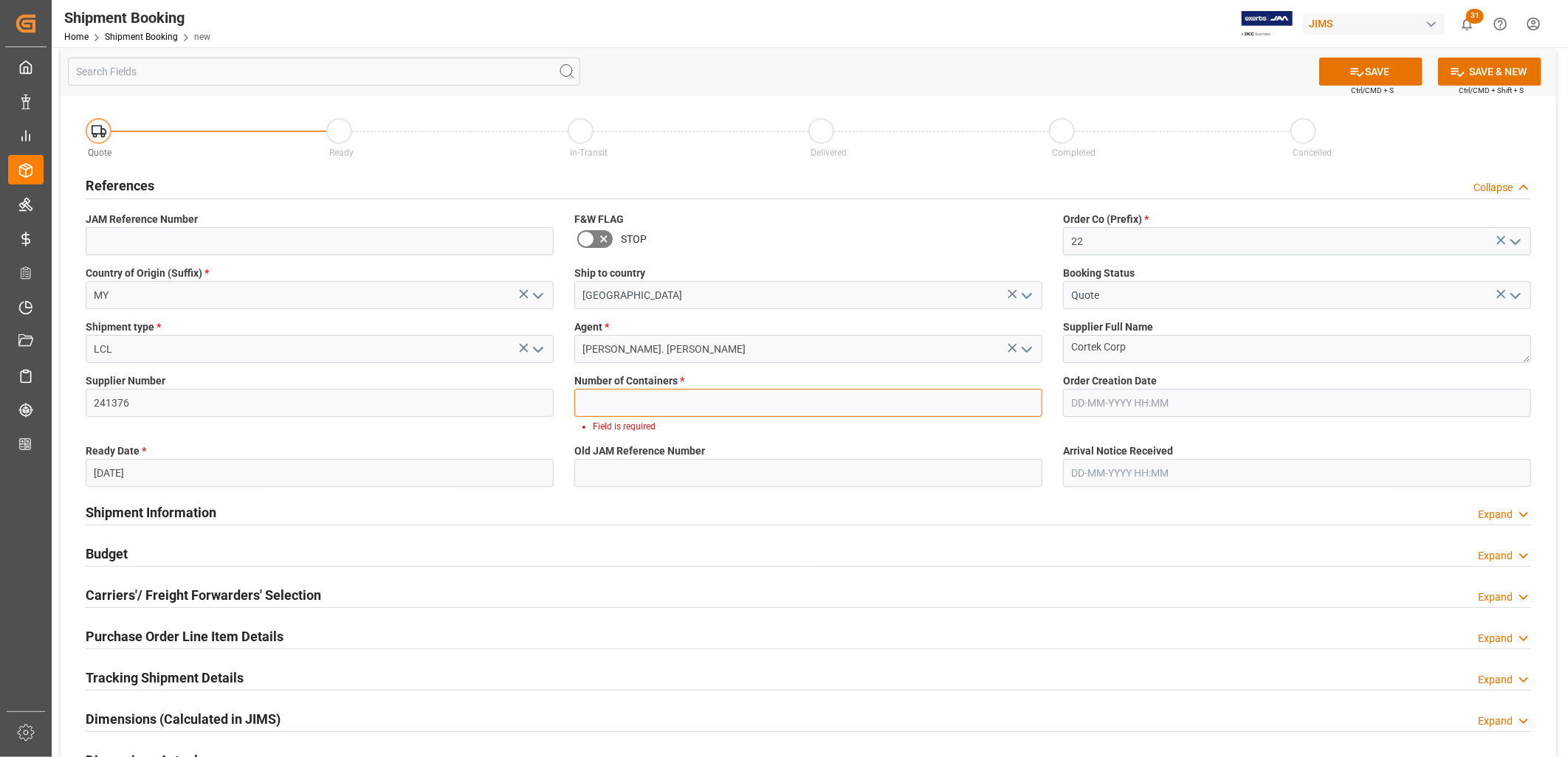
type input "0"
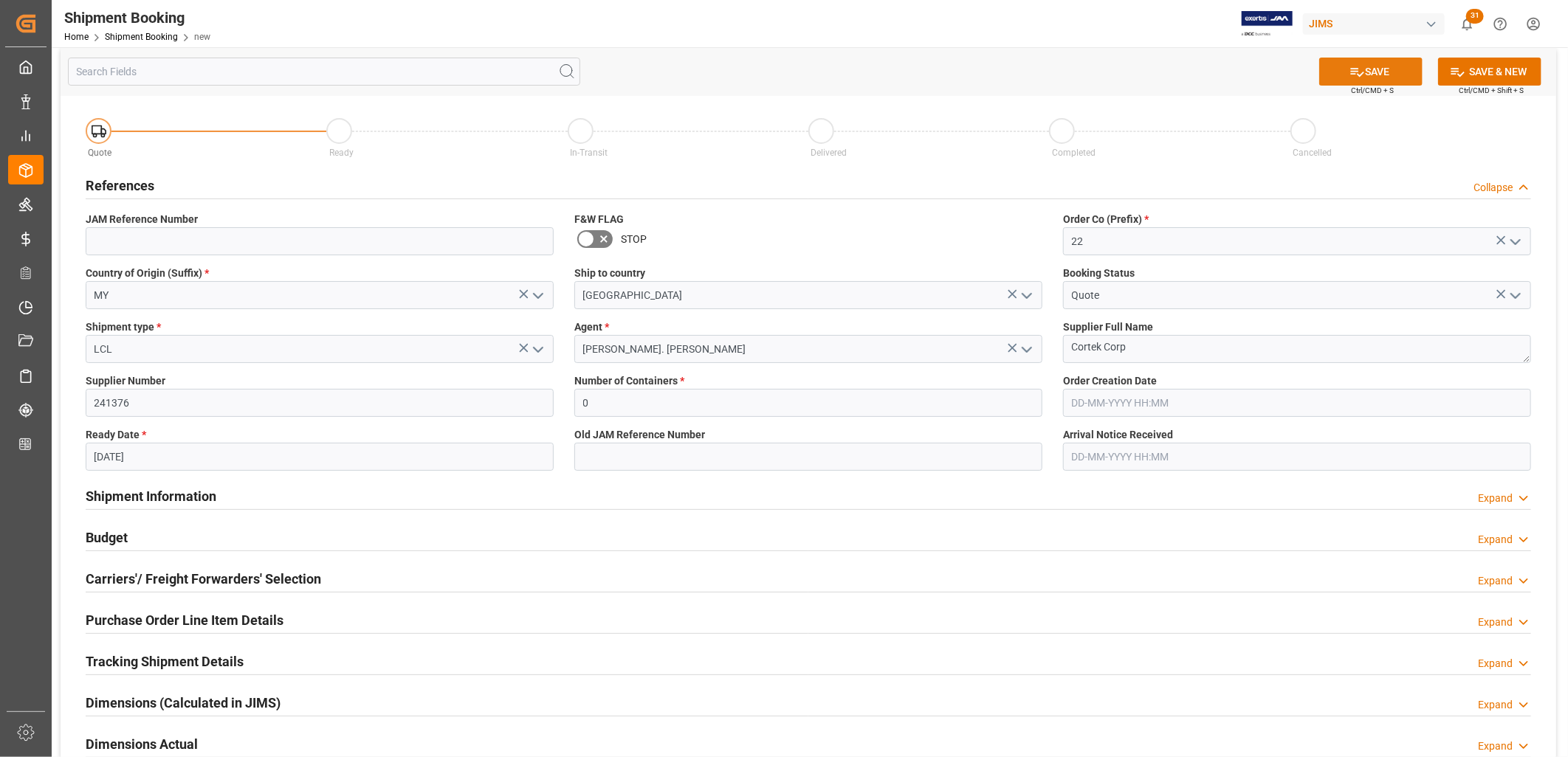
click at [1393, 73] on button "SAVE" at bounding box center [1370, 72] width 104 height 28
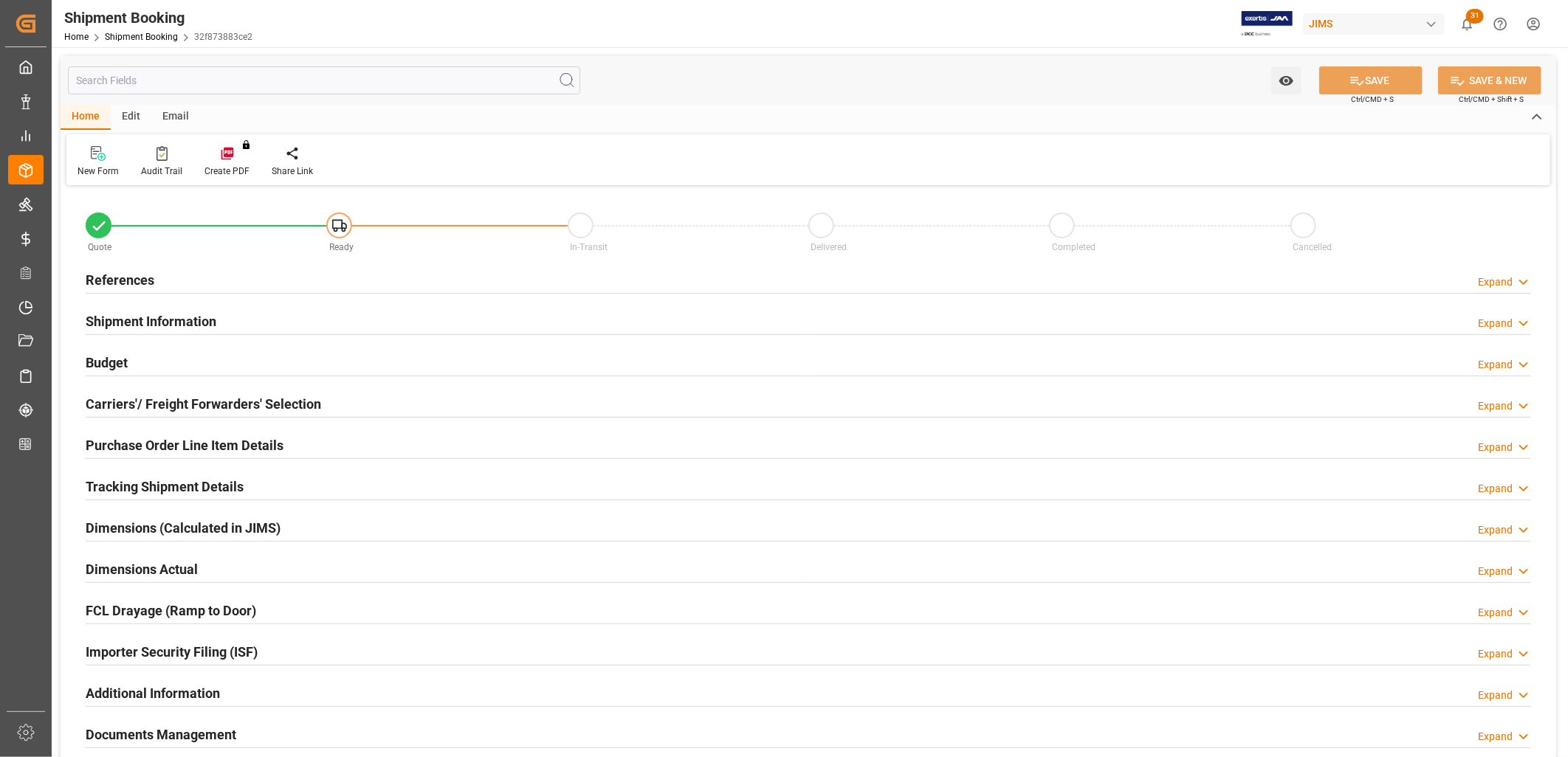
type input "0"
type input "[DATE]"
click at [136, 276] on h2 "References" at bounding box center [120, 280] width 69 height 20
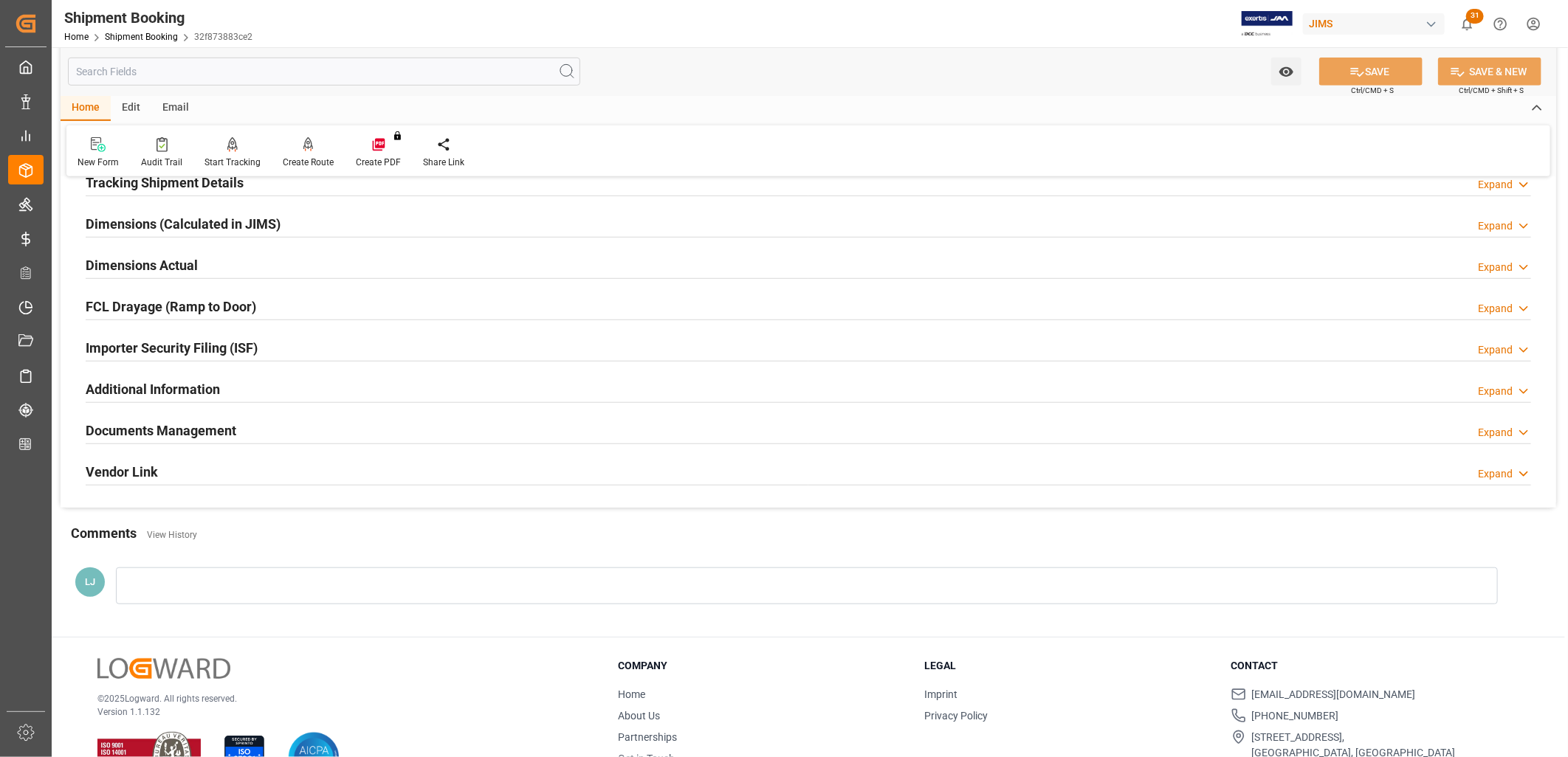
scroll to position [646, 0]
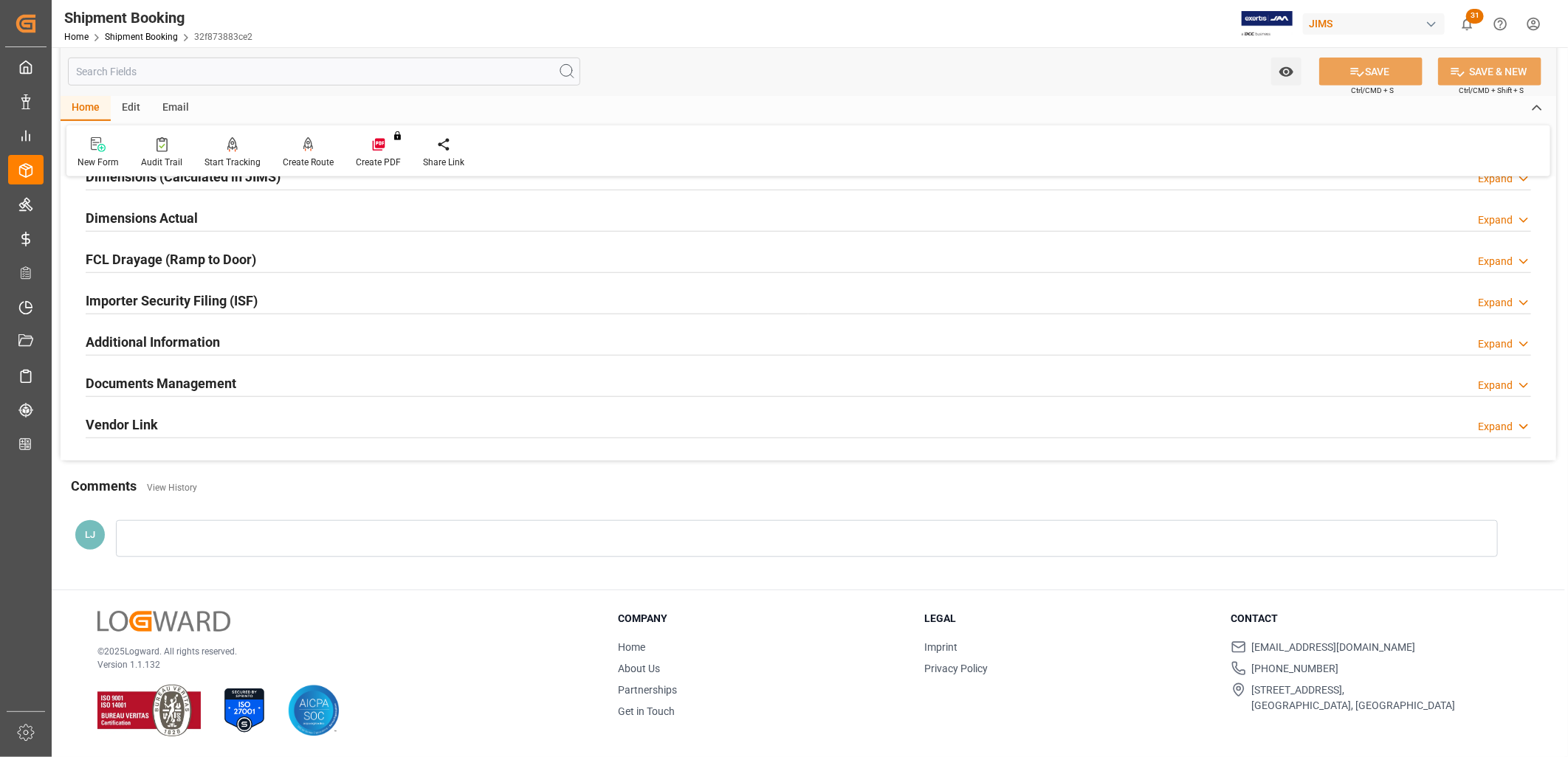
click at [216, 384] on h2 "Documents Management" at bounding box center [161, 383] width 151 height 20
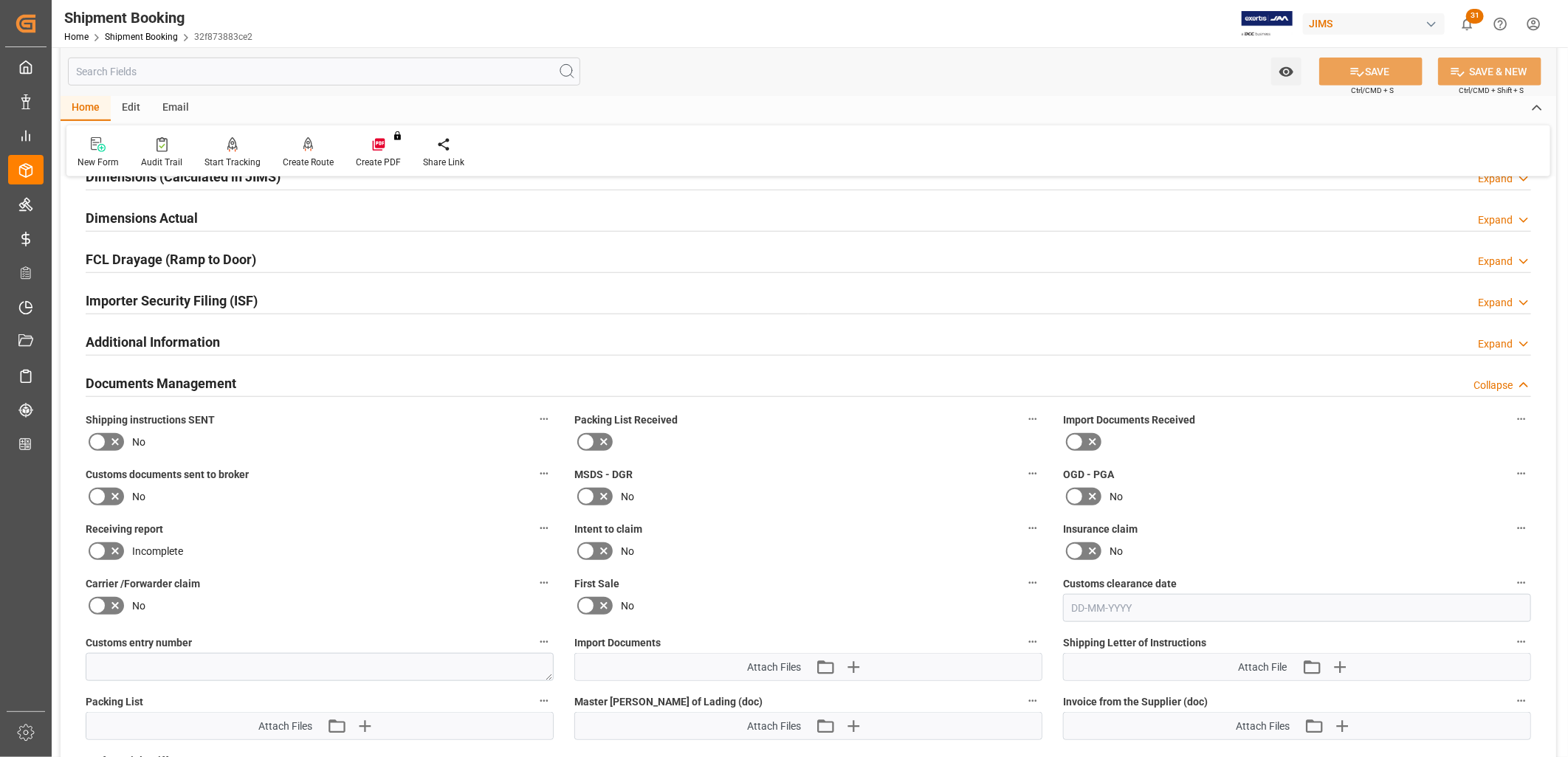
click at [595, 433] on icon at bounding box center [604, 442] width 18 height 18
click at [0, 0] on input "checkbox" at bounding box center [0, 0] width 0 height 0
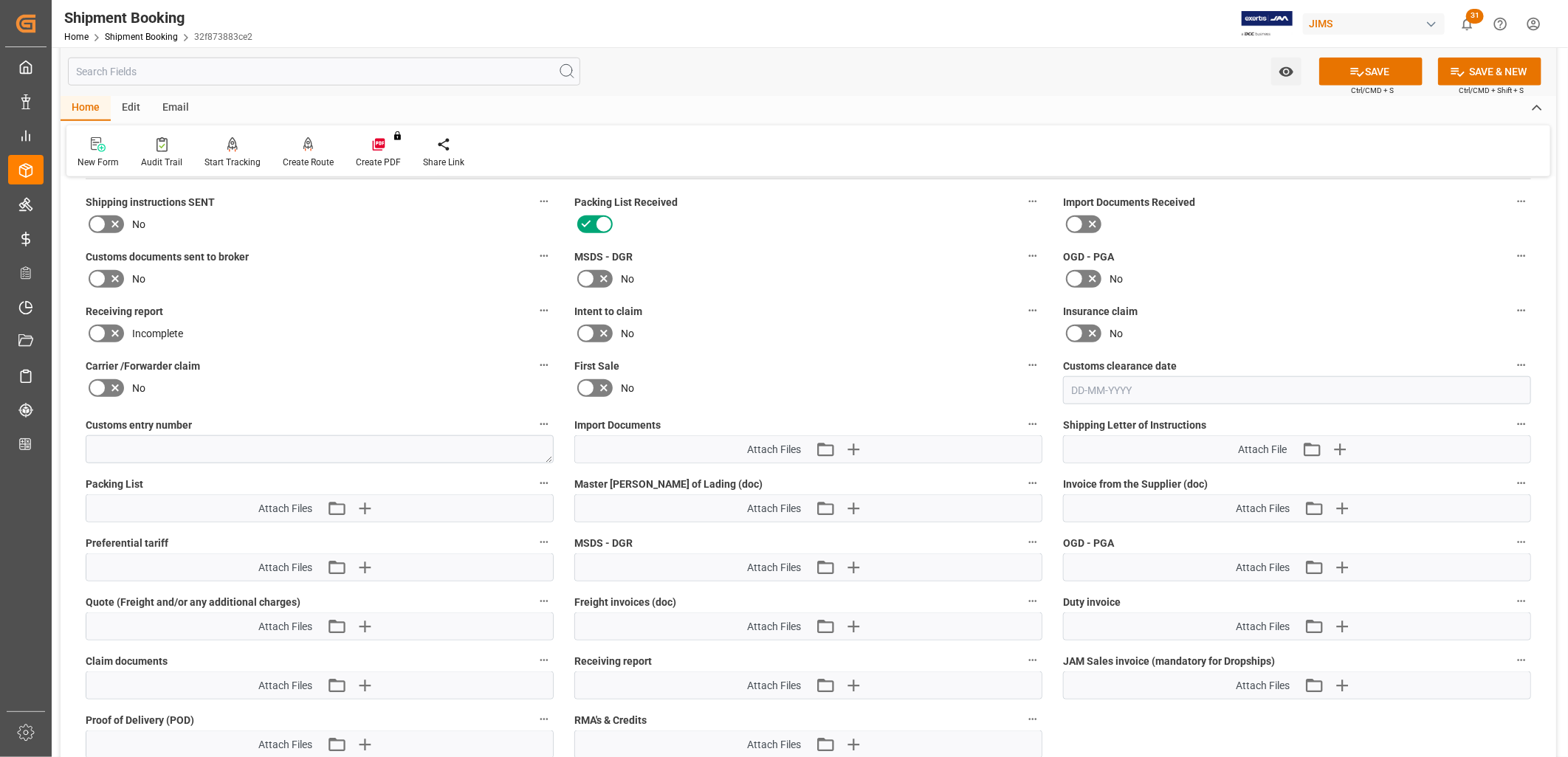
scroll to position [892, 0]
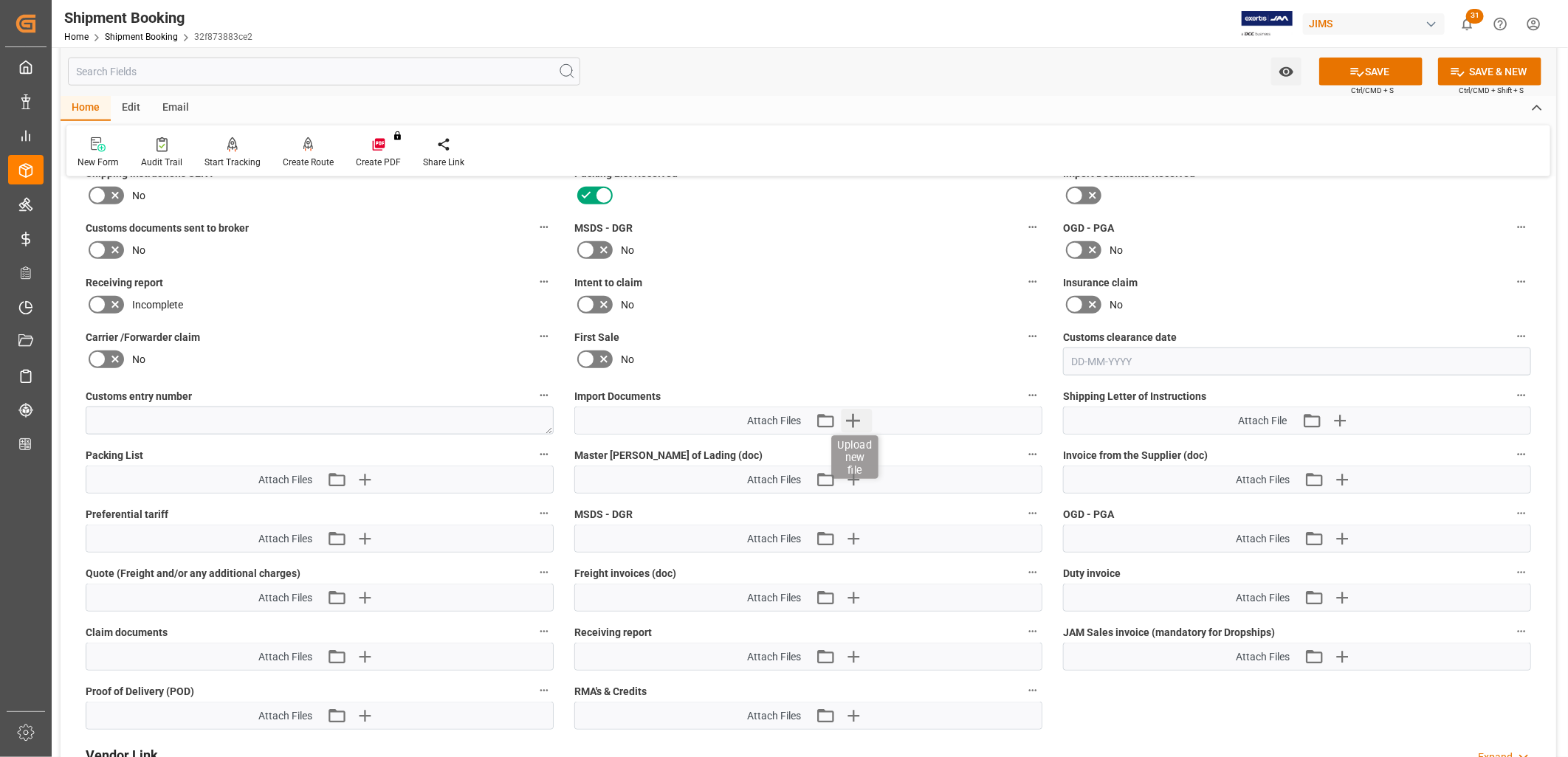
click at [858, 413] on icon "button" at bounding box center [853, 421] width 24 height 24
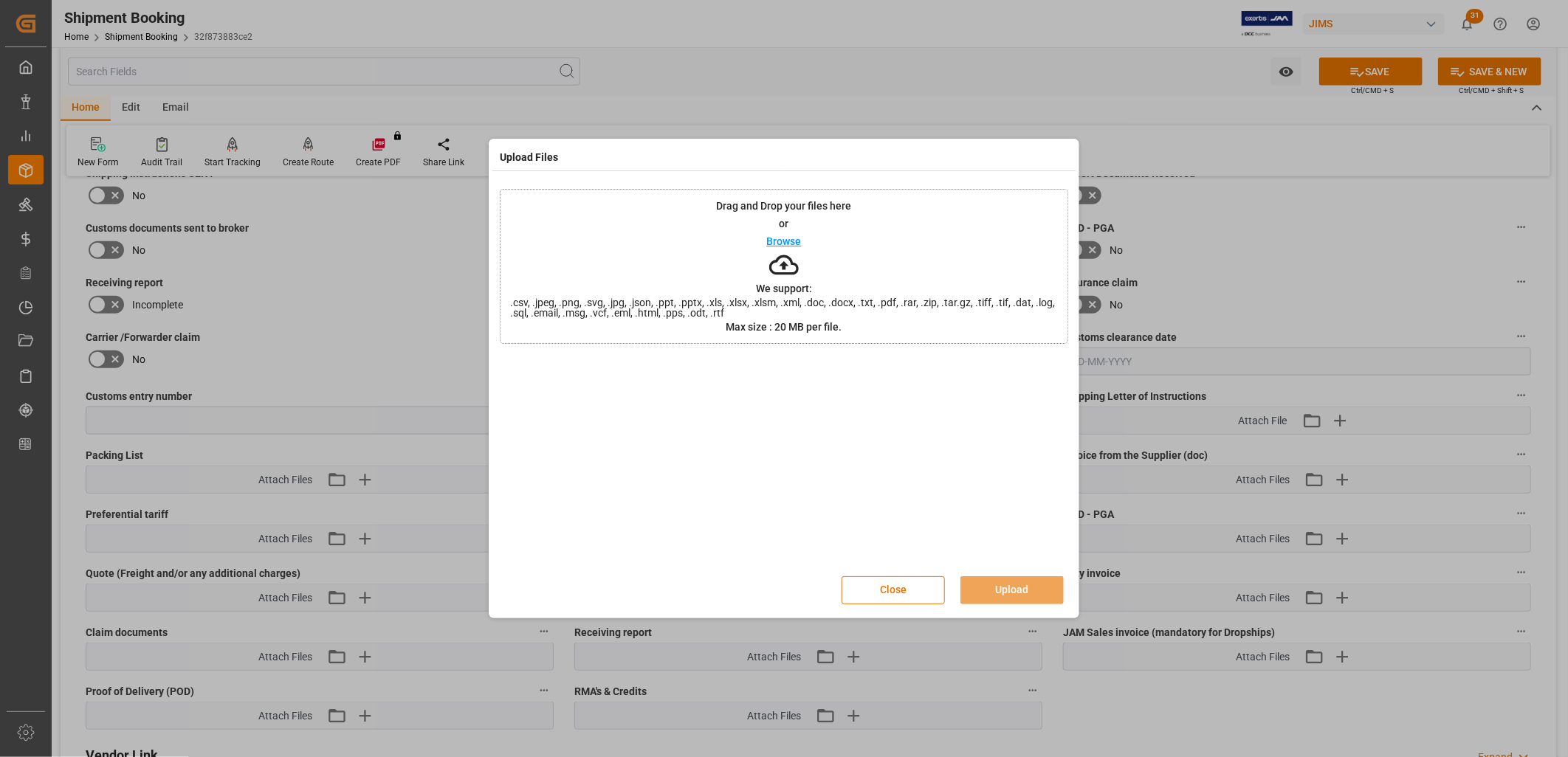
click at [791, 241] on p "Browse" at bounding box center [784, 242] width 35 height 11
click at [1014, 583] on button "Upload" at bounding box center [1012, 591] width 104 height 28
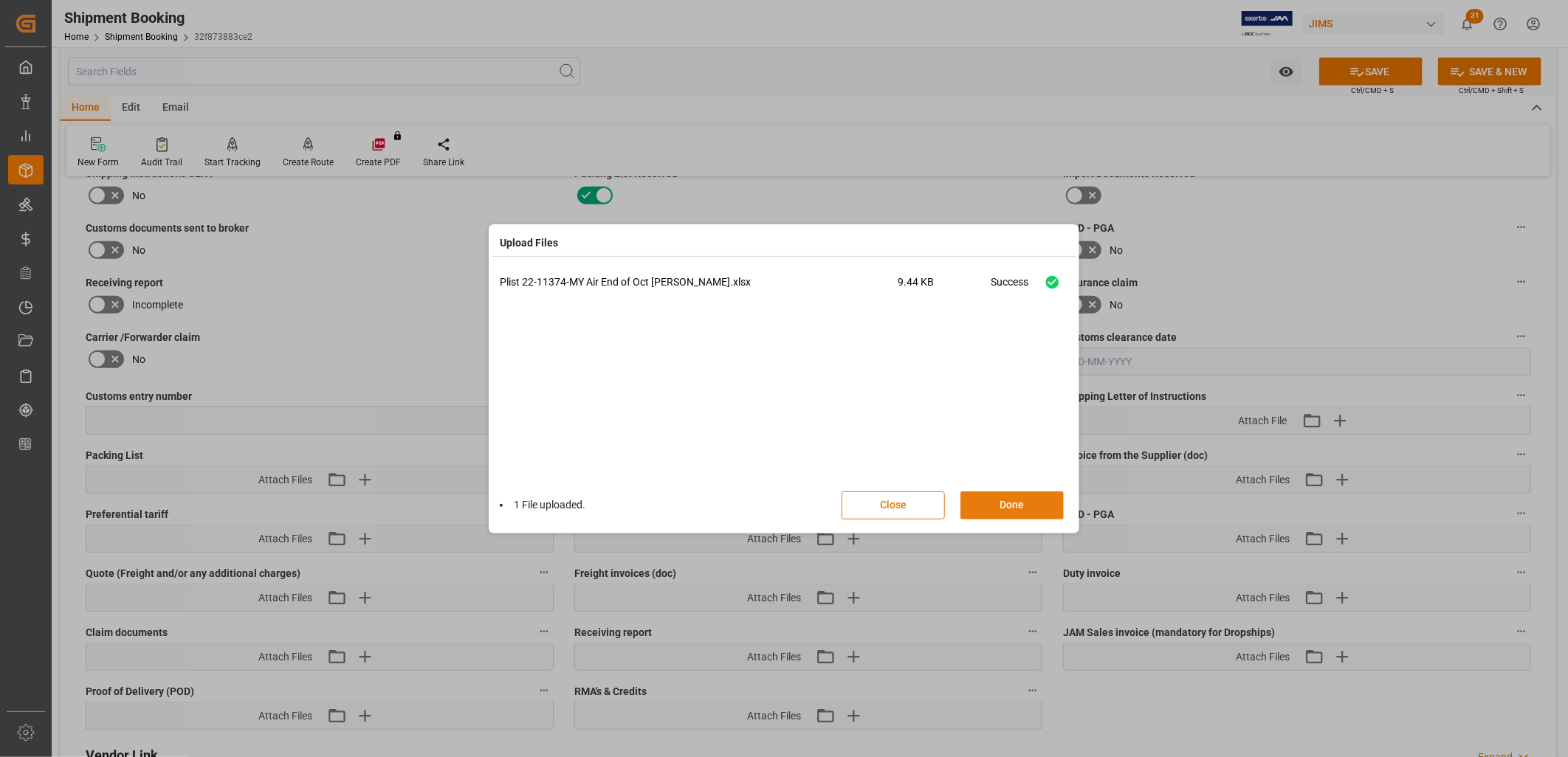
click at [1025, 503] on button "Done" at bounding box center [1012, 506] width 104 height 28
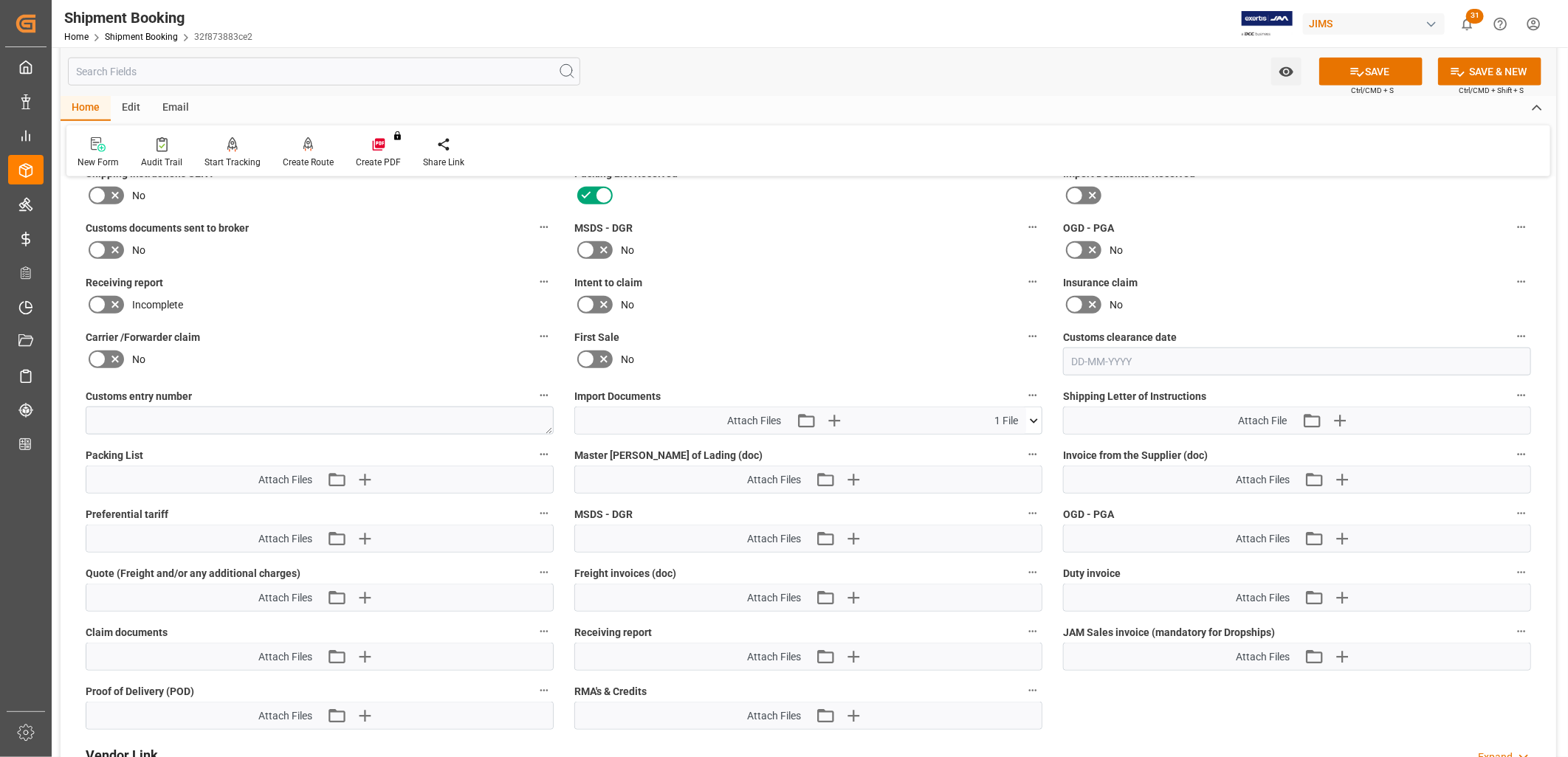
scroll to position [1220, 0]
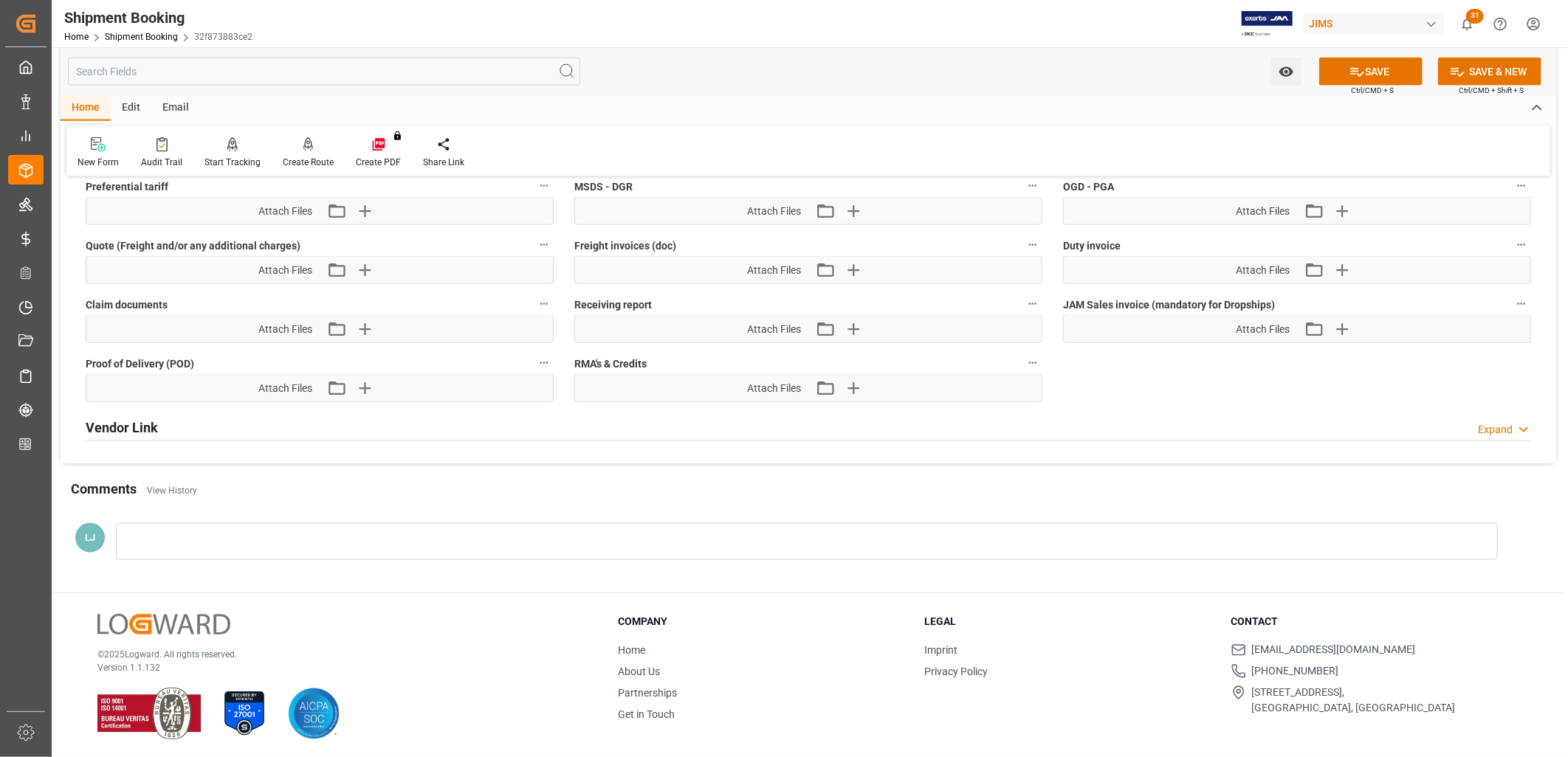
click at [158, 531] on div at bounding box center [807, 542] width 1382 height 37
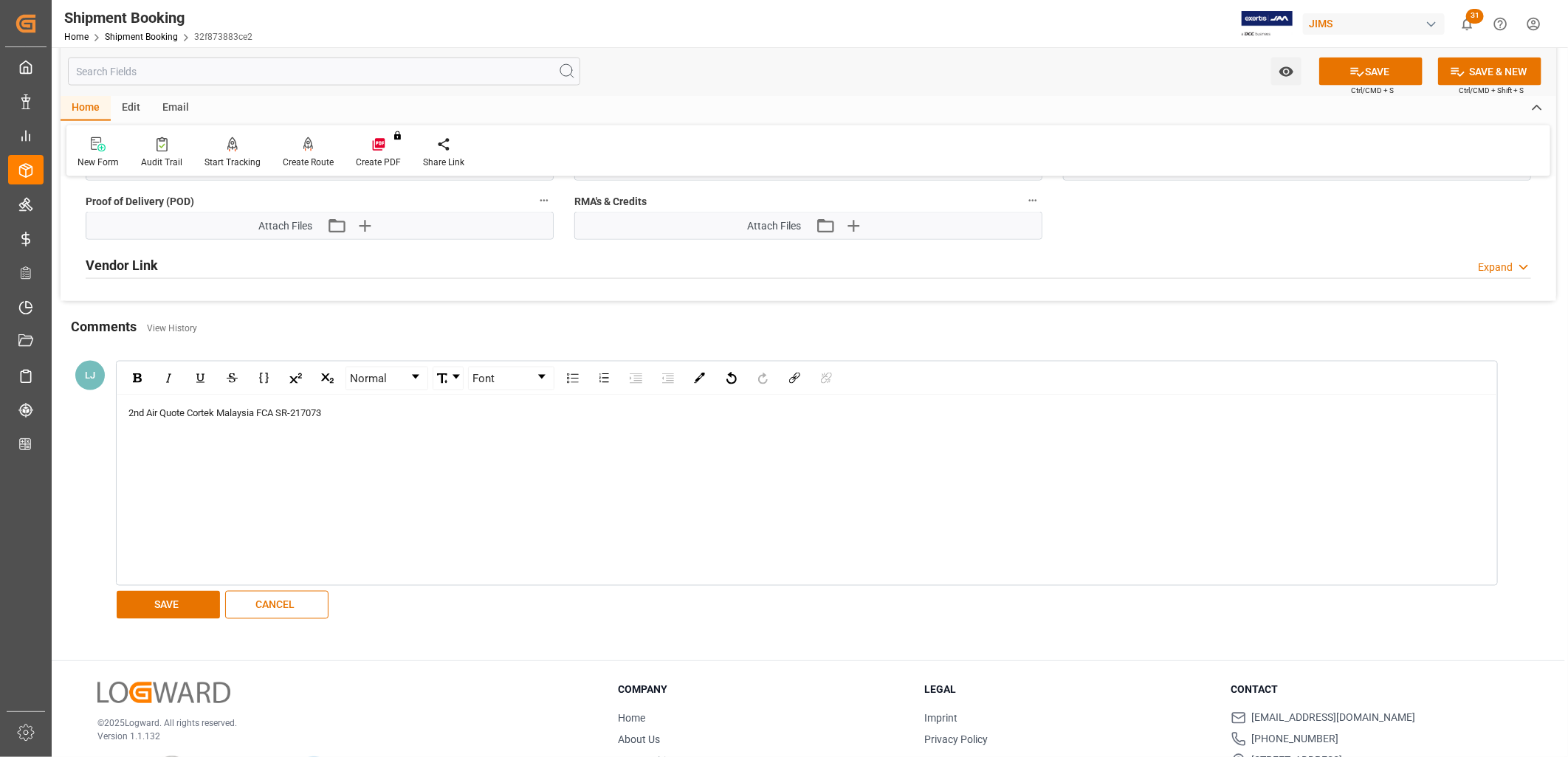
scroll to position [1385, 0]
click at [171, 600] on button "SAVE" at bounding box center [168, 604] width 104 height 28
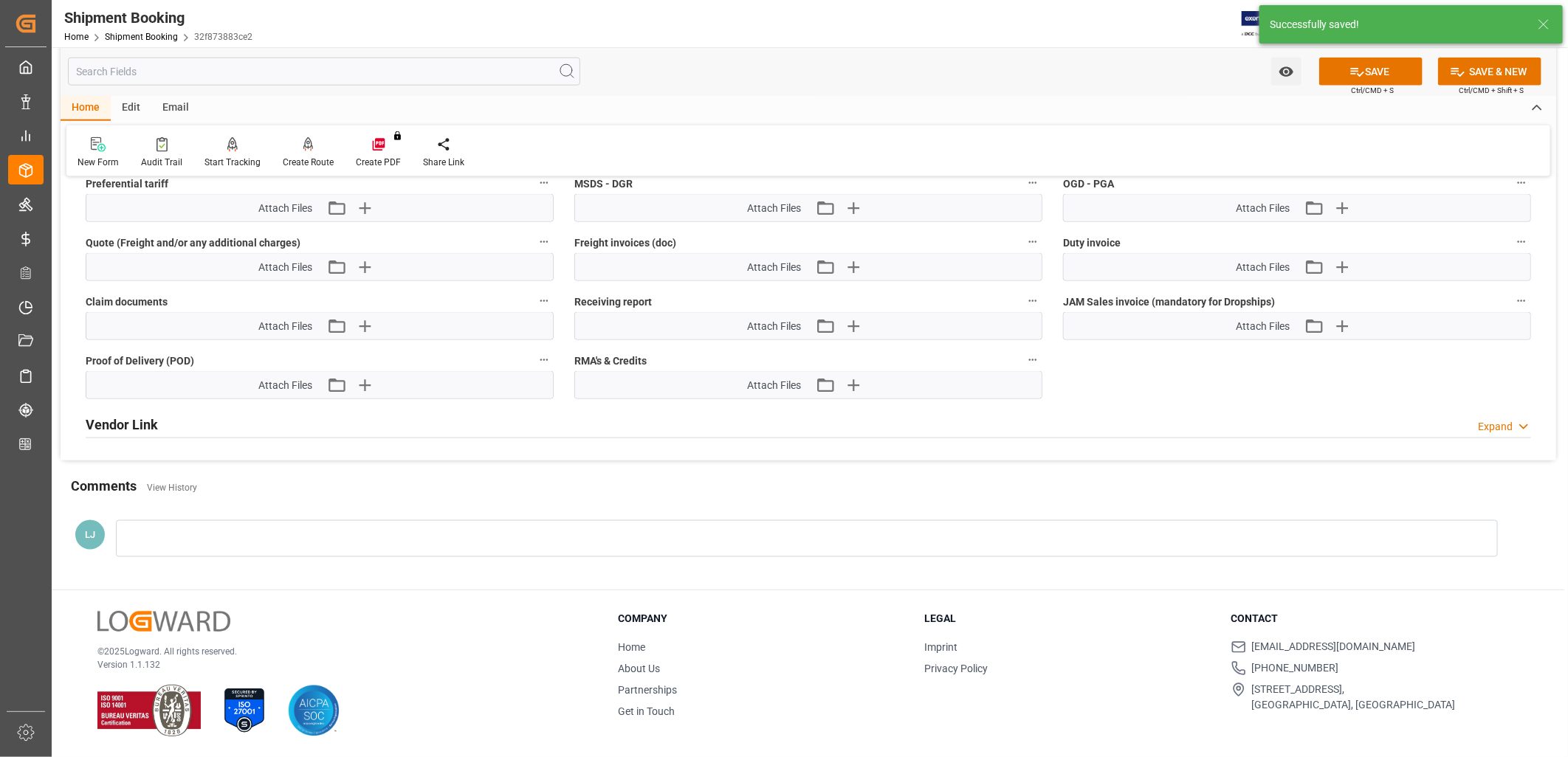
scroll to position [1289, 0]
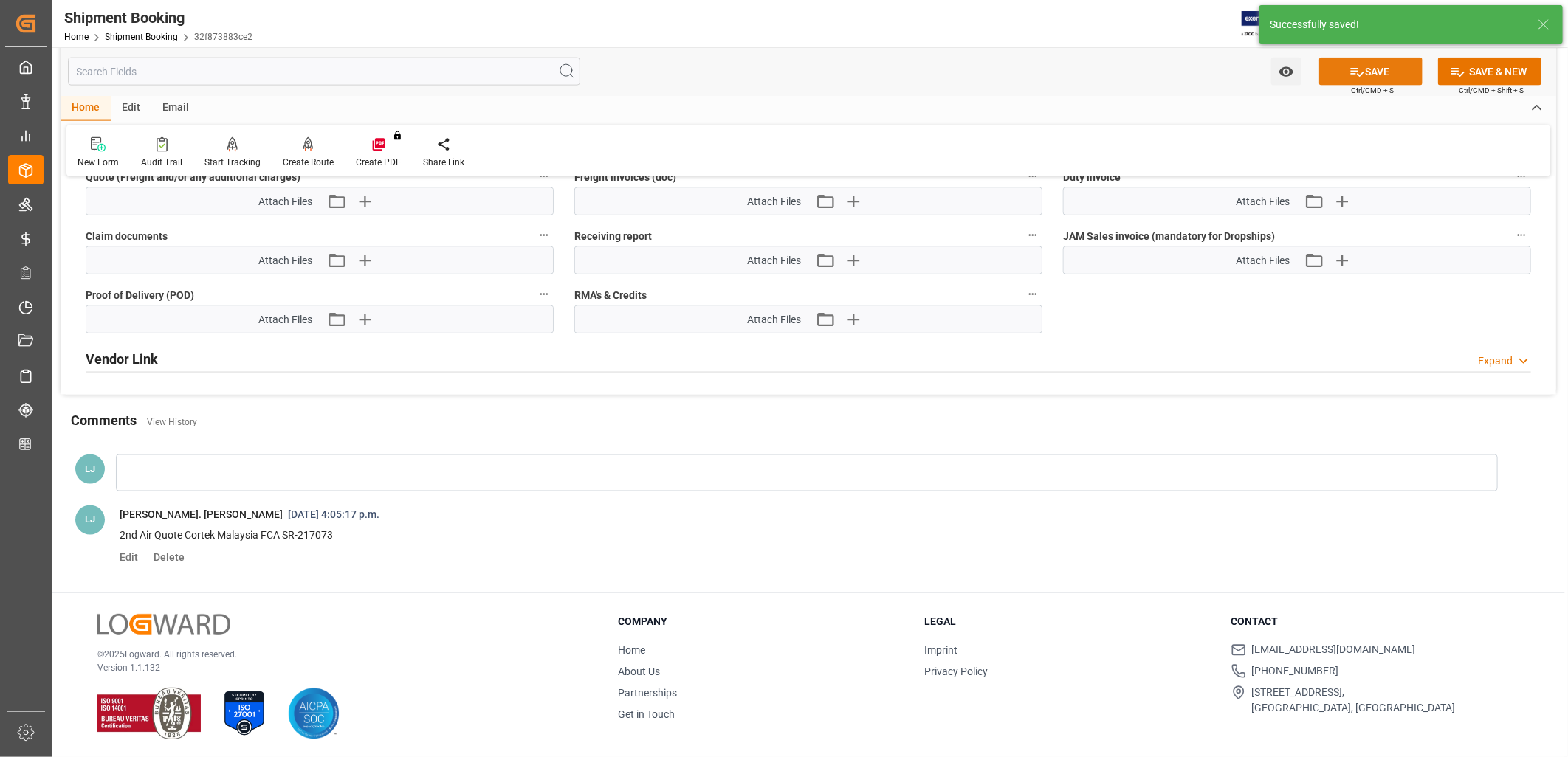
click at [1381, 65] on button "SAVE" at bounding box center [1370, 72] width 104 height 28
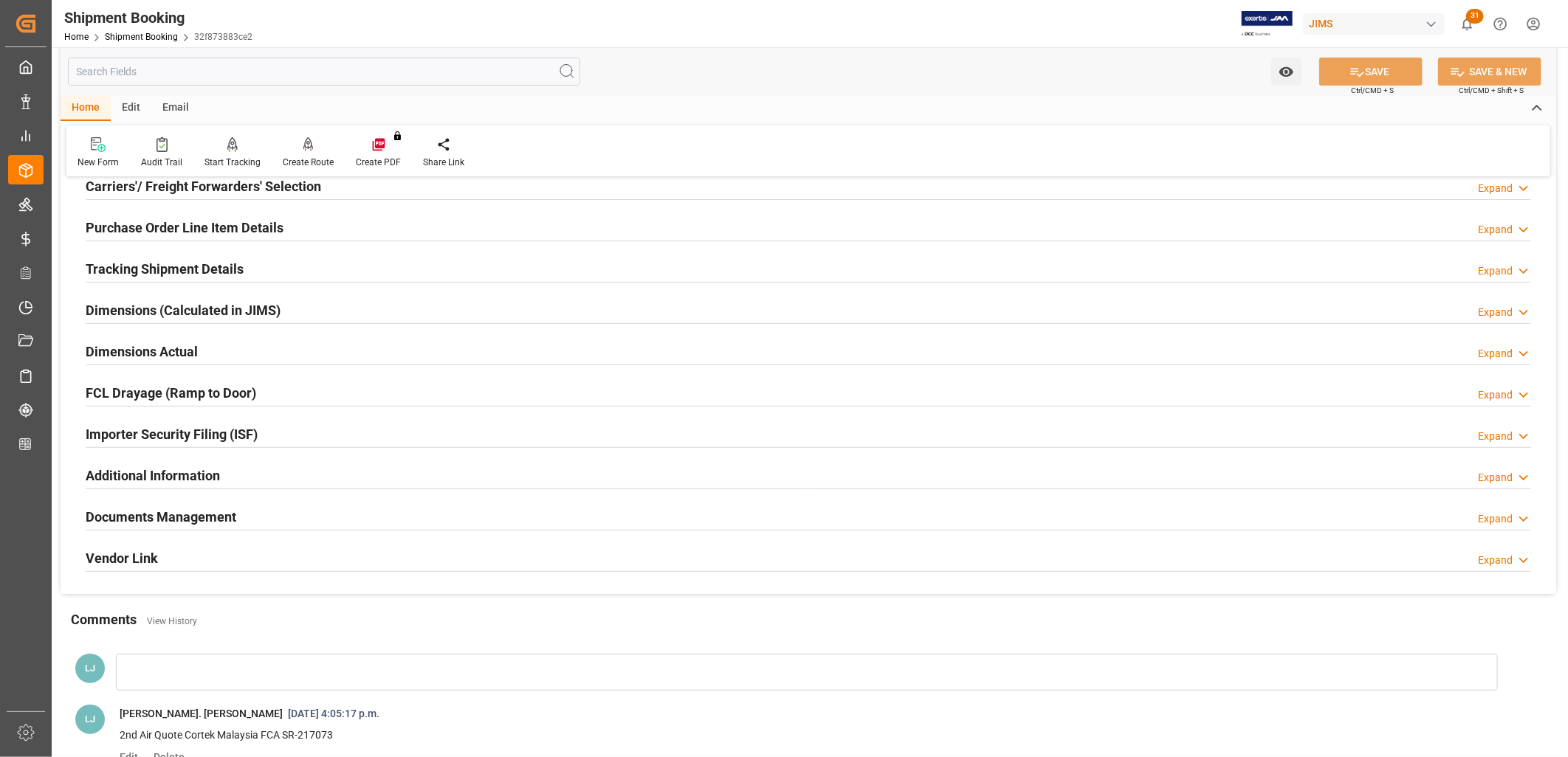
scroll to position [0, 0]
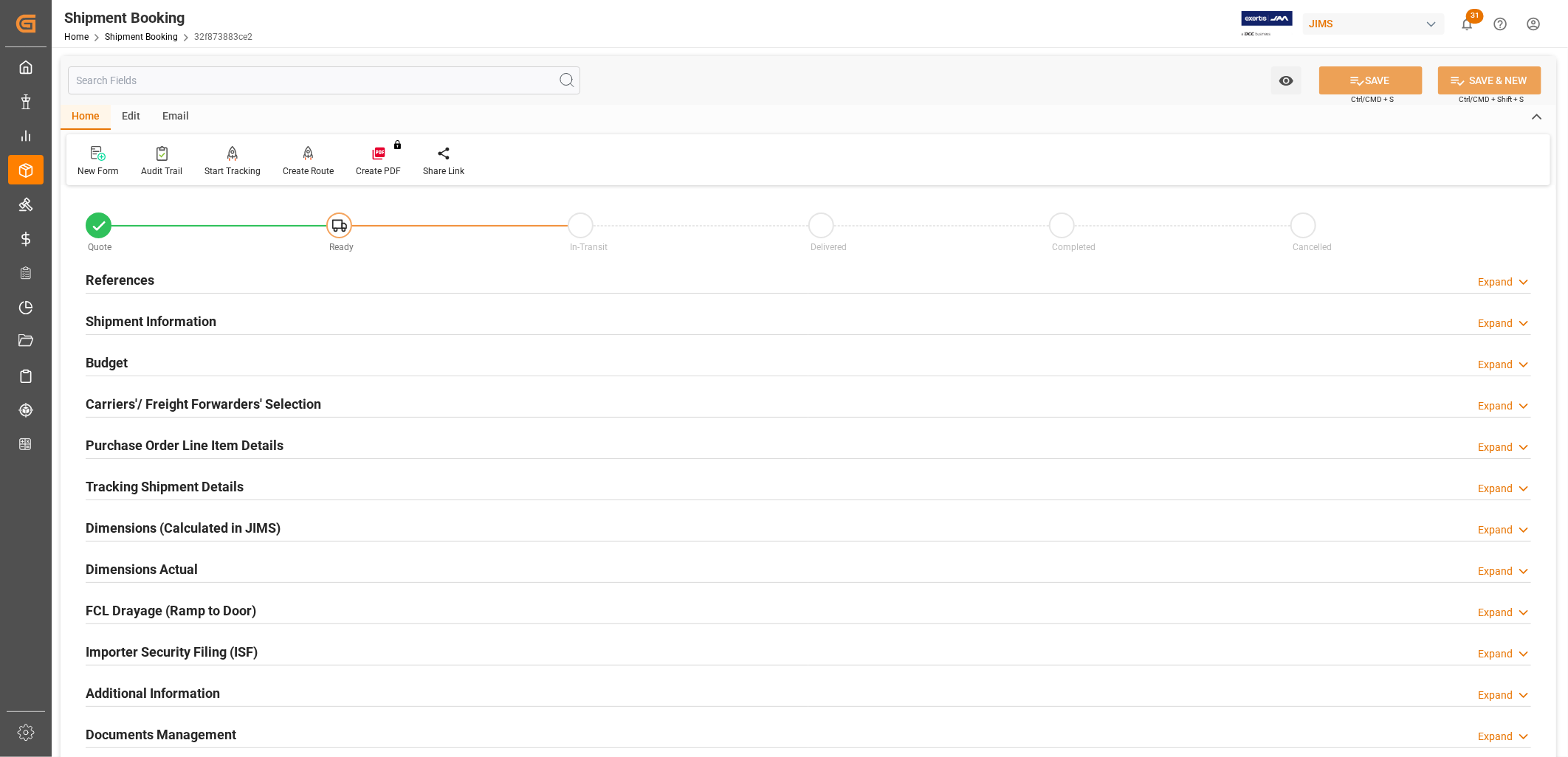
click at [139, 275] on h2 "References" at bounding box center [120, 280] width 69 height 20
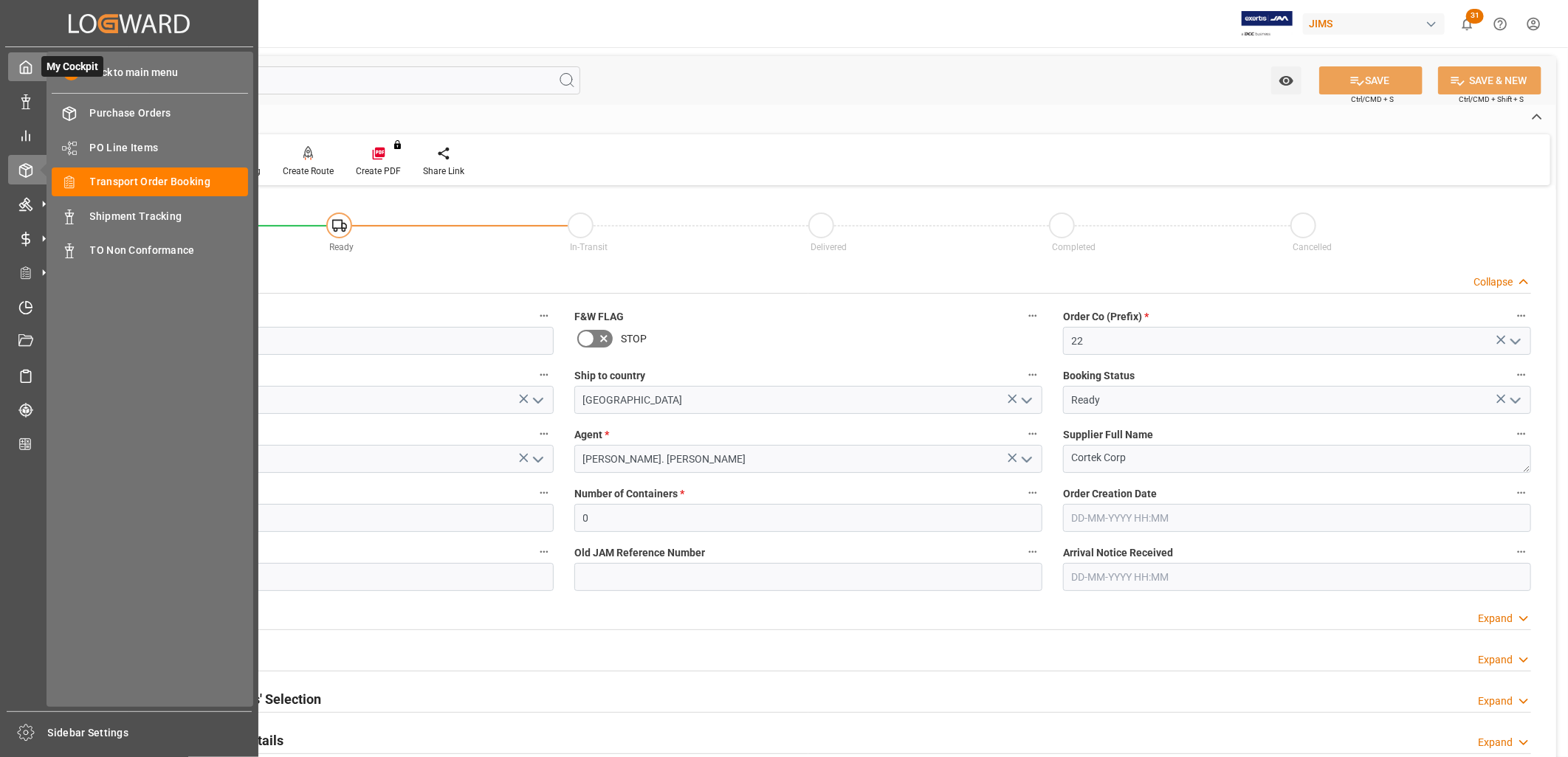
click at [22, 61] on icon at bounding box center [26, 67] width 15 height 15
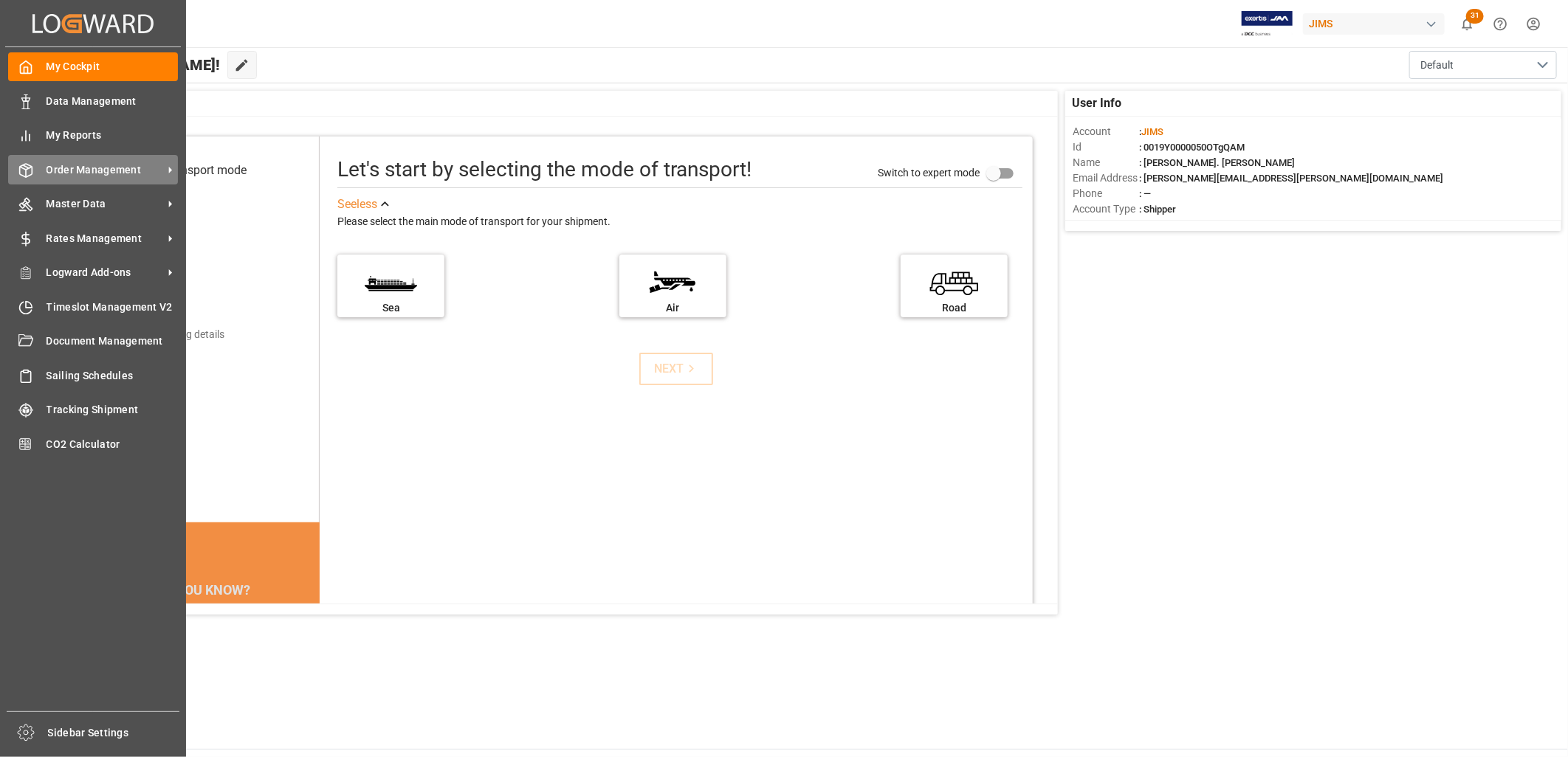
click at [113, 166] on span "Order Management" at bounding box center [105, 170] width 117 height 16
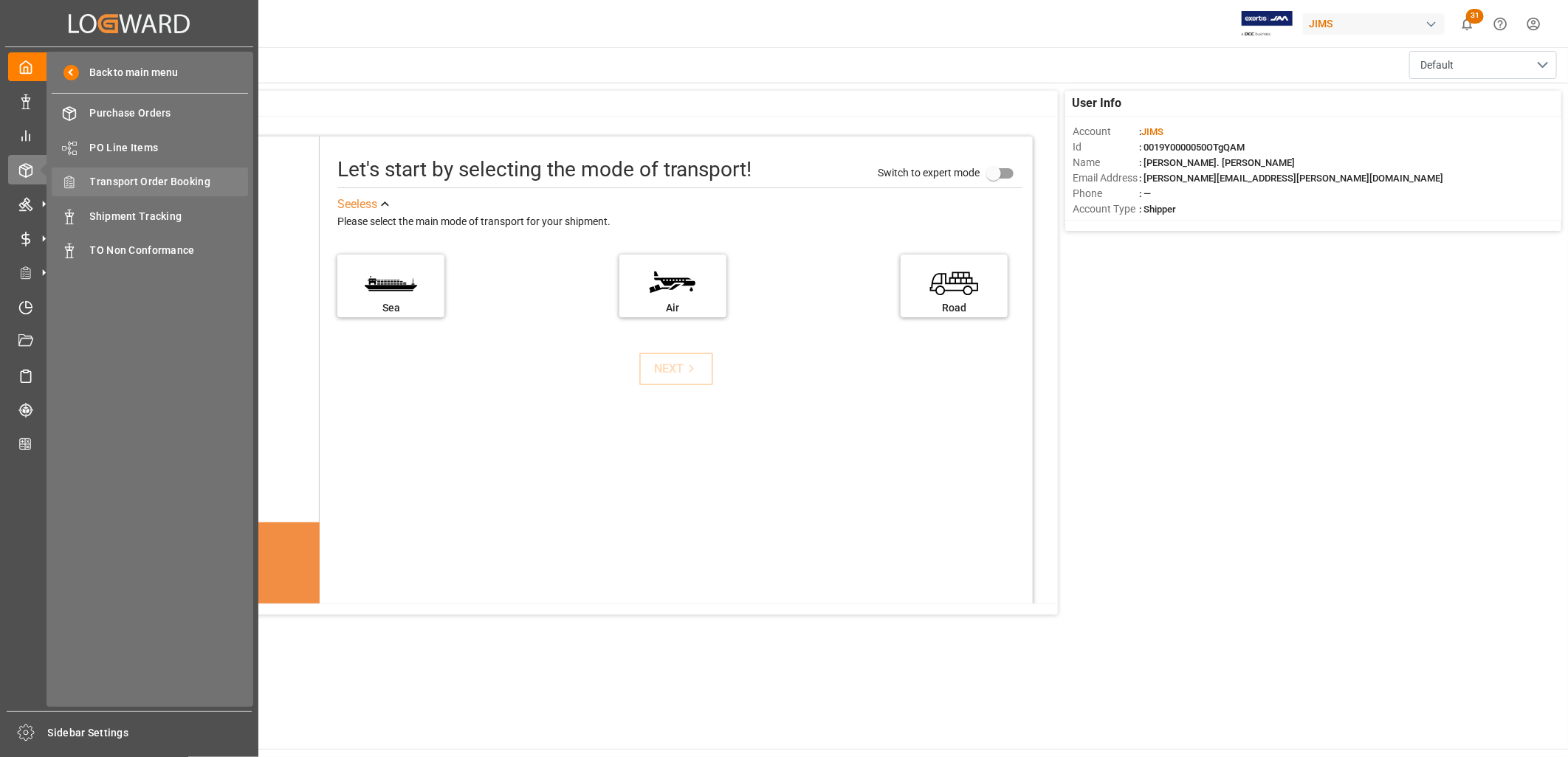
click at [172, 181] on span "Transport Order Booking" at bounding box center [169, 182] width 159 height 16
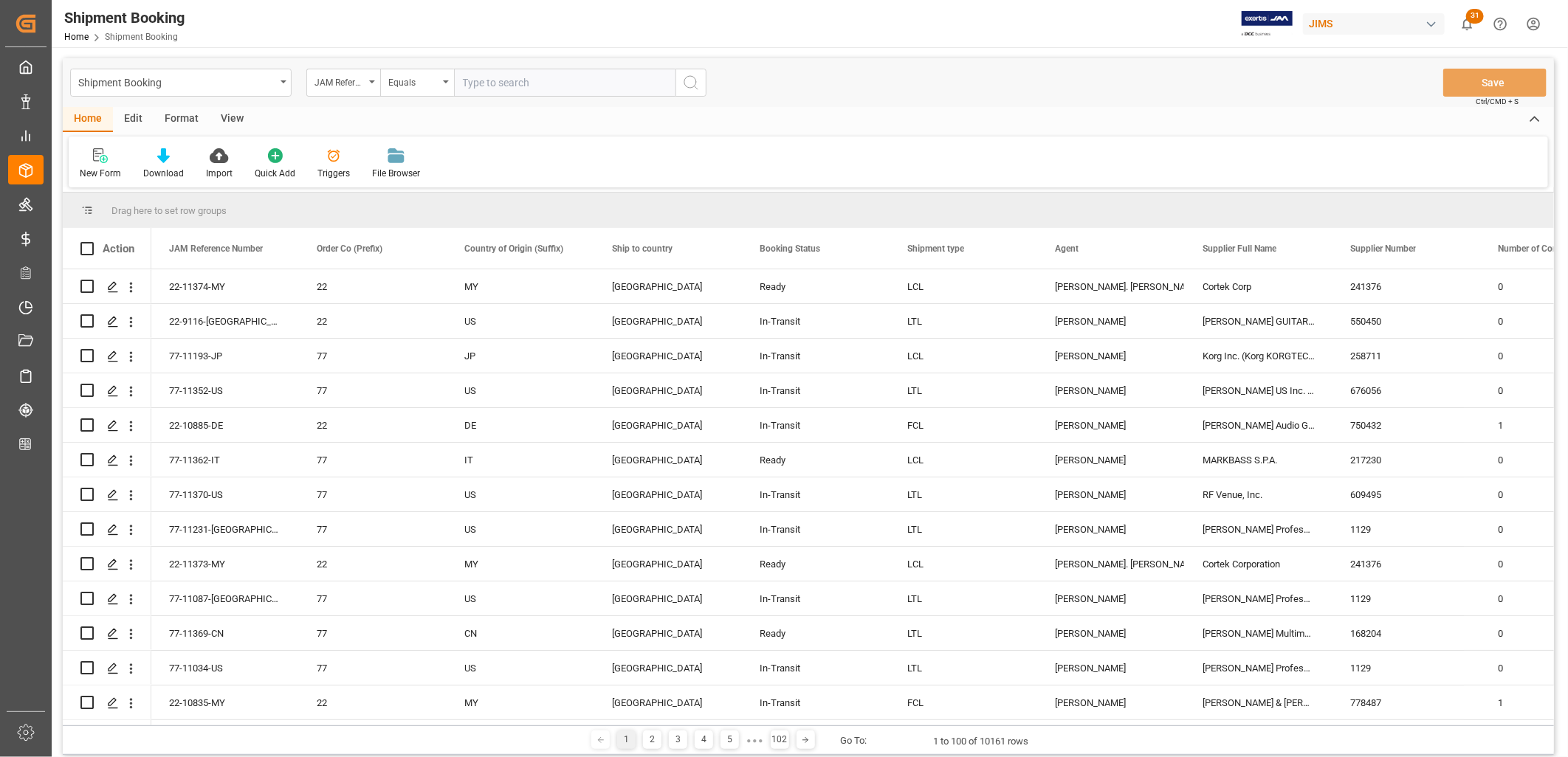
click at [473, 83] on input "text" at bounding box center [565, 83] width 221 height 28
type input "22-11373-MY"
